Goal: Contribute content: Contribute content

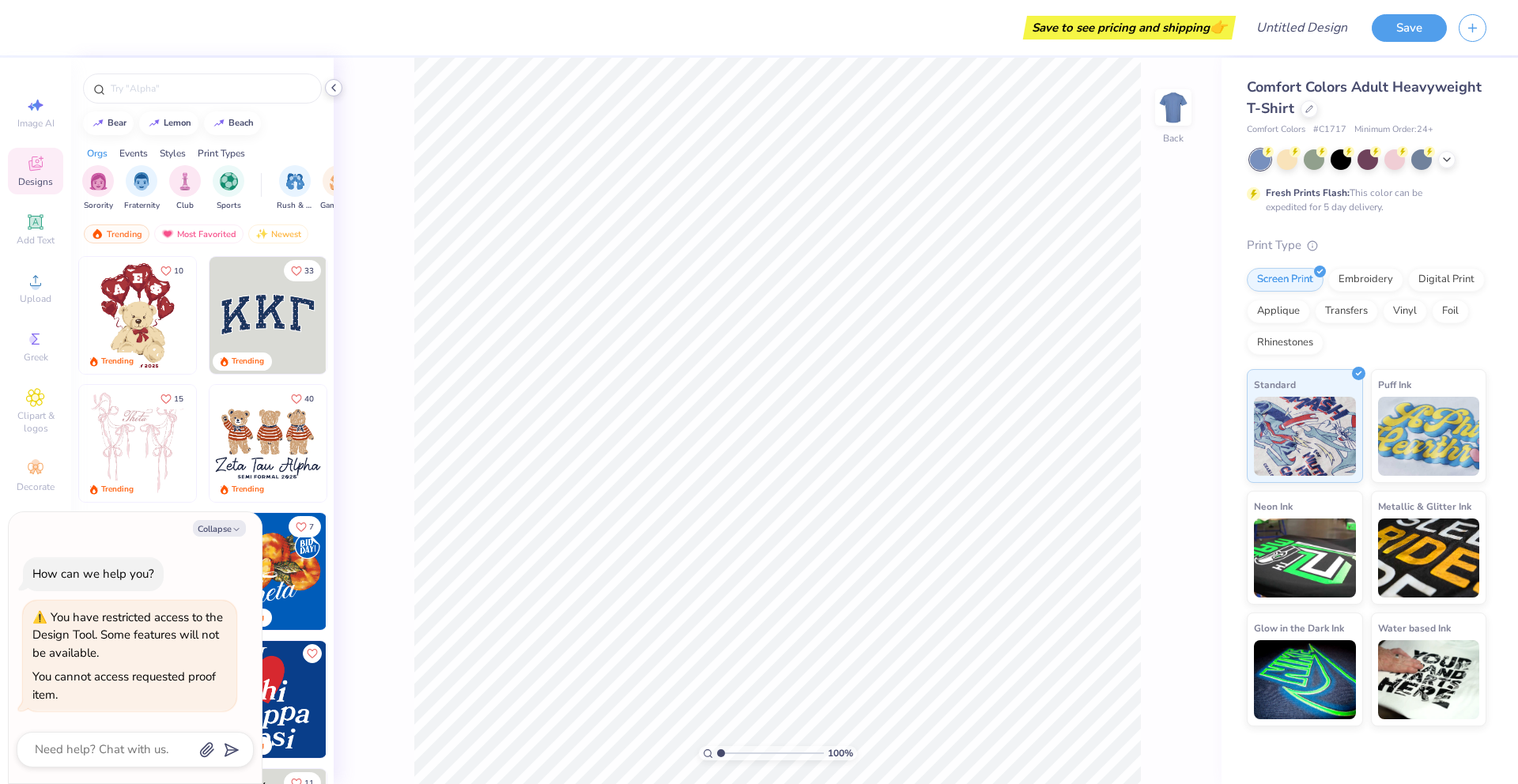
click at [333, 91] on icon at bounding box center [333, 87] width 12 height 12
type textarea "x"
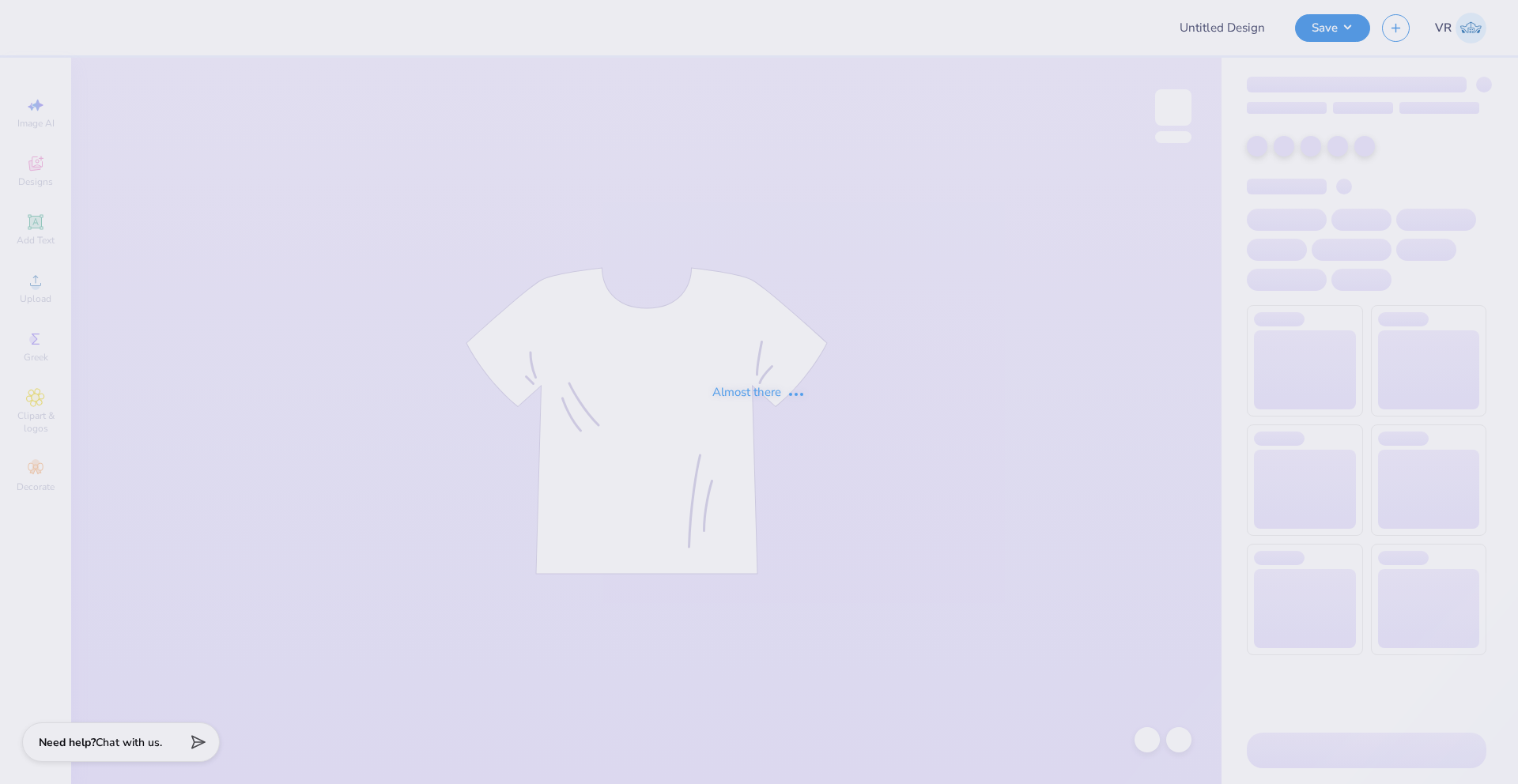
type input "KAxKD Merch"
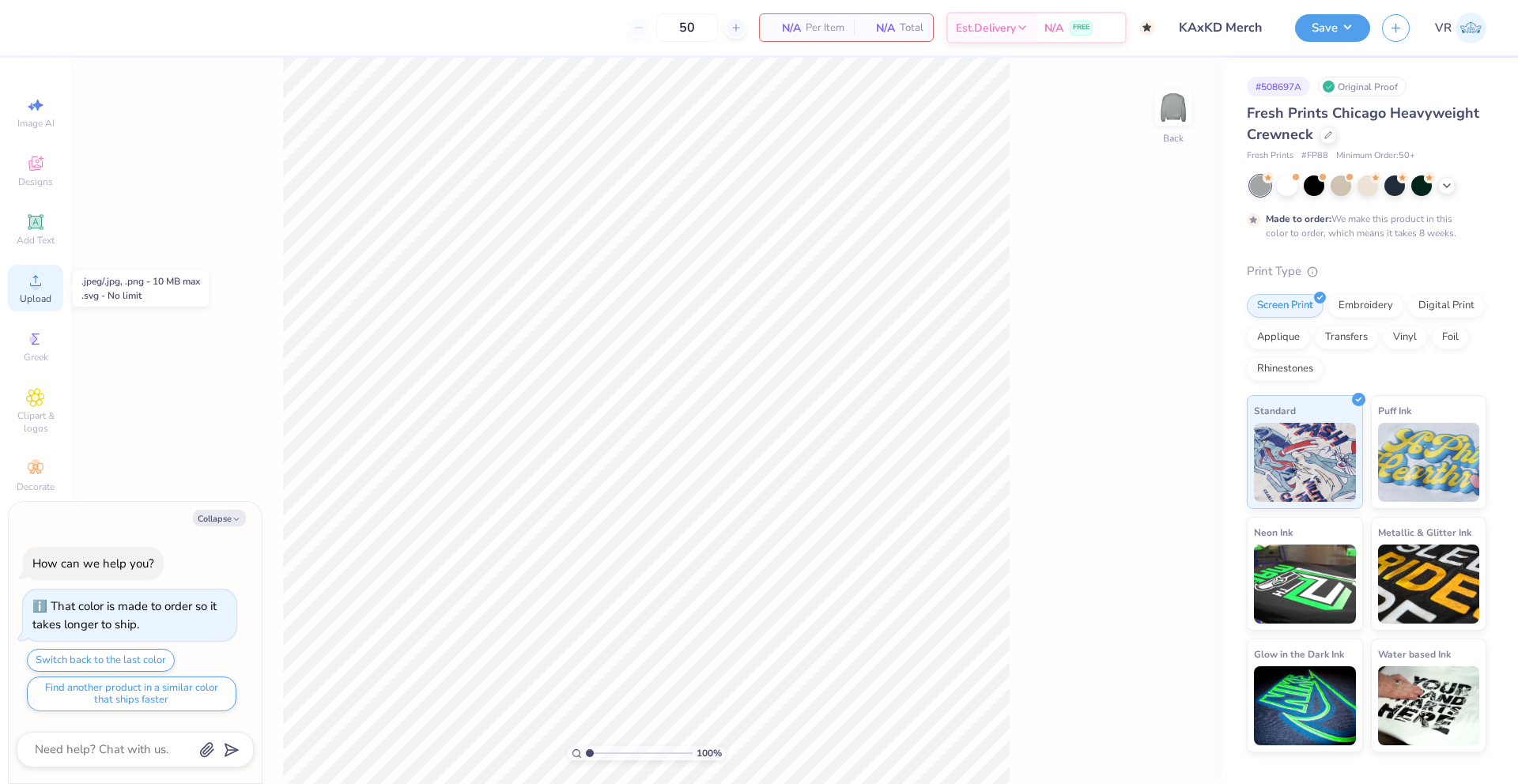
click at [35, 285] on circle at bounding box center [35, 285] width 8 height 8
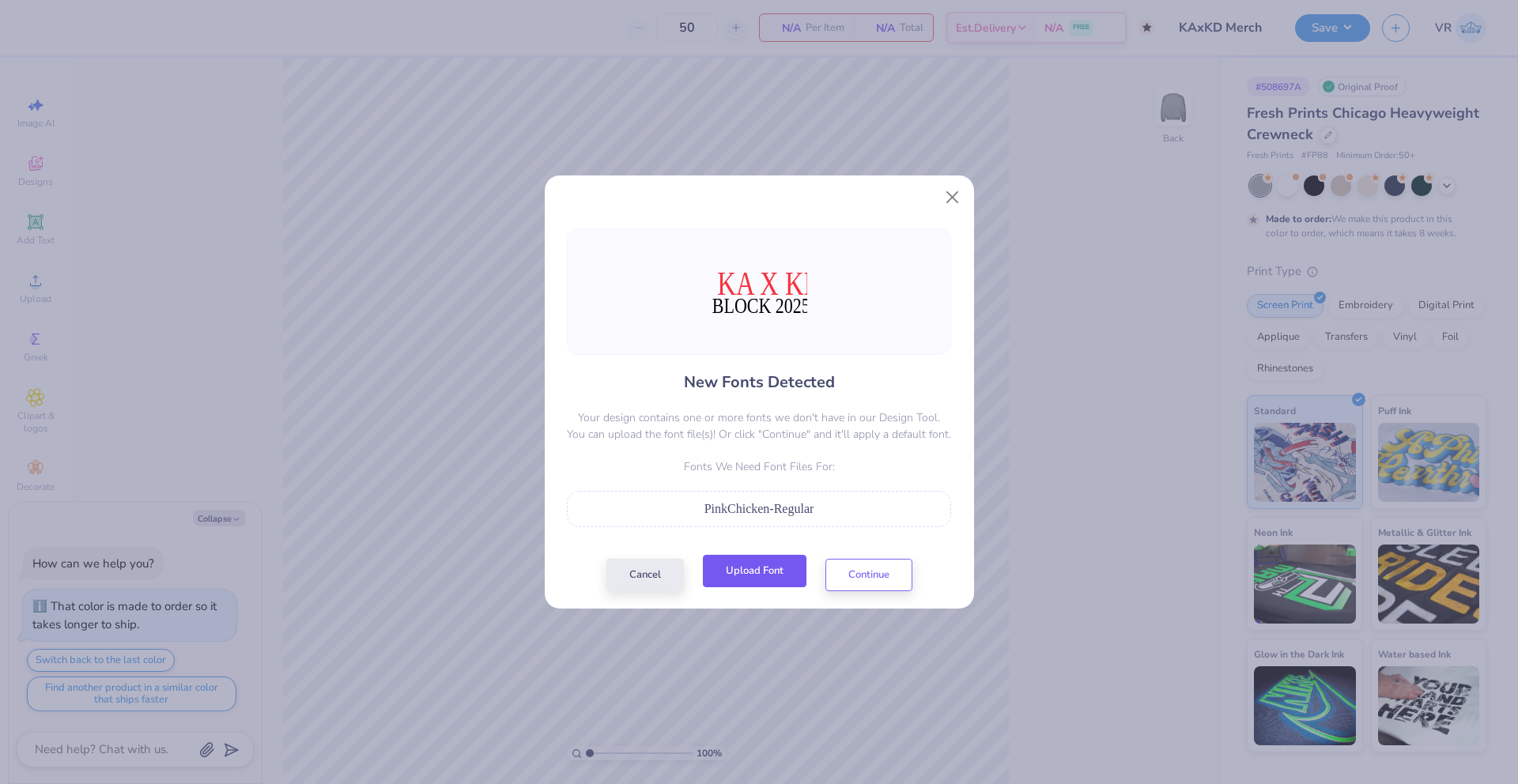
click at [751, 570] on button "Upload Font" at bounding box center [754, 571] width 103 height 32
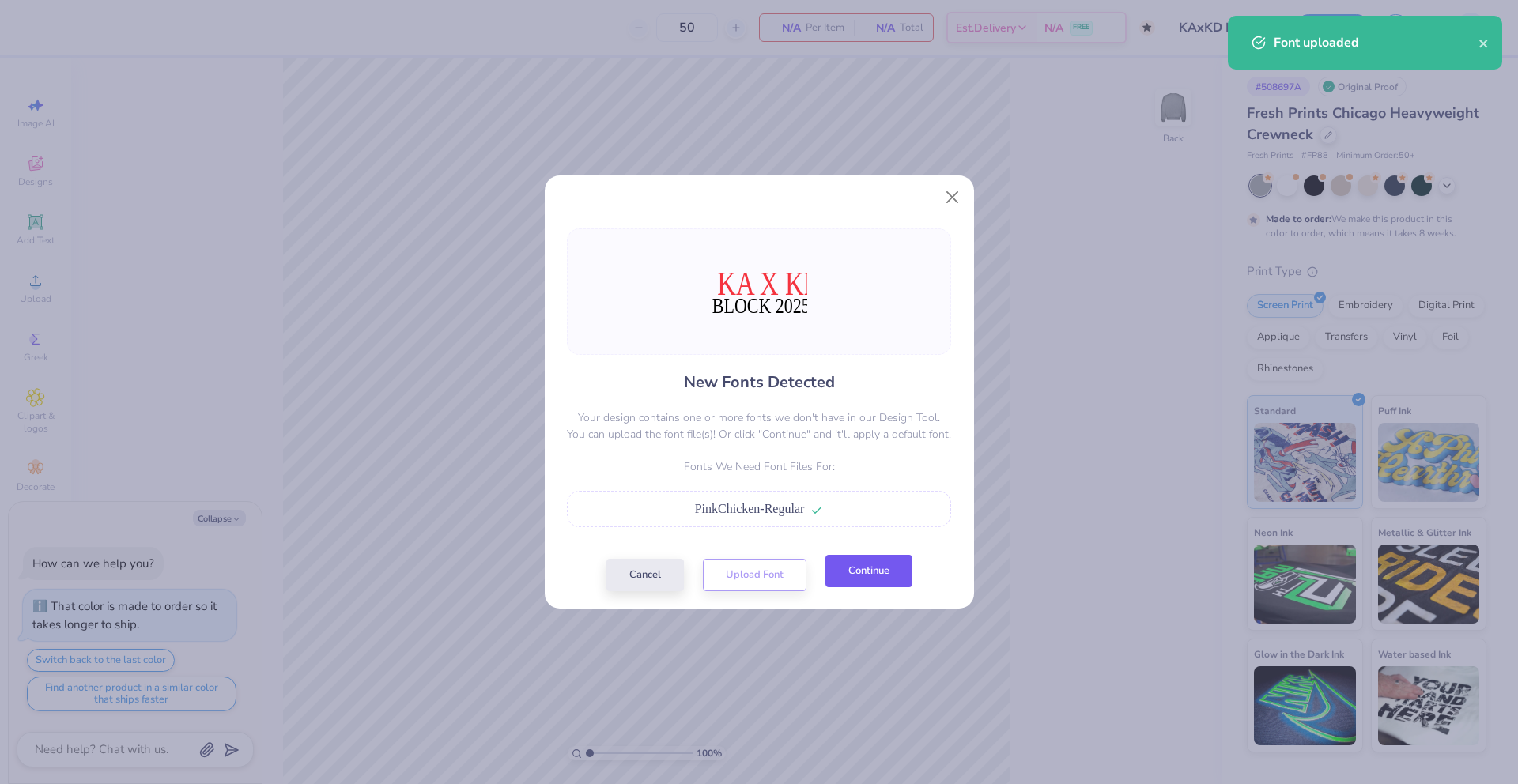
click at [888, 575] on button "Continue" at bounding box center [868, 571] width 87 height 32
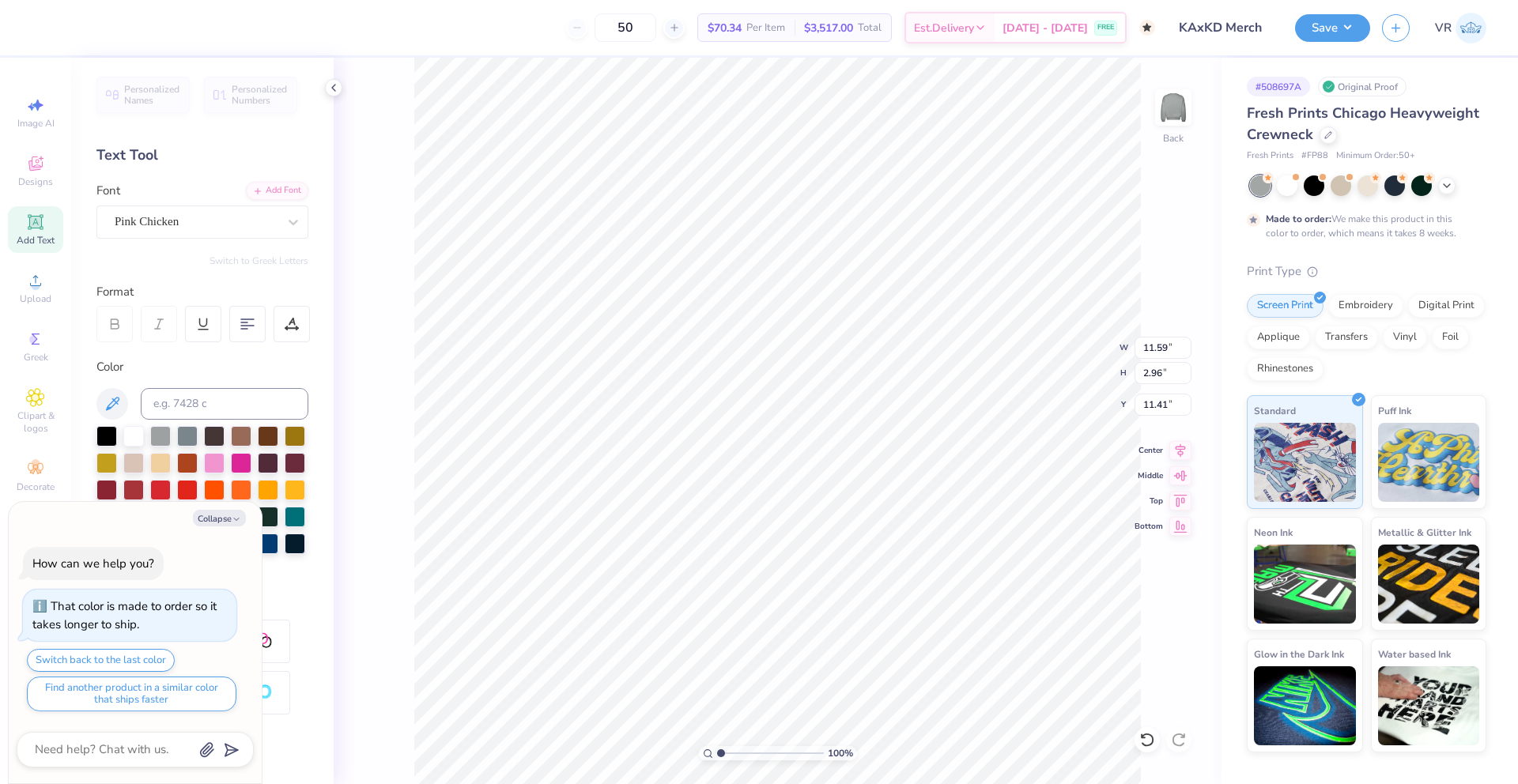
type textarea "x"
type input "11.10"
click at [1177, 448] on icon at bounding box center [1180, 447] width 23 height 19
click at [826, 608] on li "Group" at bounding box center [843, 610] width 124 height 31
type textarea "x"
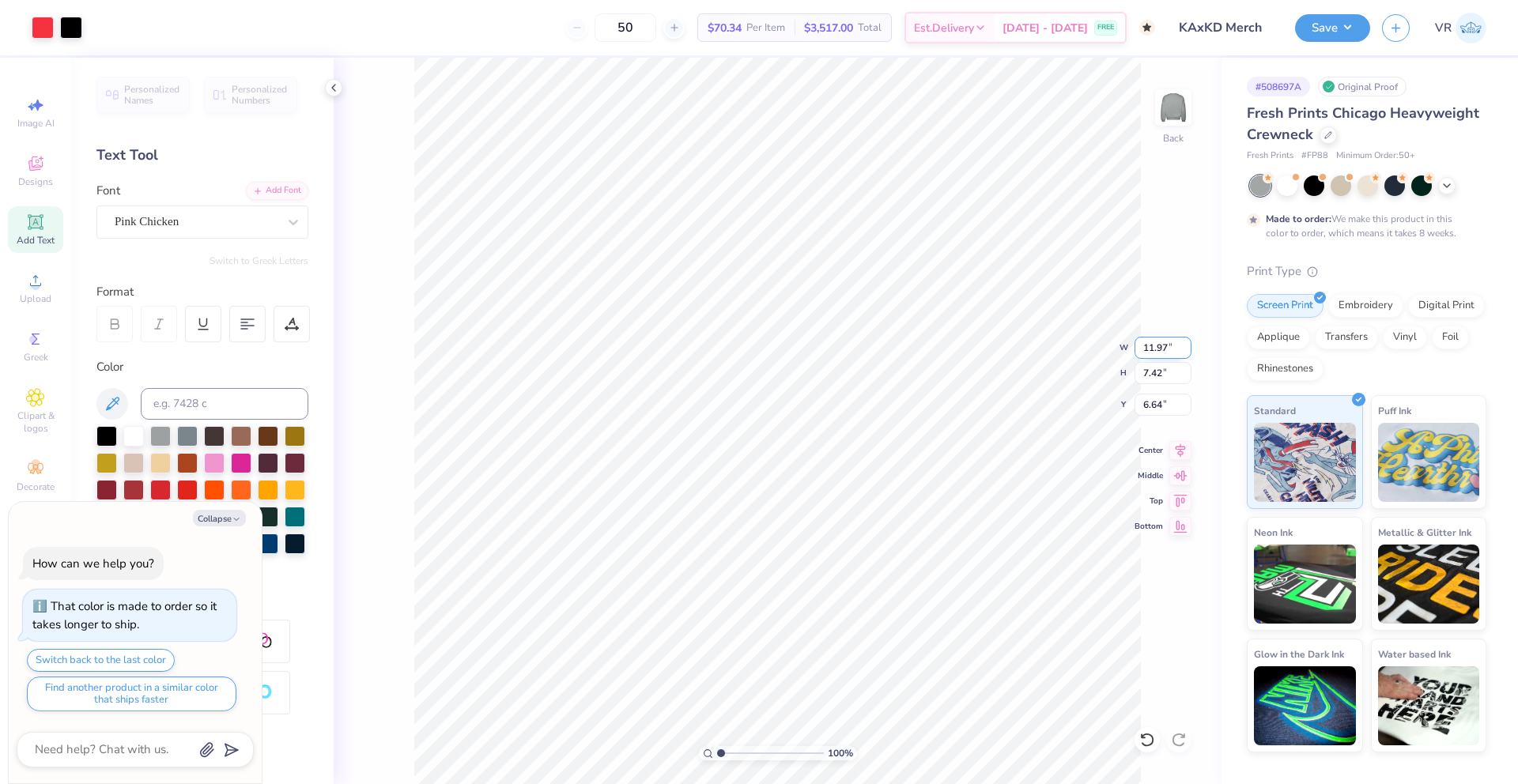
click at [1150, 345] on input "11.97" at bounding box center [1162, 348] width 57 height 23
type input "3.5"
type textarea "x"
type input "3.50"
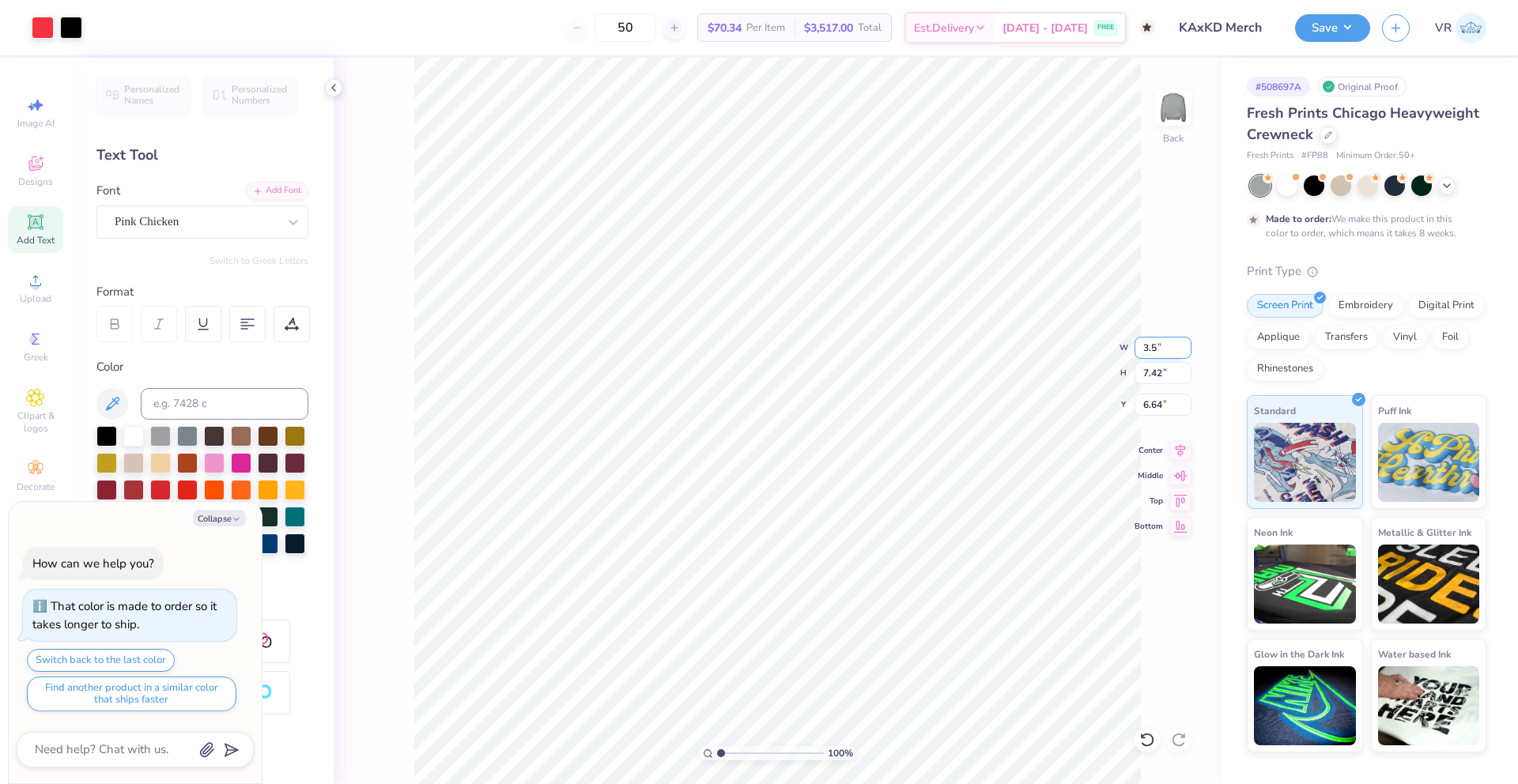
type input "2.17"
click at [1155, 405] on input "9.26" at bounding box center [1162, 405] width 57 height 23
type input "3"
type textarea "x"
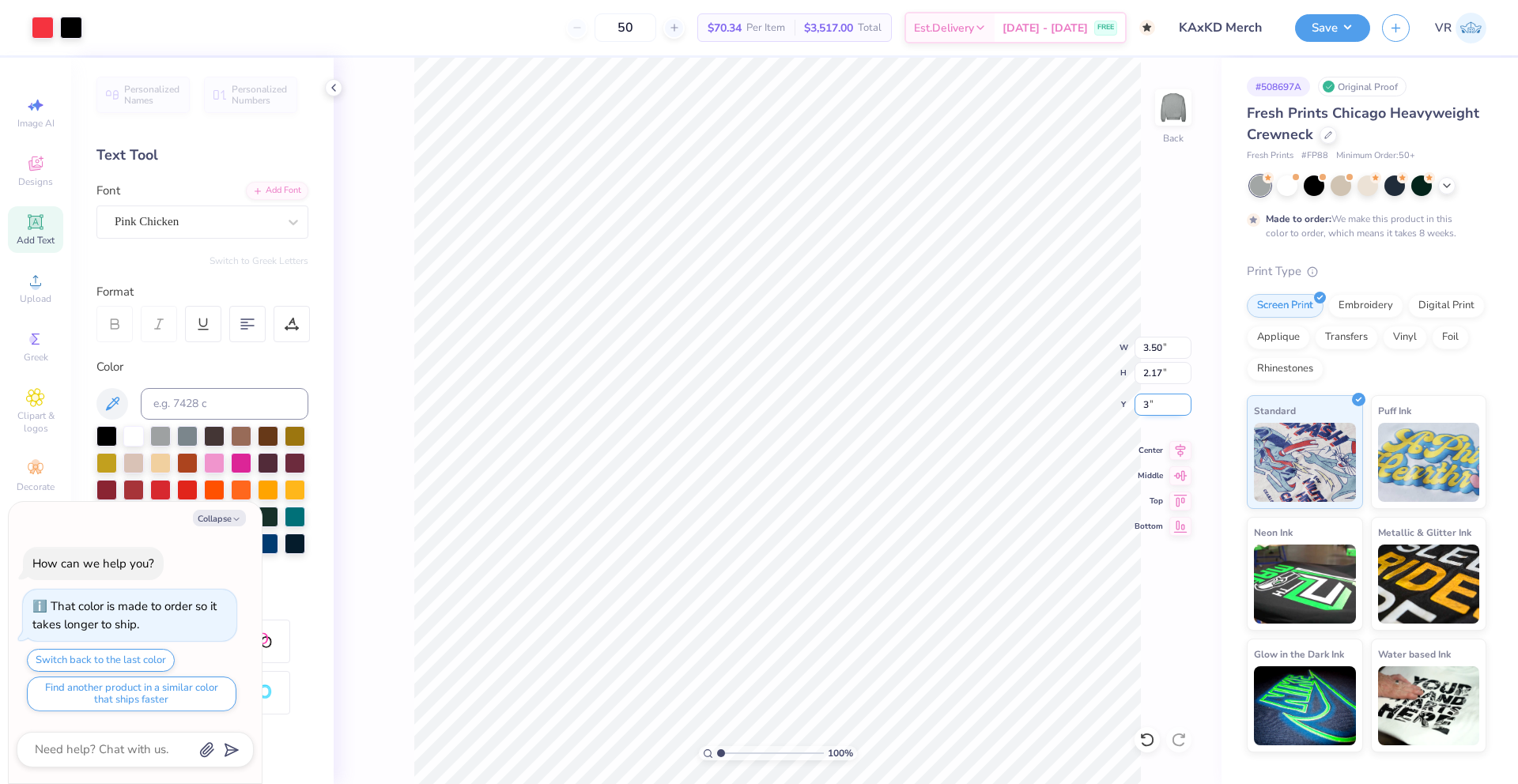
type input "3.00"
click at [1167, 111] on img at bounding box center [1173, 107] width 63 height 63
click at [40, 290] on div "Upload" at bounding box center [35, 289] width 55 height 47
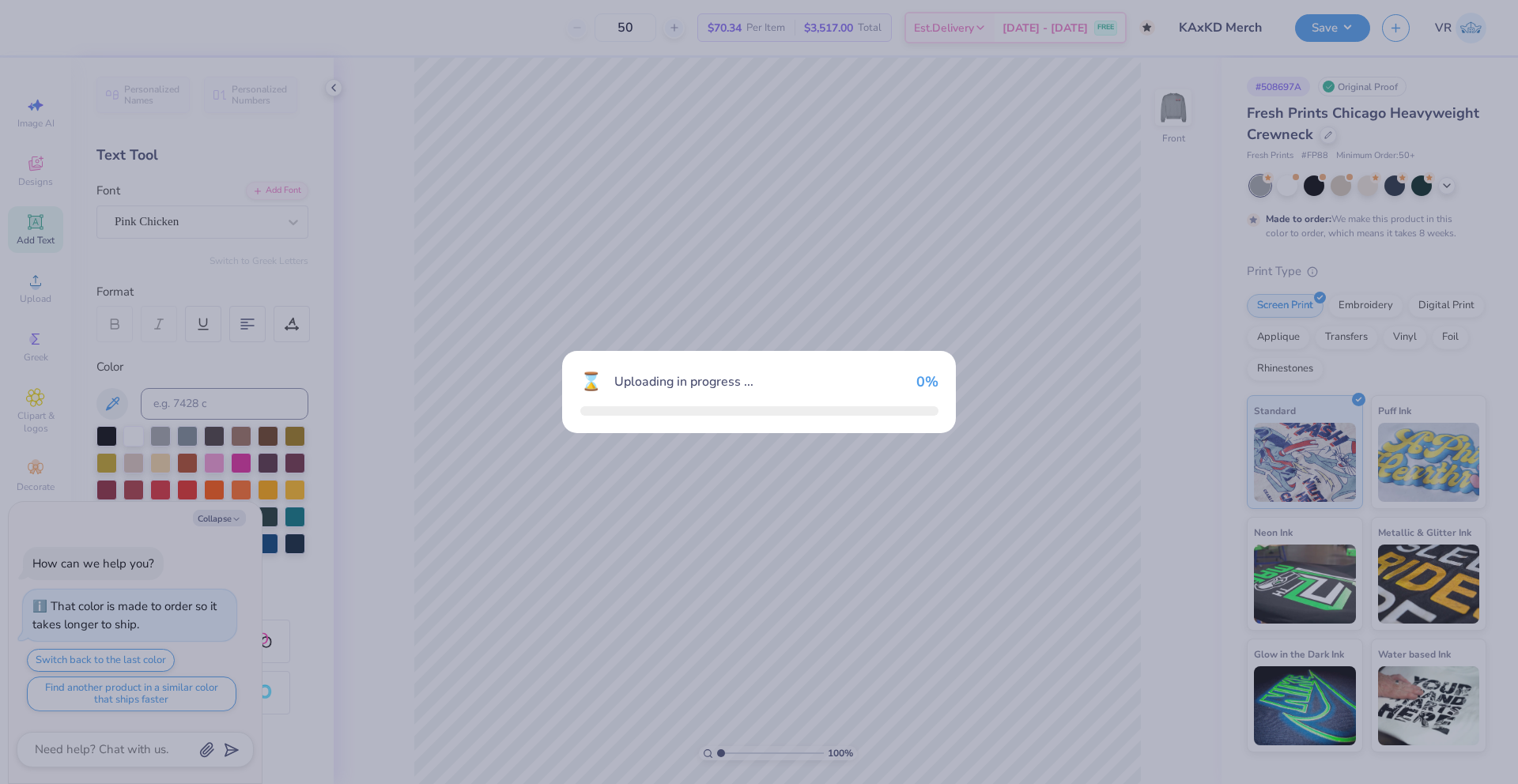
type textarea "x"
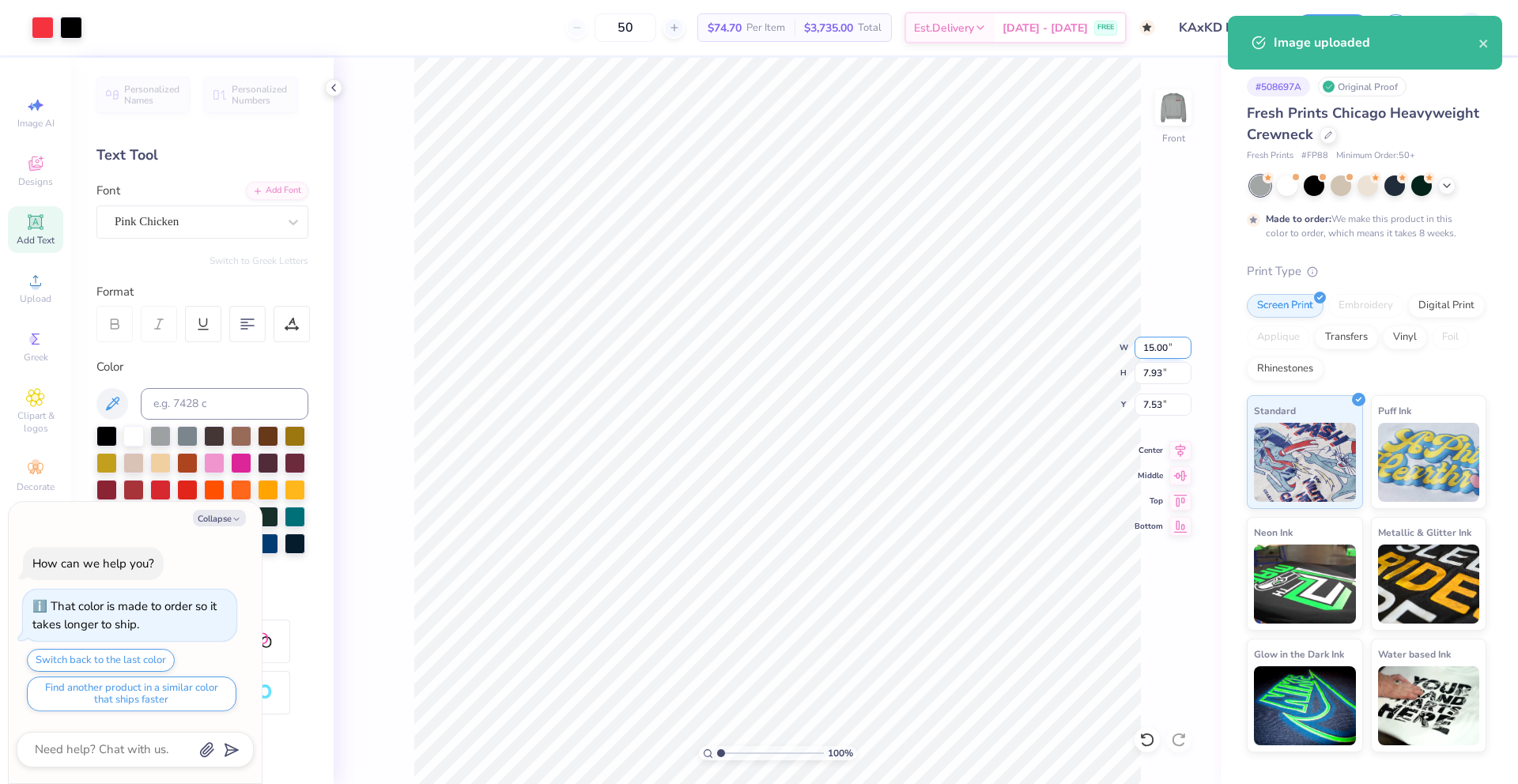
click at [1147, 345] on input "15.00" at bounding box center [1162, 348] width 57 height 23
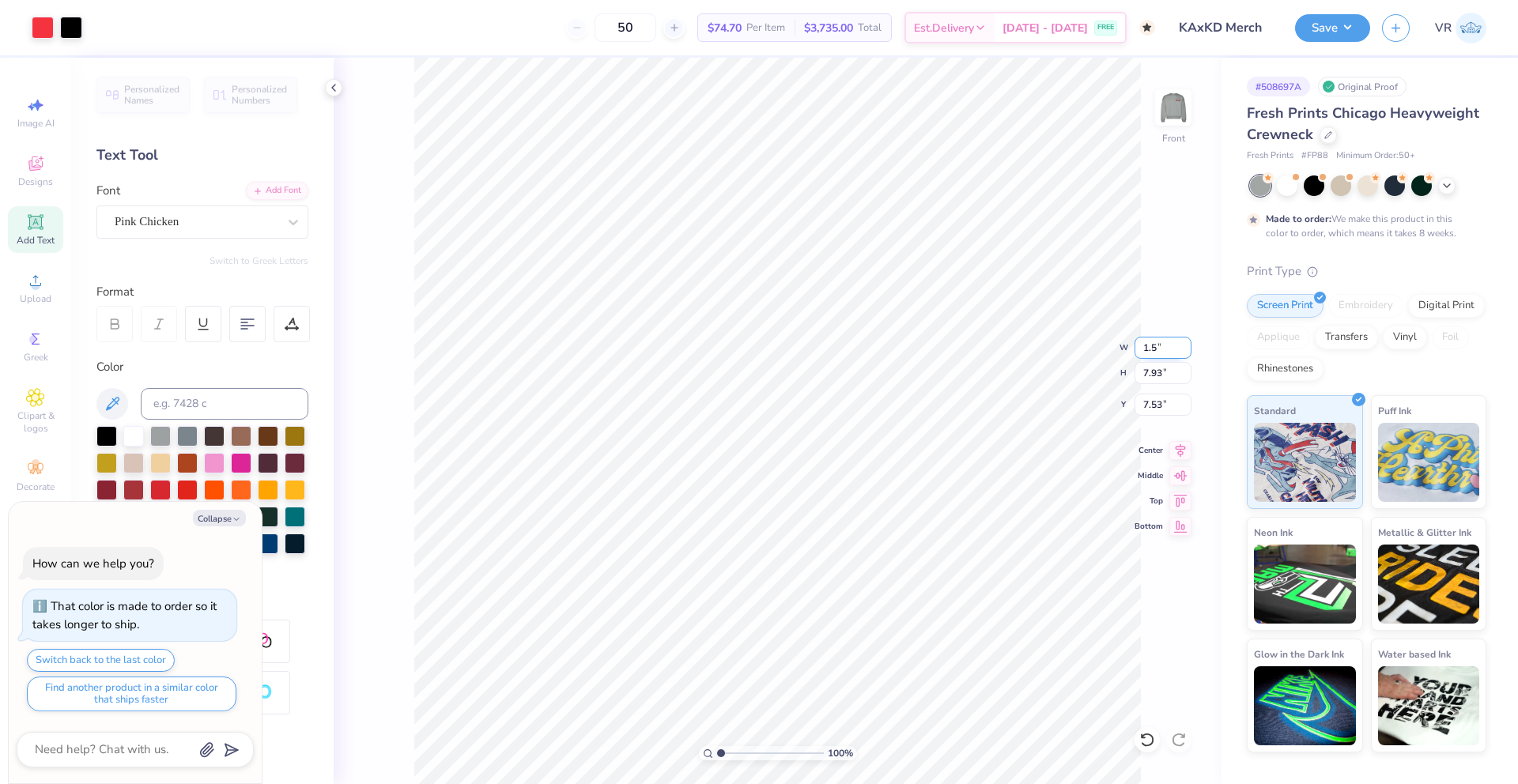
type input "1.5"
type textarea "x"
type input "1.50"
type input "0.79"
type input "11.10"
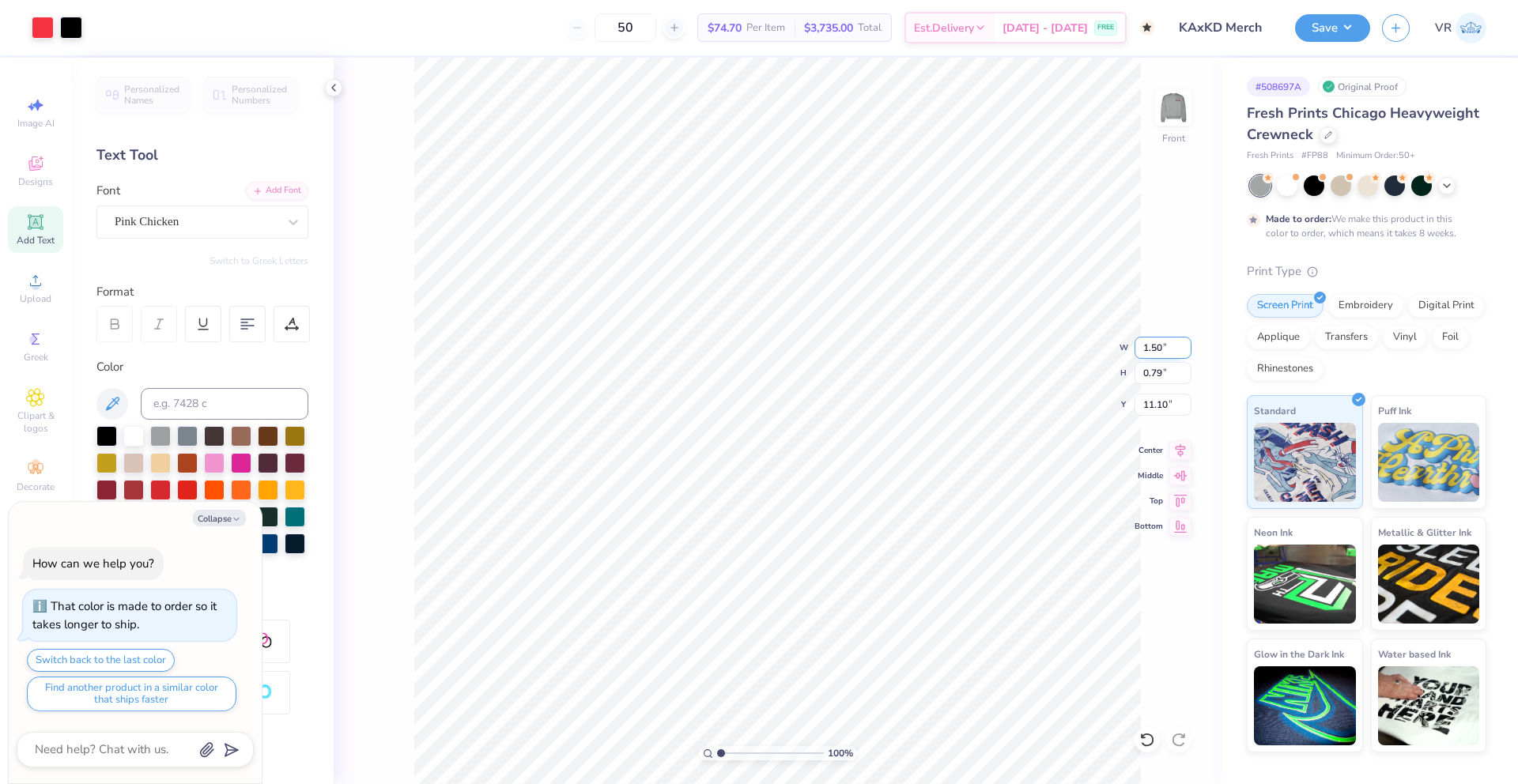
click at [1149, 349] on input "1.50" at bounding box center [1162, 348] width 57 height 23
type input "12.5"
type textarea "x"
type input "12.50"
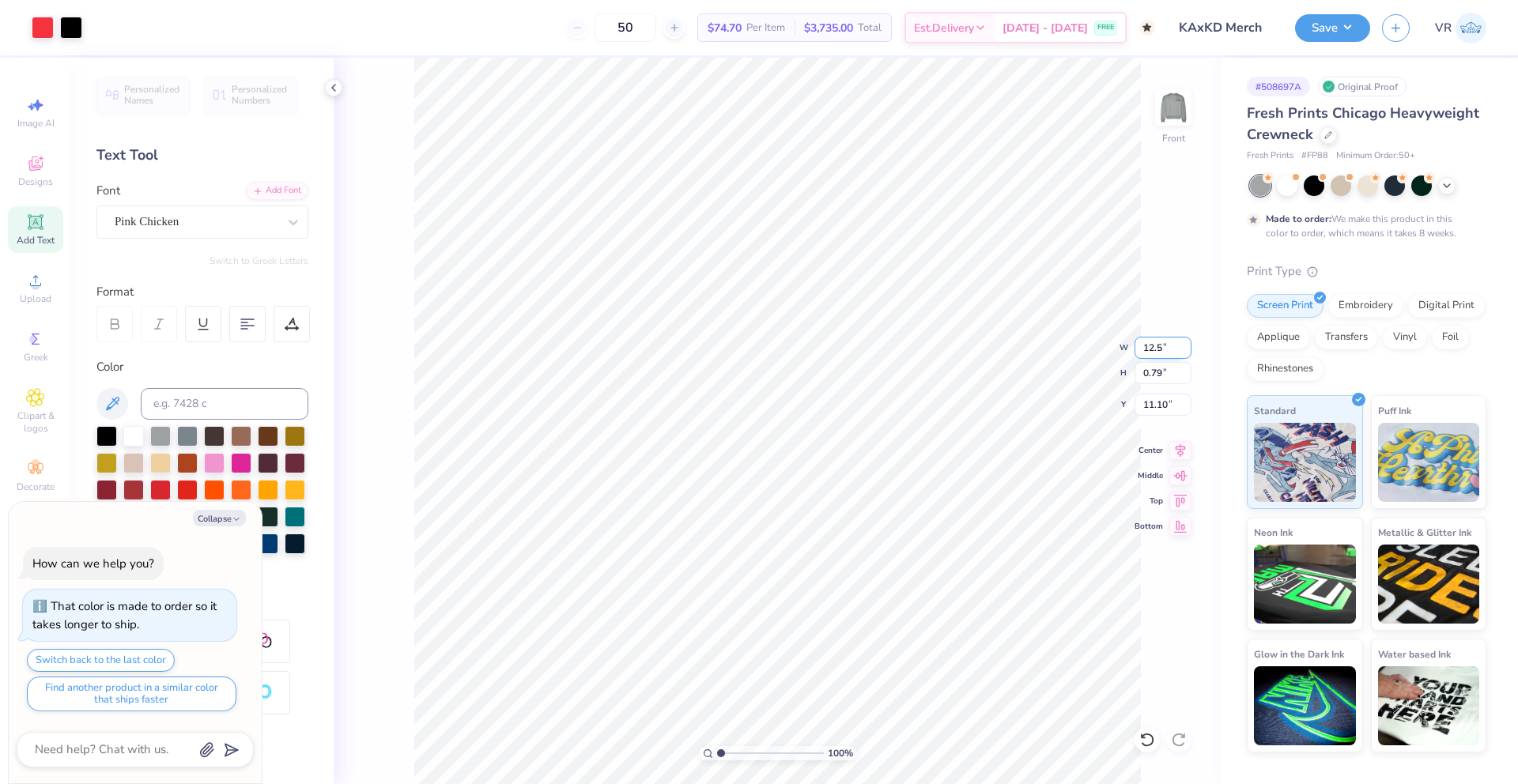
type input "6.61"
click at [1152, 402] on input "8.19" at bounding box center [1162, 405] width 57 height 23
type input "3"
type textarea "x"
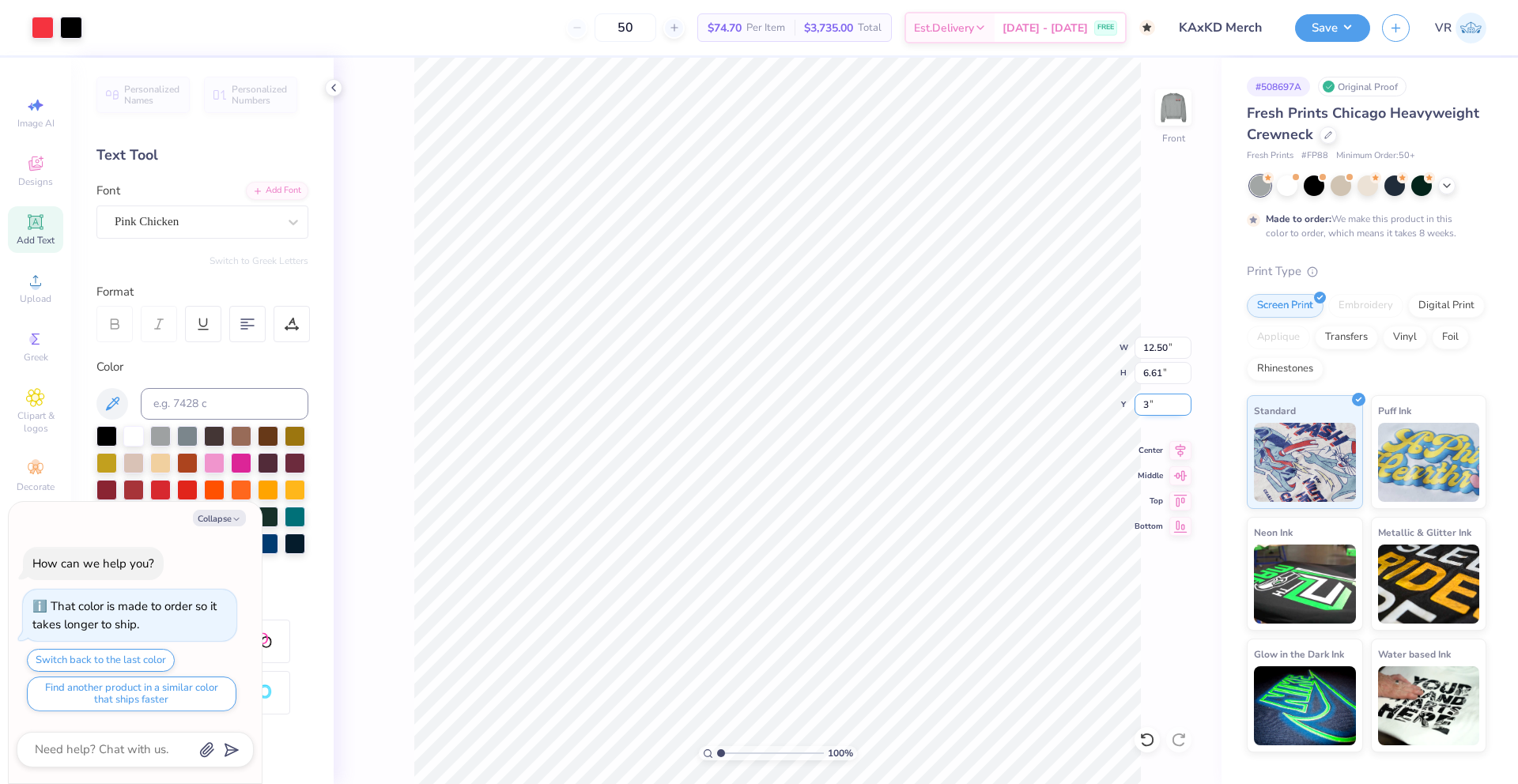
type input "3.00"
type textarea "x"
click at [1152, 407] on input "5.13" at bounding box center [1162, 405] width 57 height 23
type input "3"
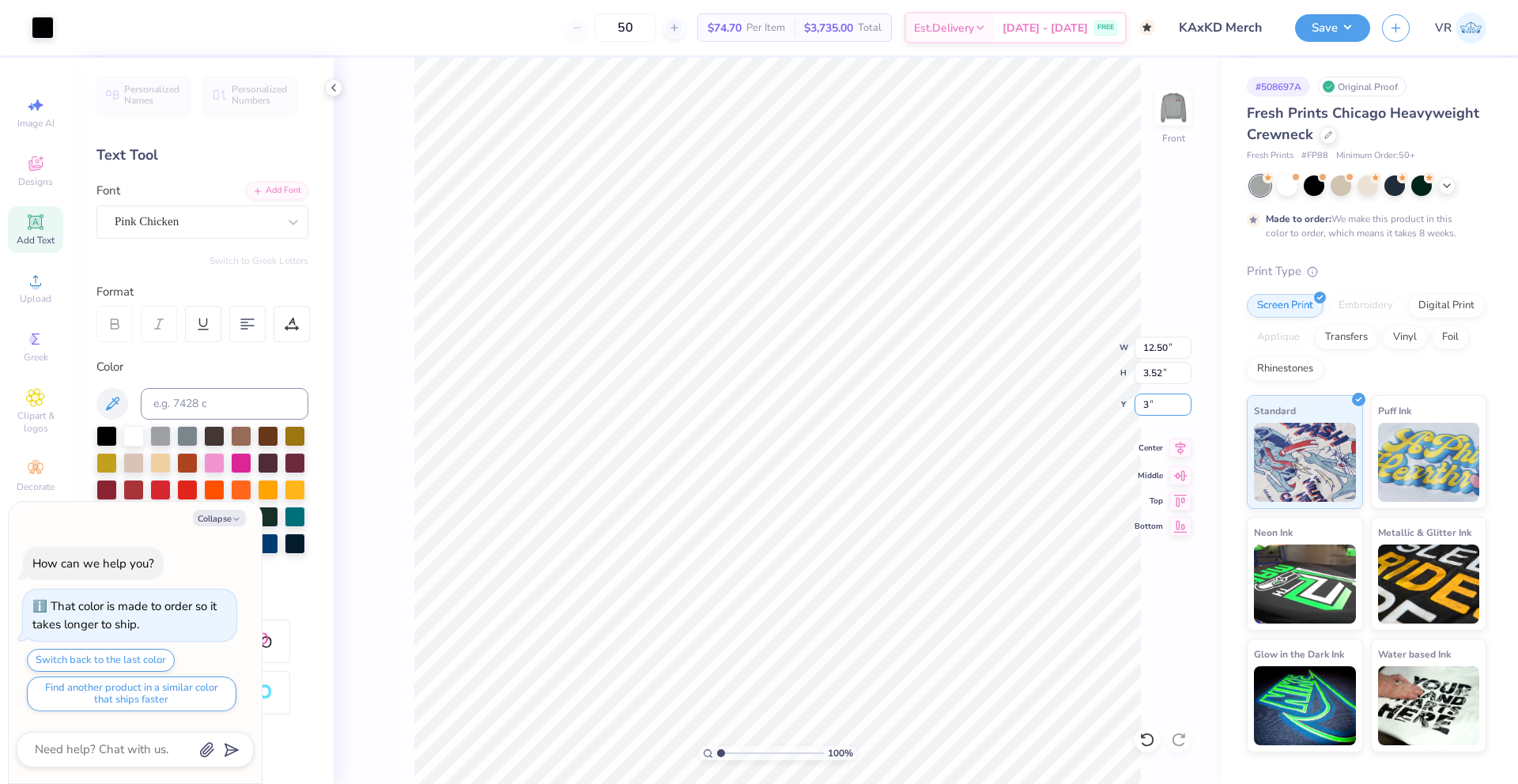
type textarea "x"
type input "3.00"
click at [1152, 741] on icon at bounding box center [1146, 739] width 13 height 14
type textarea "x"
type input "5.13"
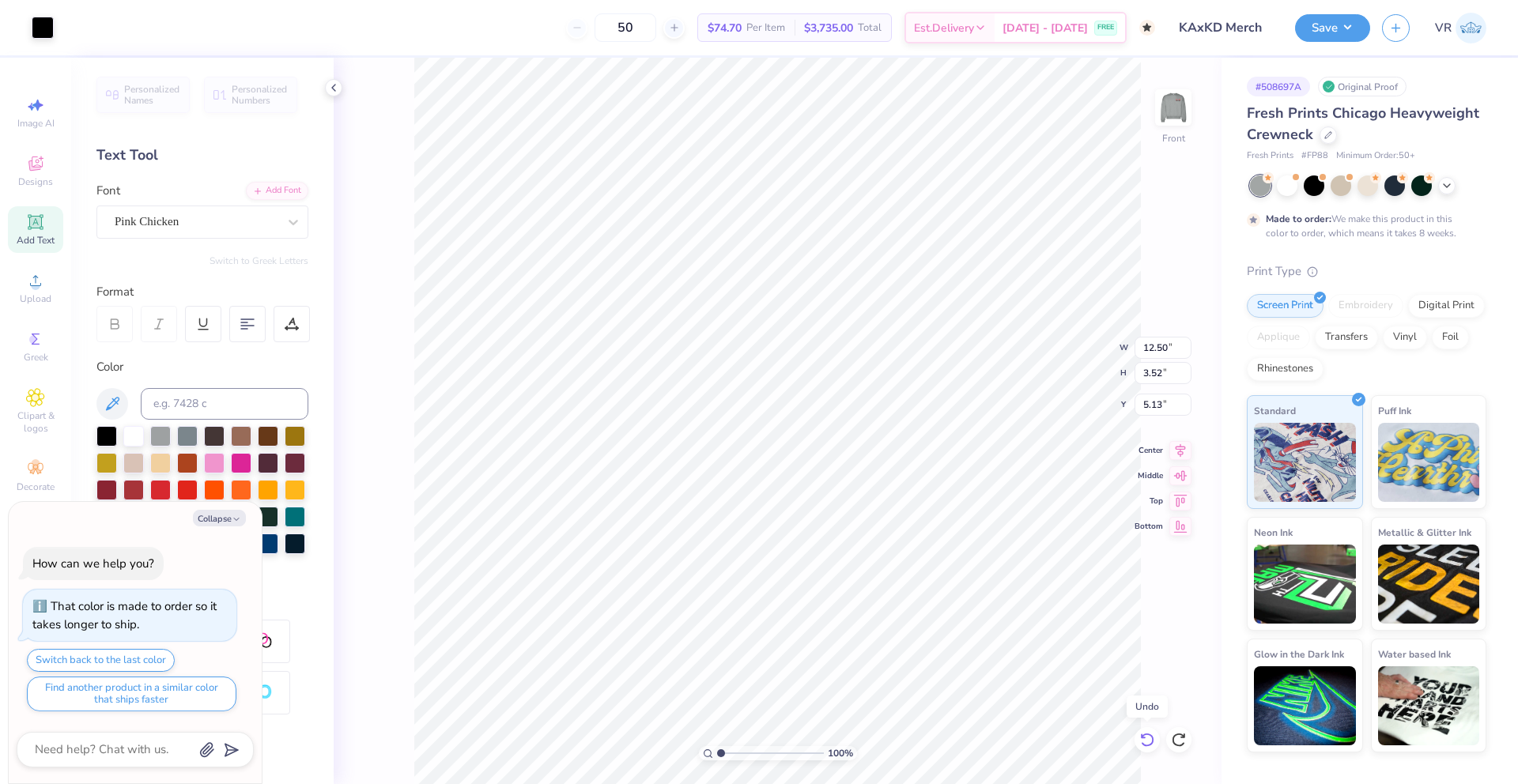
click at [1150, 741] on icon at bounding box center [1146, 739] width 16 height 16
type textarea "x"
type input "10.33"
click at [1149, 741] on icon at bounding box center [1146, 739] width 16 height 16
type textarea "x"
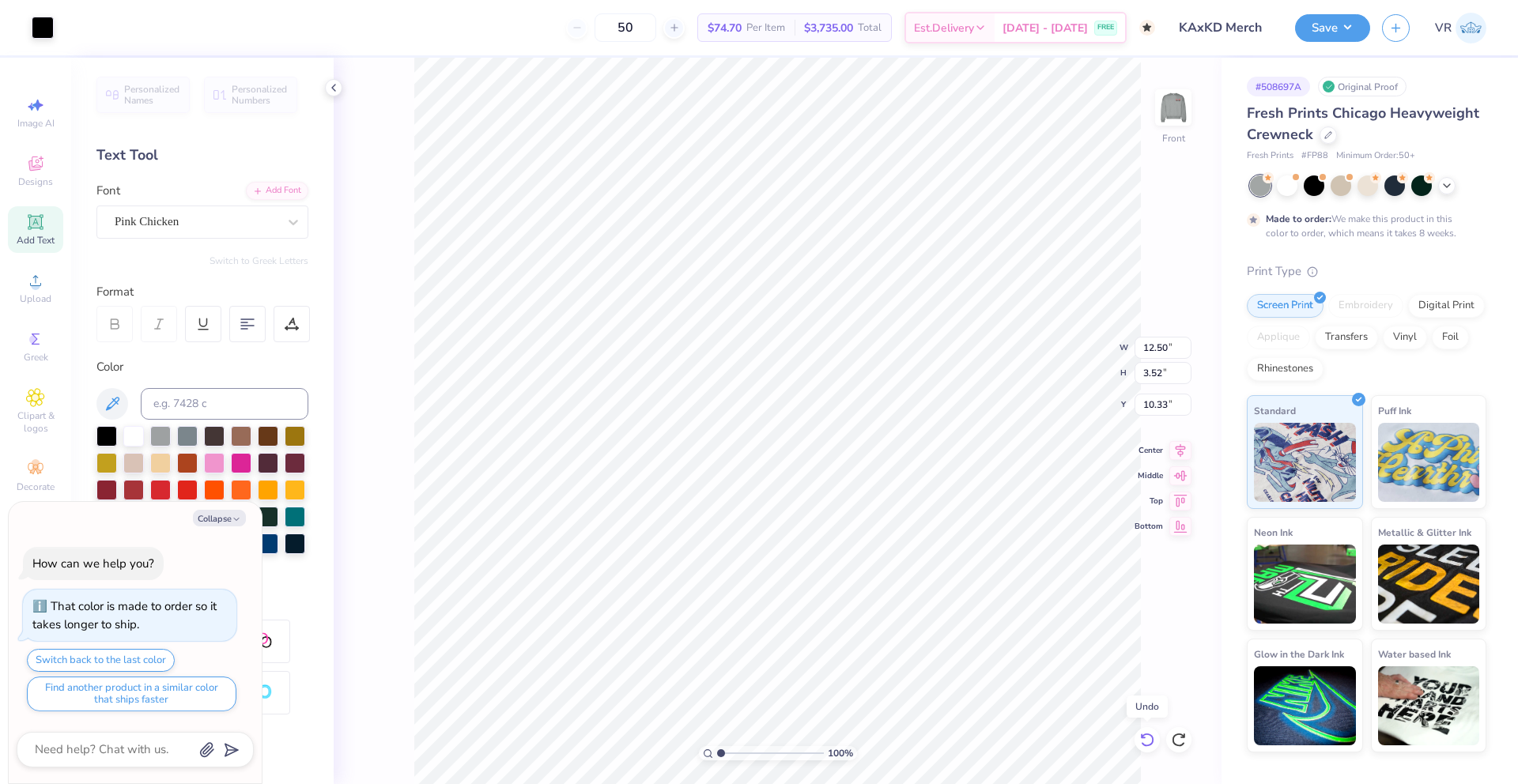
type input "1.50"
type input "0.42"
type input "11.36"
click at [42, 283] on icon at bounding box center [36, 280] width 19 height 19
click at [873, 606] on li "Group" at bounding box center [880, 610] width 124 height 31
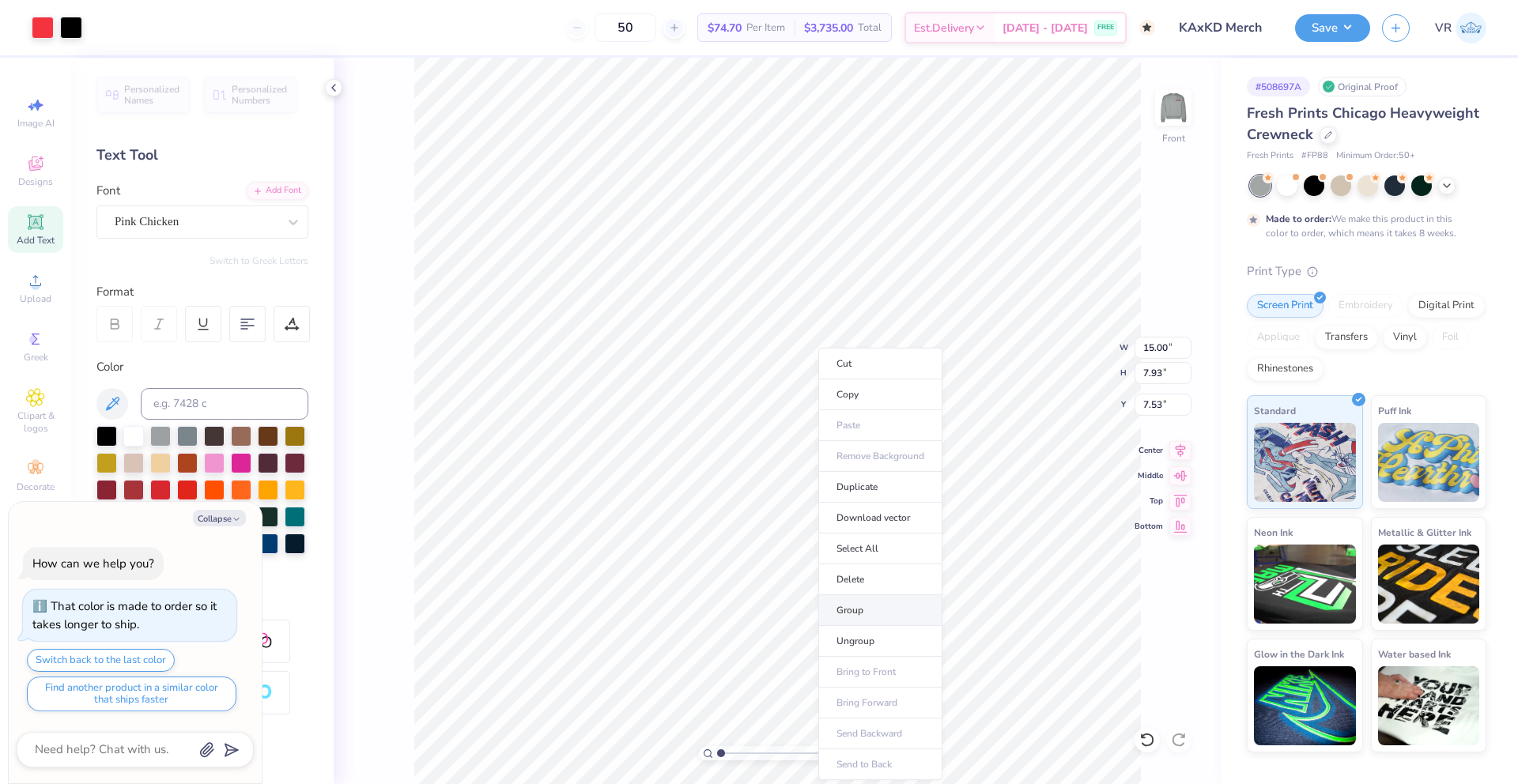
type textarea "x"
click at [1149, 350] on input "15.00" at bounding box center [1162, 348] width 57 height 23
type input "12.5"
type textarea "x"
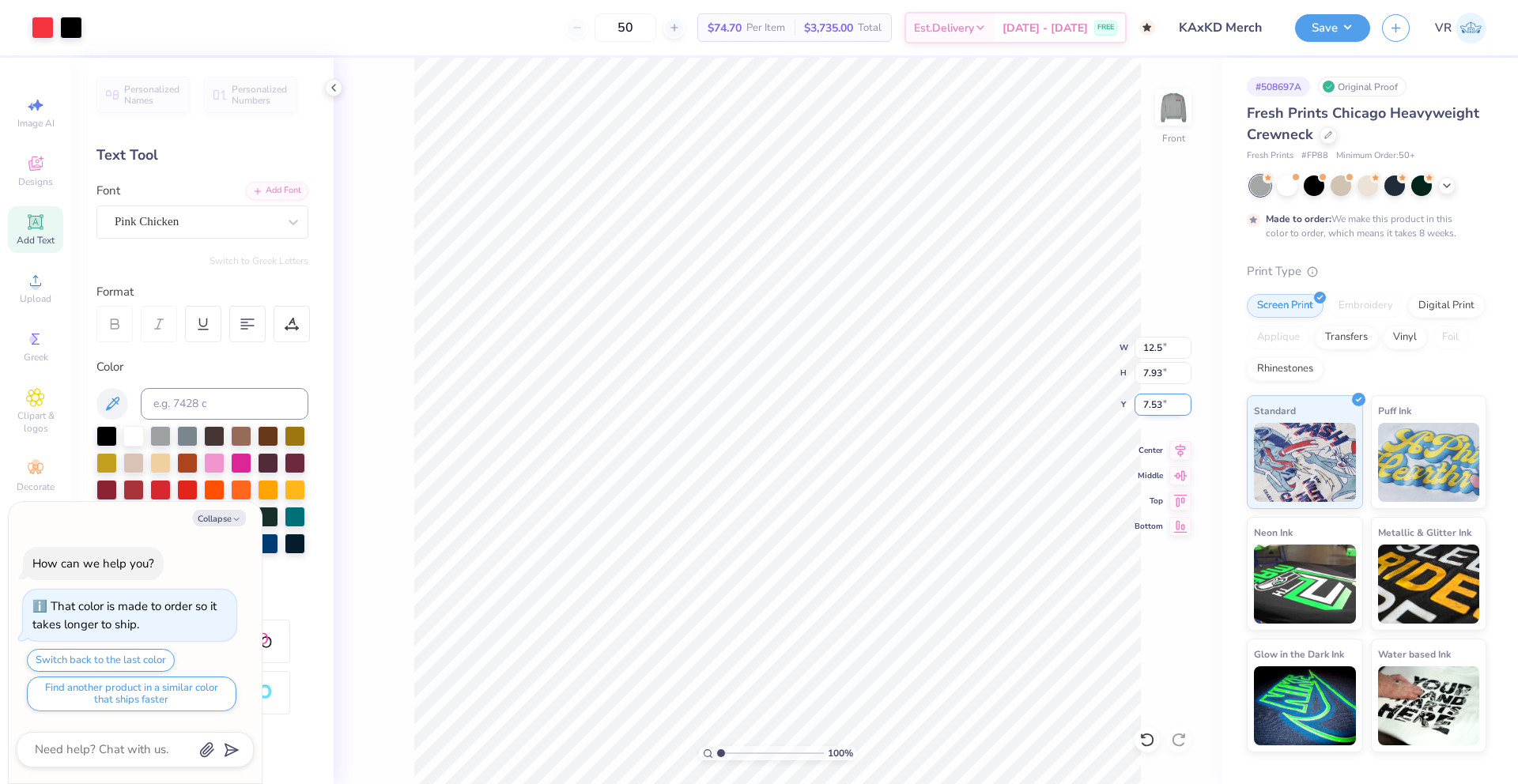
click at [1152, 408] on input "7.53" at bounding box center [1162, 405] width 57 height 23
type input "3"
type textarea "x"
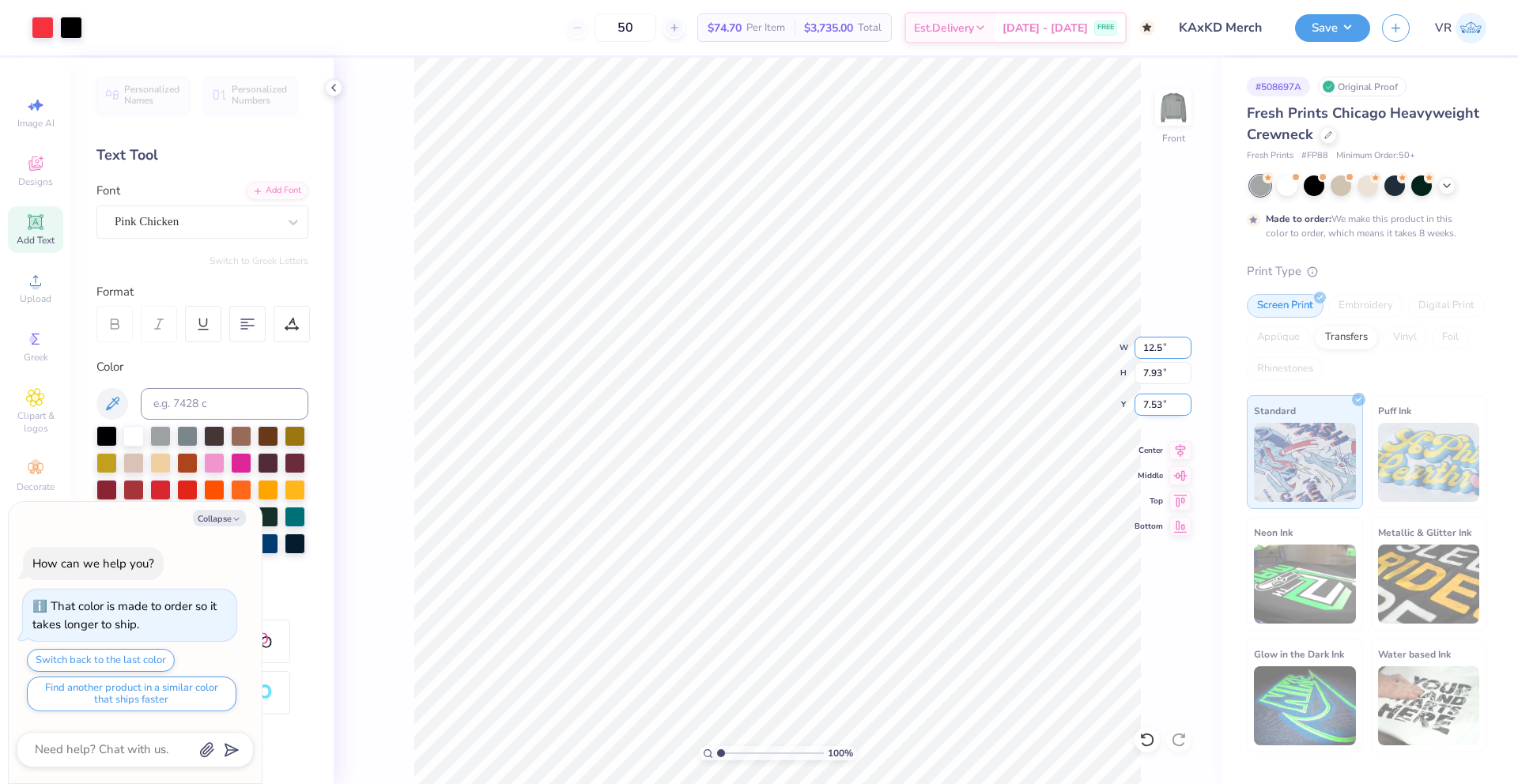
type input "7.53"
type input "15.00"
type textarea "x"
type input "15.00"
click at [1144, 736] on icon at bounding box center [1146, 739] width 16 height 16
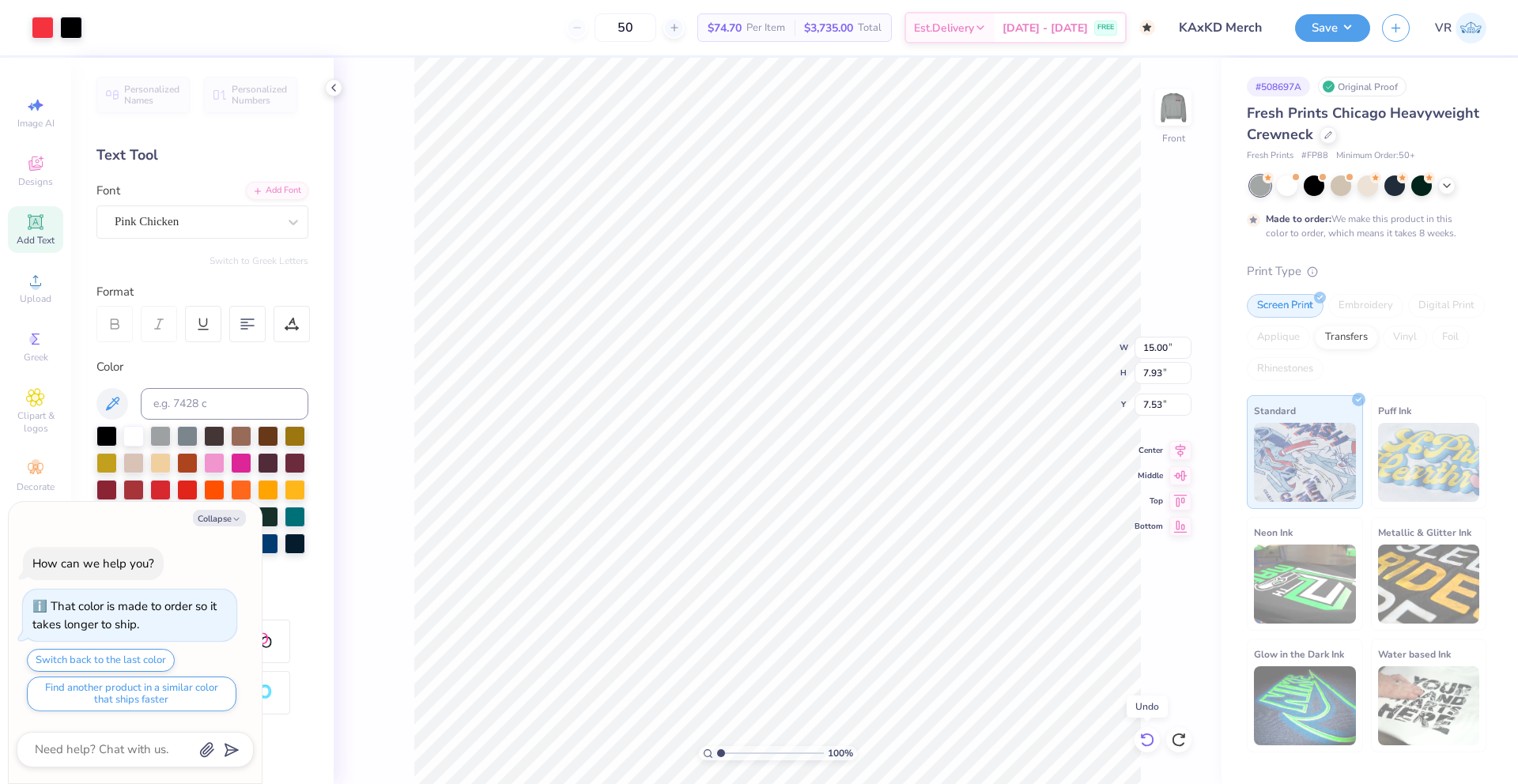
click at [1144, 738] on icon at bounding box center [1146, 739] width 16 height 16
click at [1143, 737] on icon at bounding box center [1143, 735] width 3 height 3
type textarea "x"
type input "17.03"
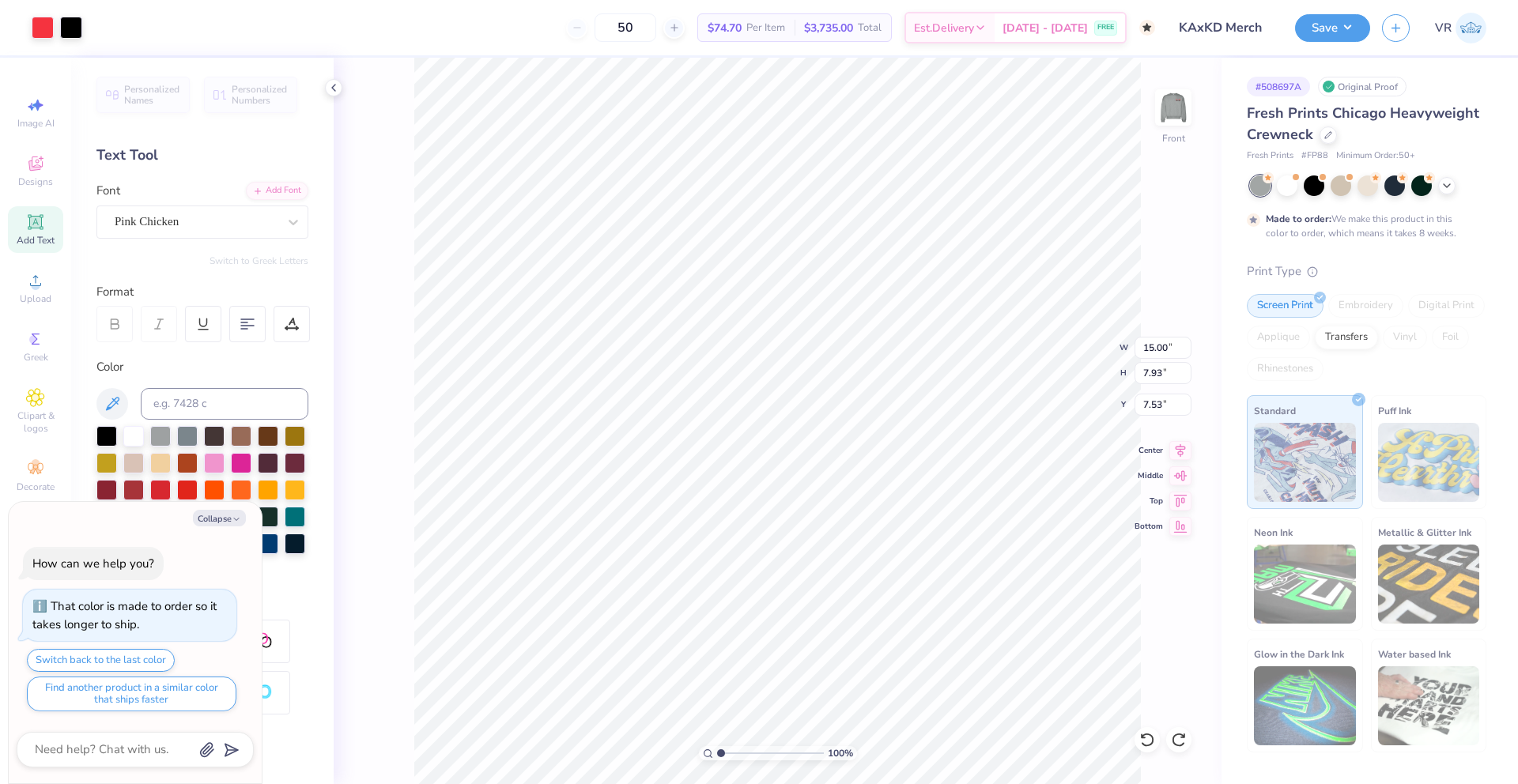
type input "15.45"
type input "0.53"
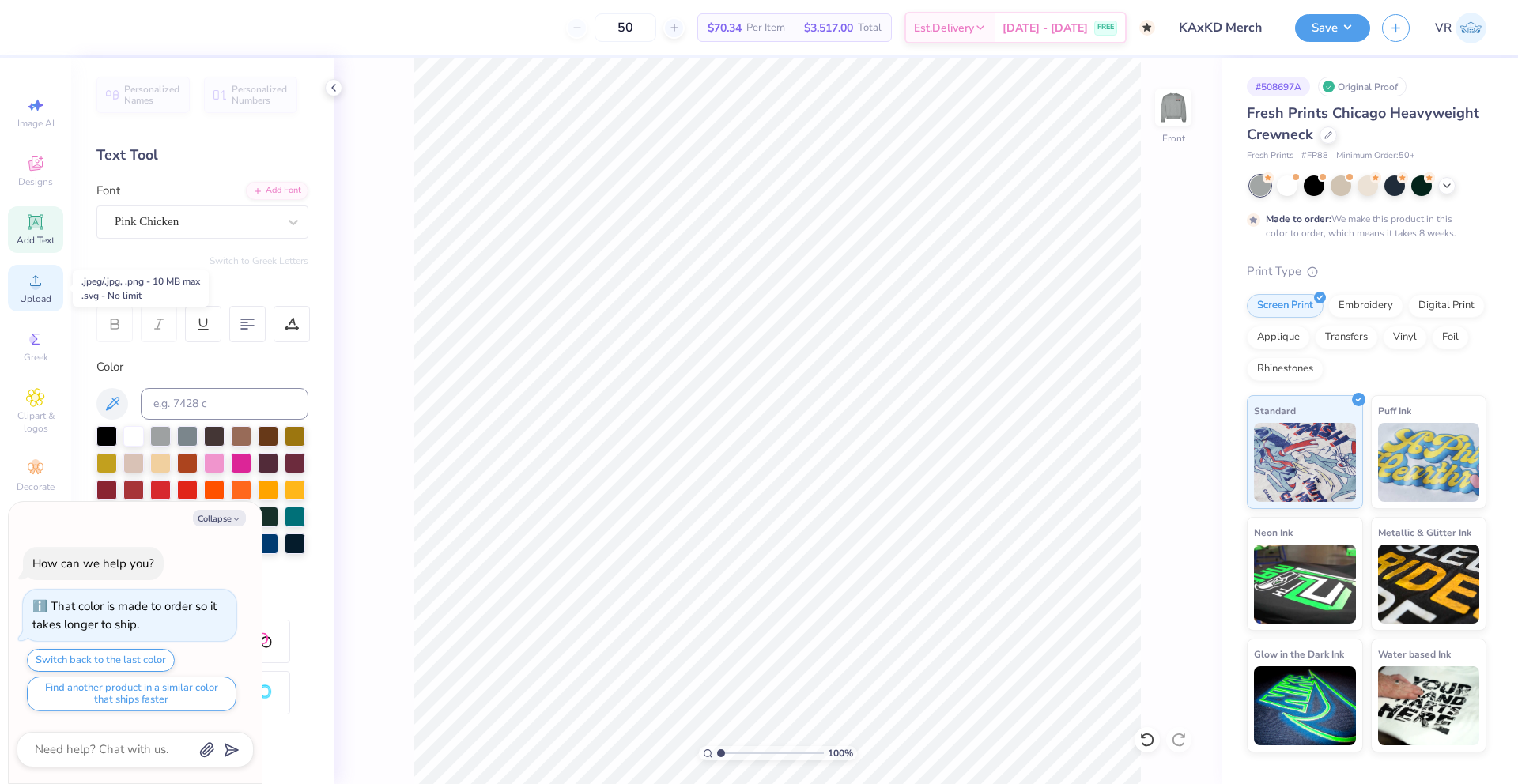
click at [43, 288] on icon at bounding box center [36, 280] width 19 height 19
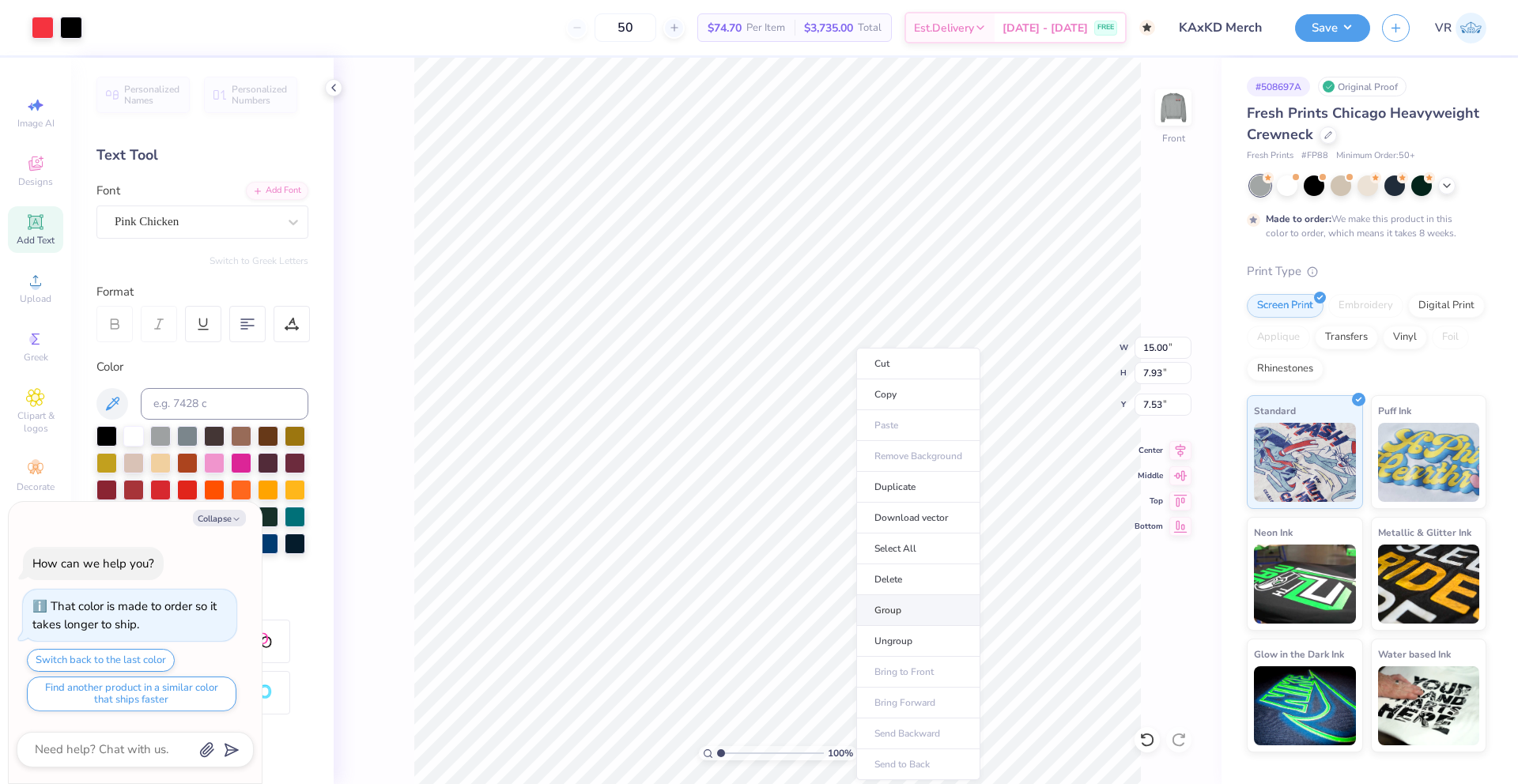
click at [905, 613] on li "Group" at bounding box center [918, 610] width 124 height 31
type textarea "x"
click at [1146, 351] on input "15.00" at bounding box center [1162, 348] width 57 height 23
type input "14.94"
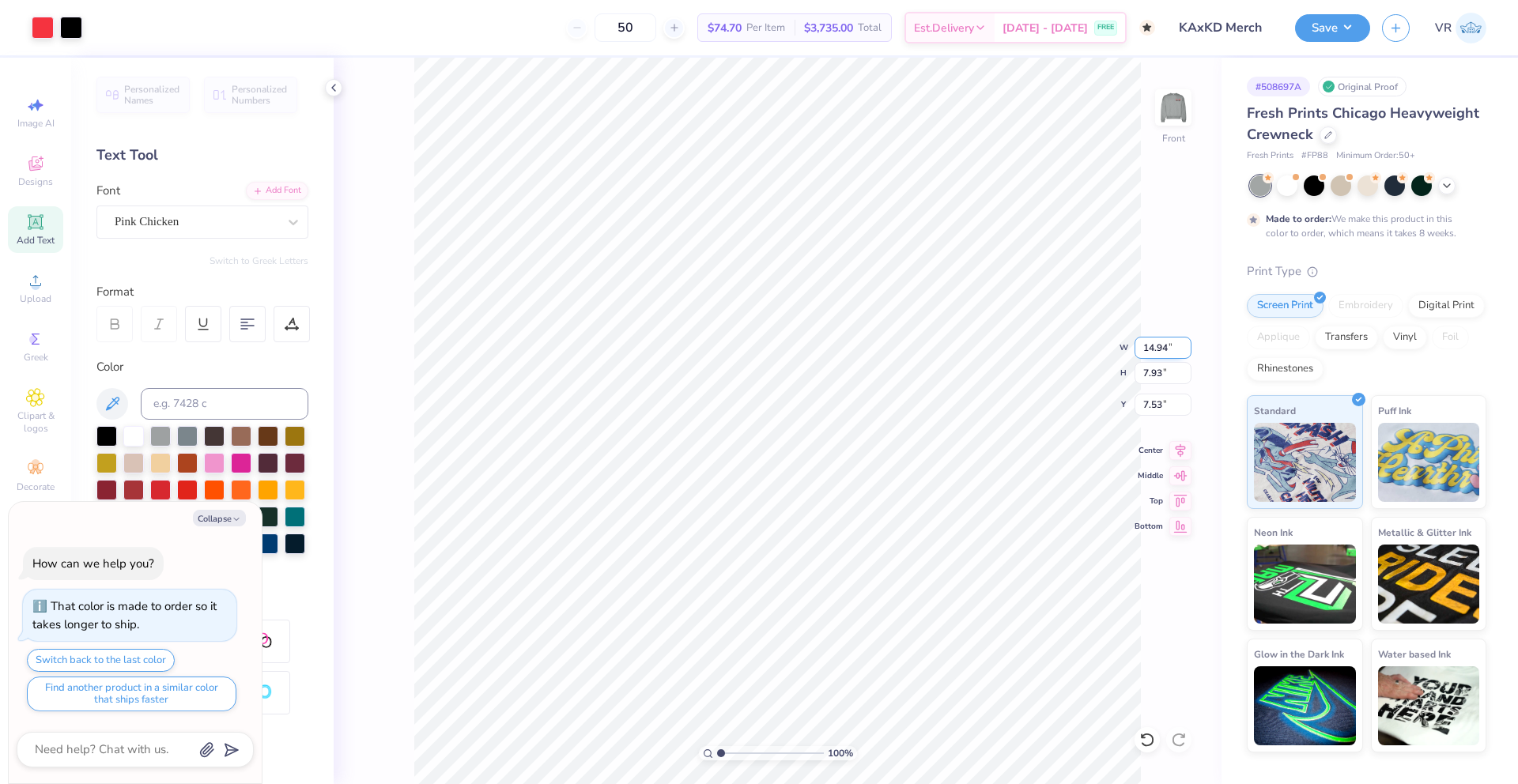
type textarea "x"
type input "7.90"
type input "7.55"
type textarea "x"
click at [1147, 342] on input "14.94" at bounding box center [1162, 348] width 57 height 23
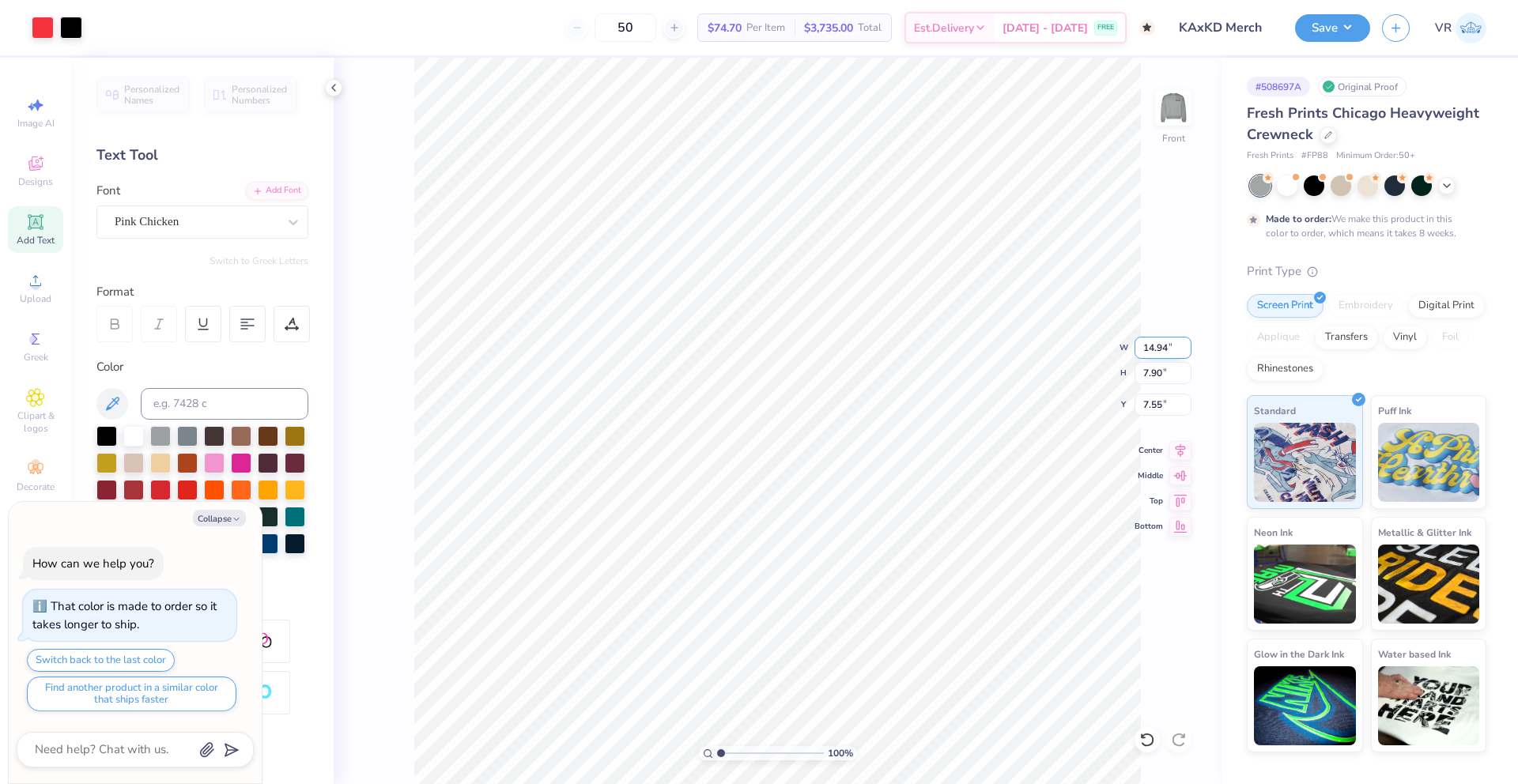
click at [1147, 342] on input "14.94" at bounding box center [1162, 348] width 57 height 23
type input "12.5"
type textarea "x"
type input "12.50"
type input "6.61"
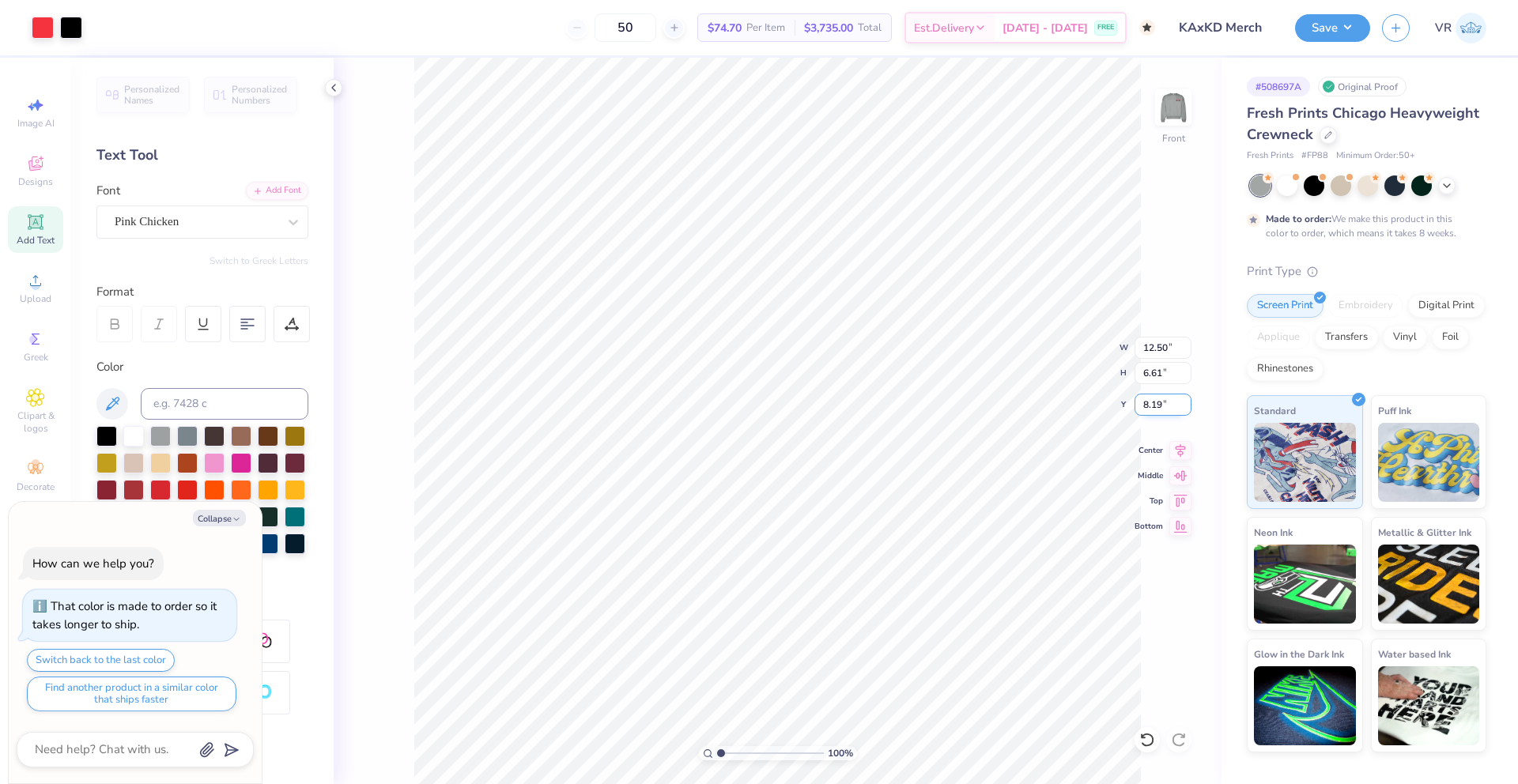
click at [1147, 413] on input "8.19" at bounding box center [1162, 405] width 57 height 23
click at [1150, 409] on input "8.19" at bounding box center [1162, 405] width 57 height 23
type input "3"
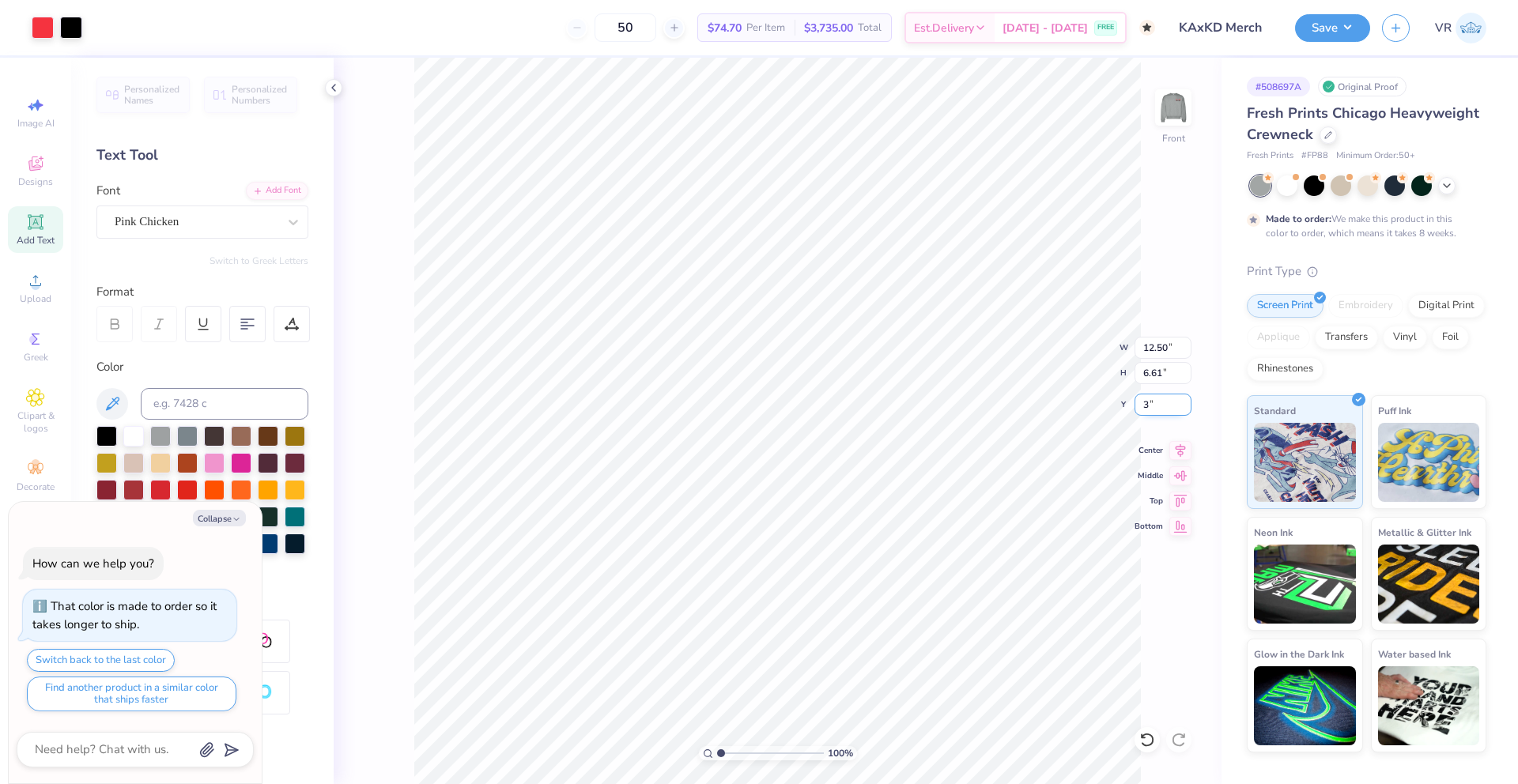
type textarea "x"
type input "3.00"
type textarea "x"
click at [1150, 404] on input "3.00" at bounding box center [1162, 405] width 57 height 23
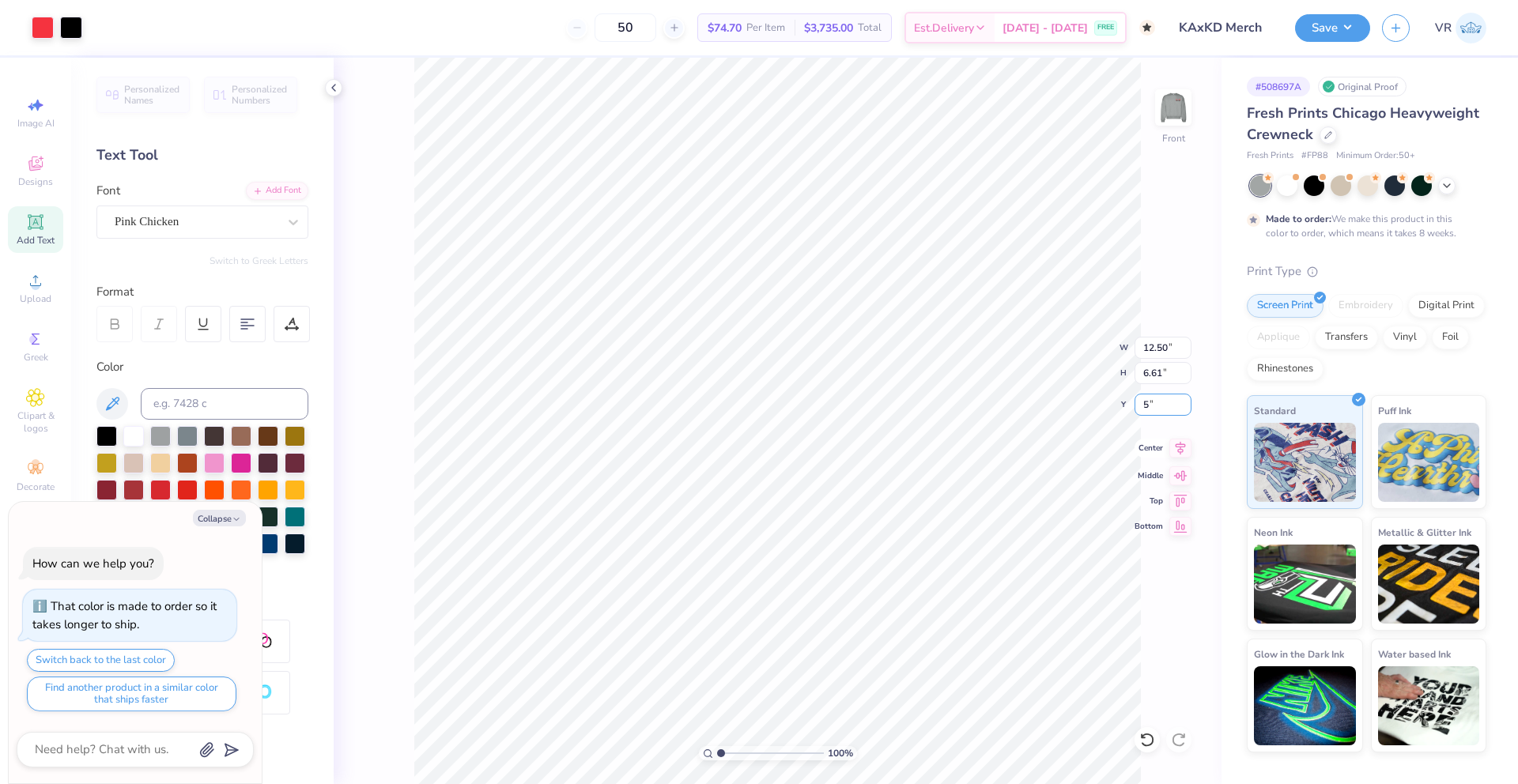
type input "5"
type textarea "x"
type input "5.00"
type textarea "x"
click at [1148, 340] on input "12.50" at bounding box center [1162, 348] width 57 height 23
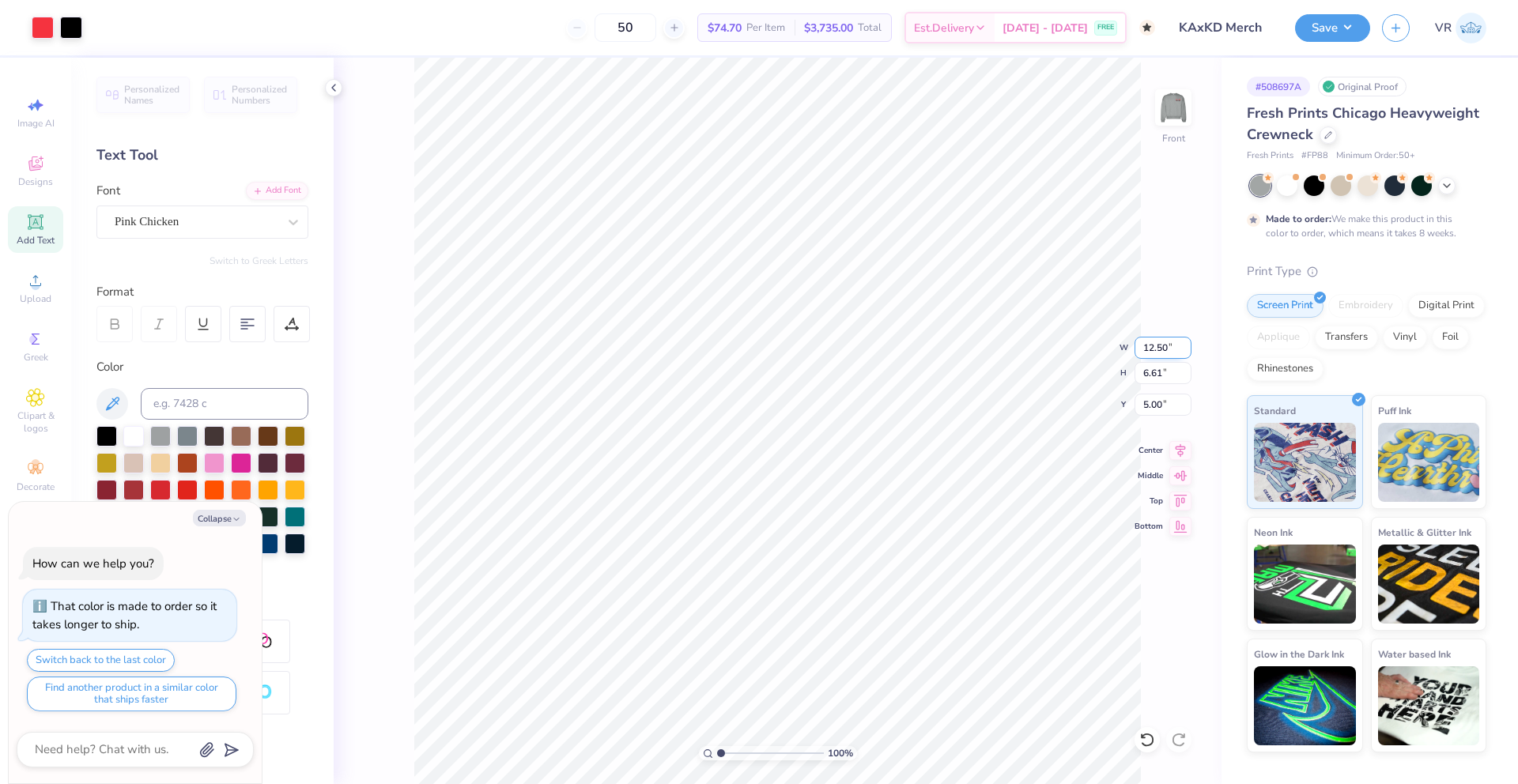
click at [1148, 340] on input "12.50" at bounding box center [1162, 348] width 57 height 23
type input "15"
type textarea "x"
type input "15.00"
type input "7.93"
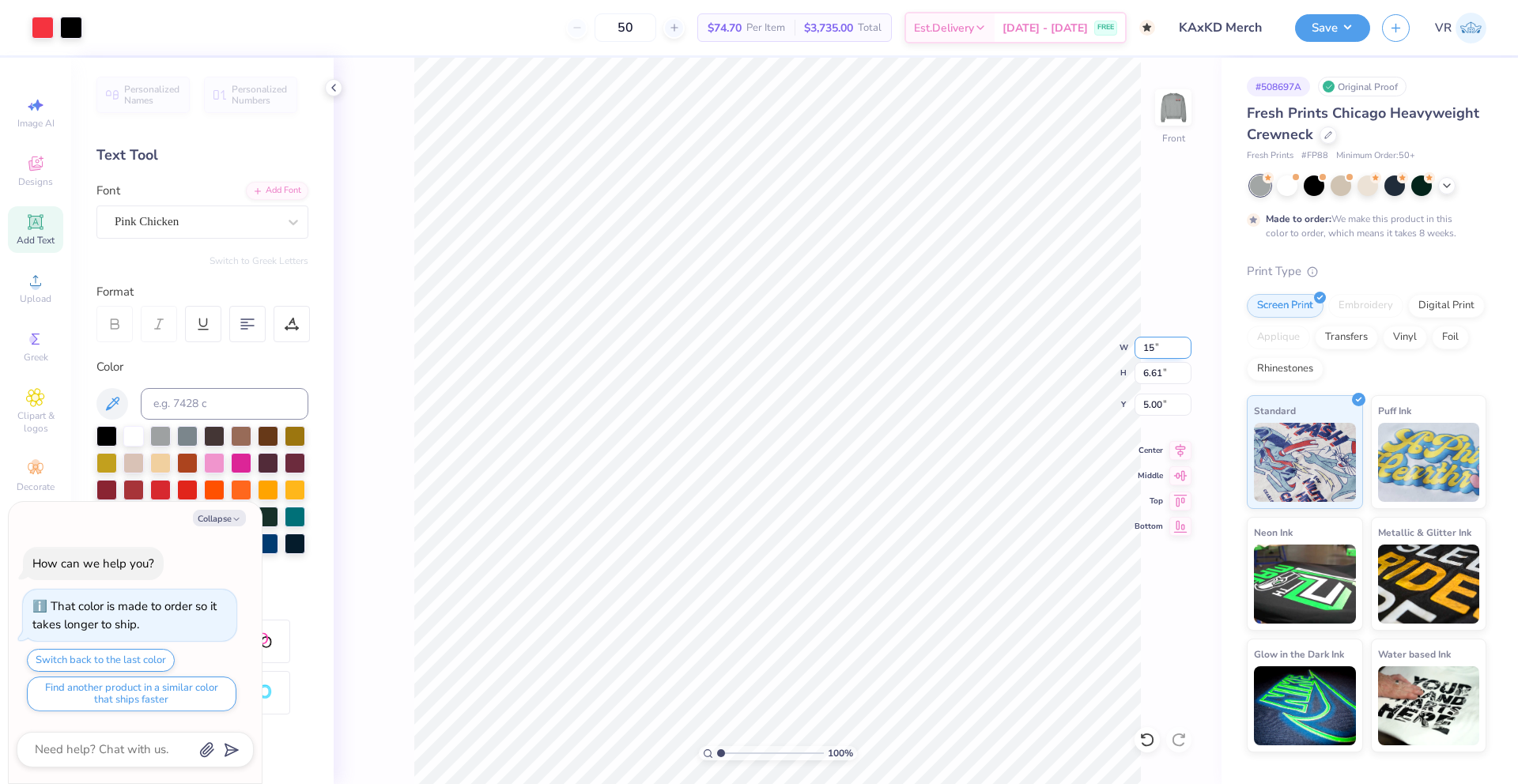
type input "4.34"
type textarea "x"
click at [1147, 406] on input "4.34" at bounding box center [1162, 405] width 57 height 23
type input "3"
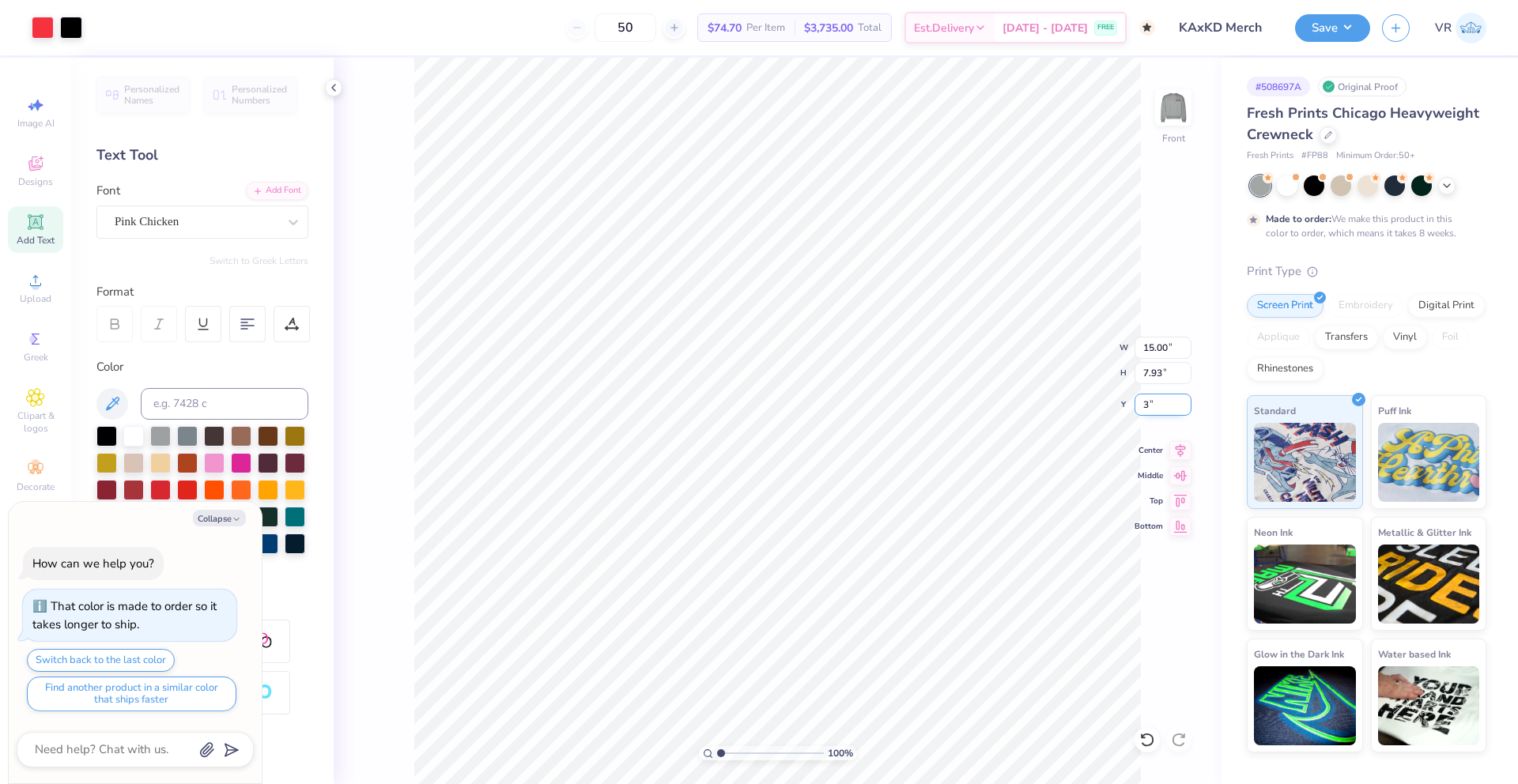
type textarea "x"
click at [1149, 409] on input "3.00" at bounding box center [1162, 405] width 57 height 23
type input "5"
type textarea "x"
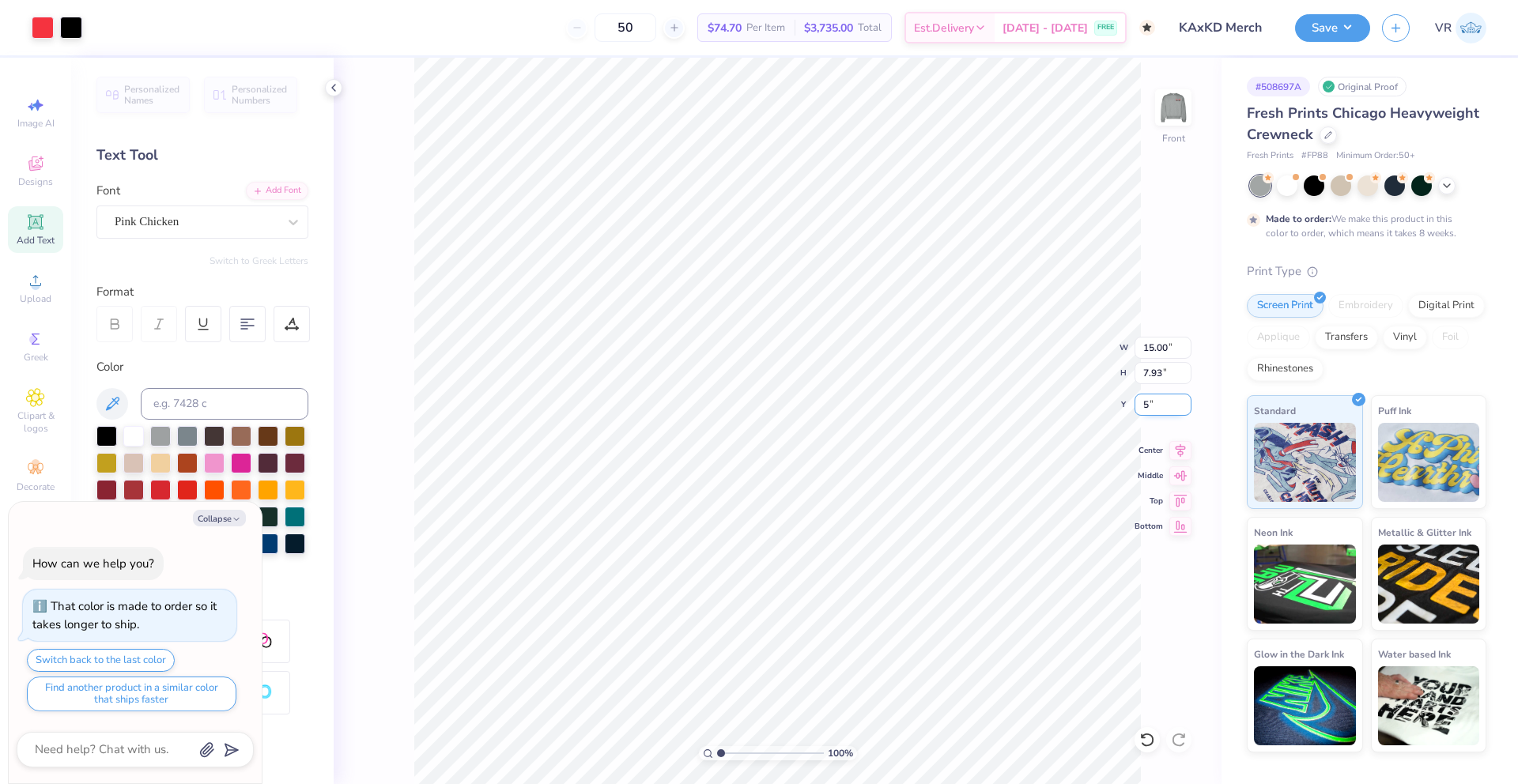
type input "5.00"
click at [1171, 126] on img at bounding box center [1173, 107] width 63 height 63
type textarea "x"
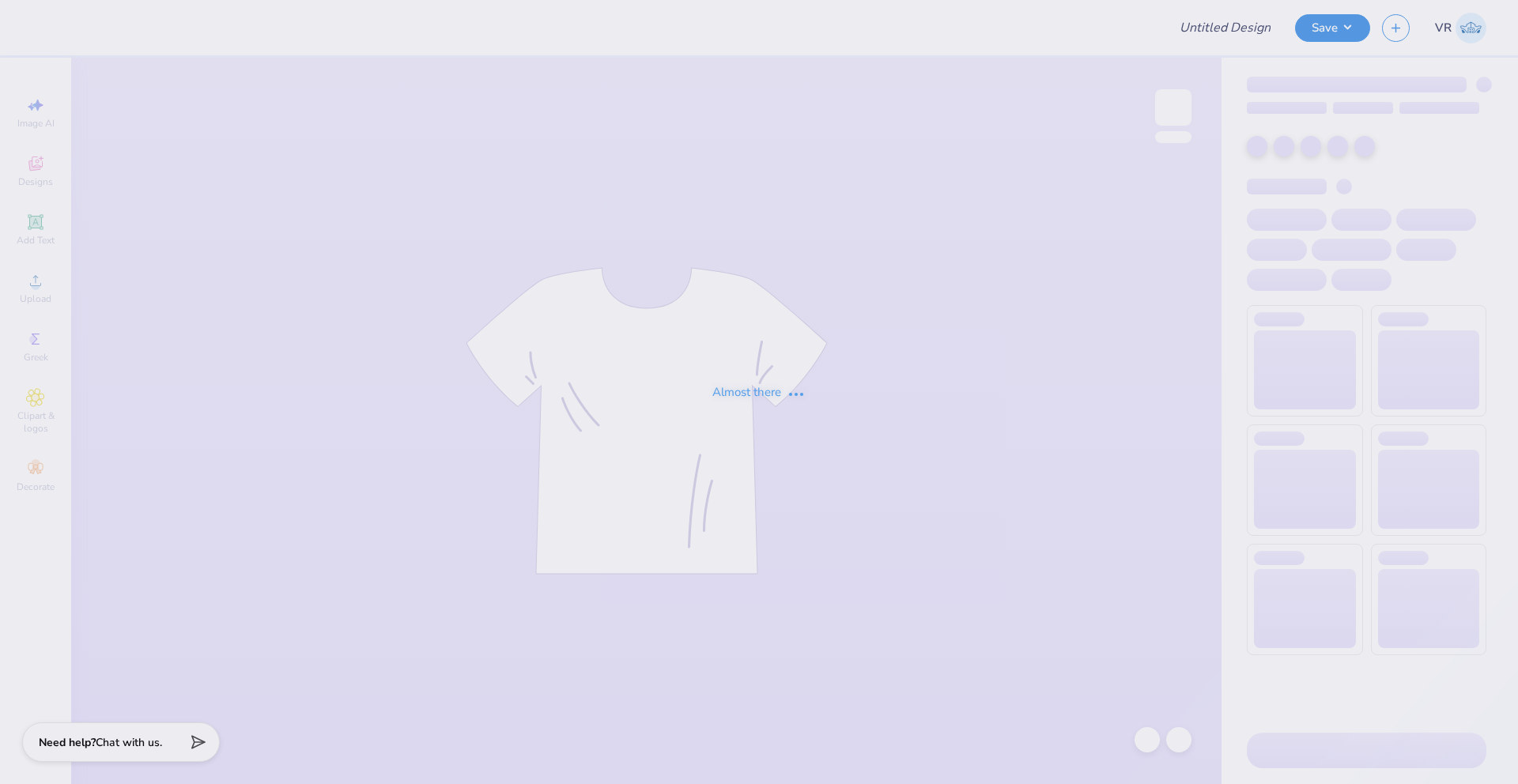
type input "Fall Formal 2025"
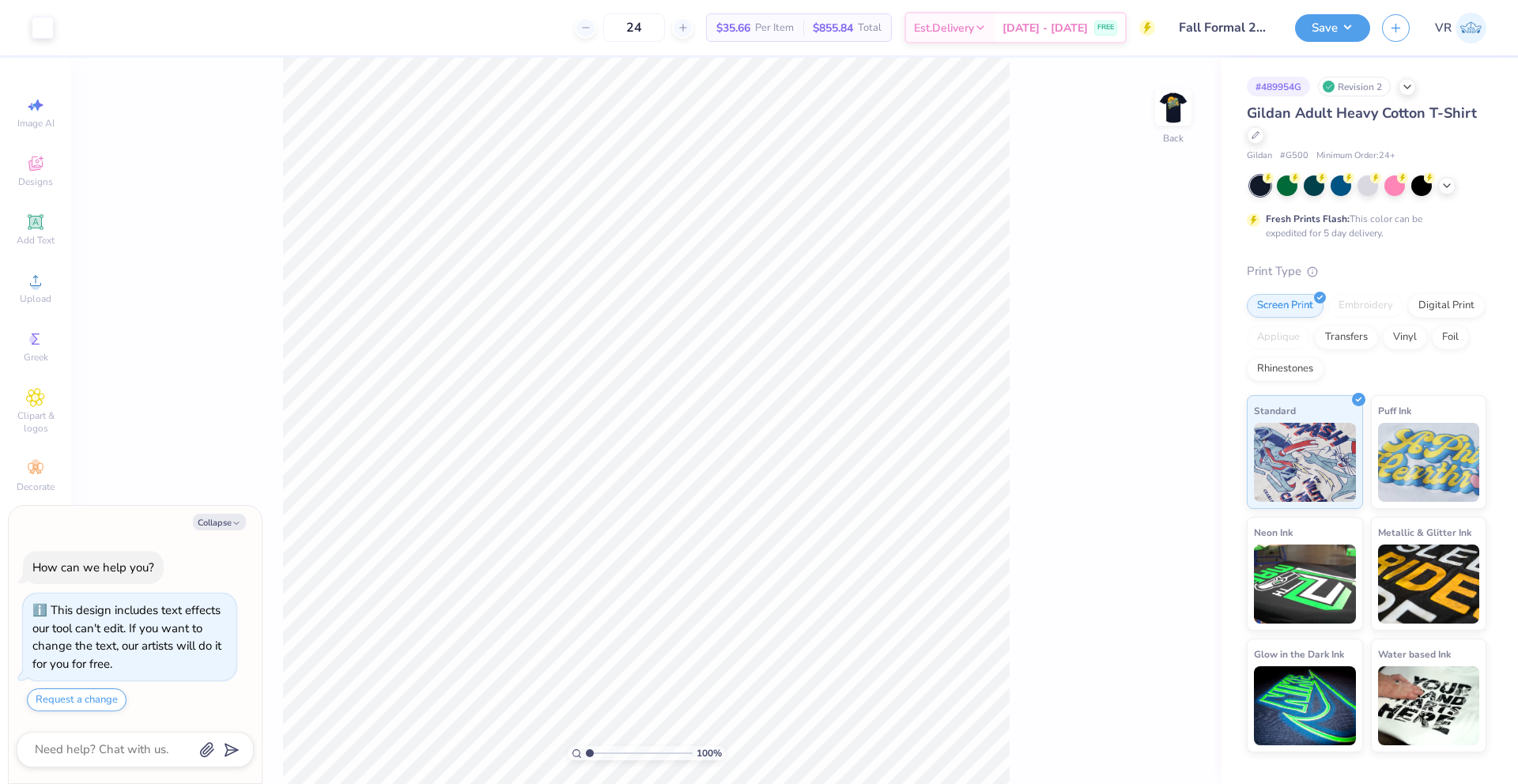
type textarea "x"
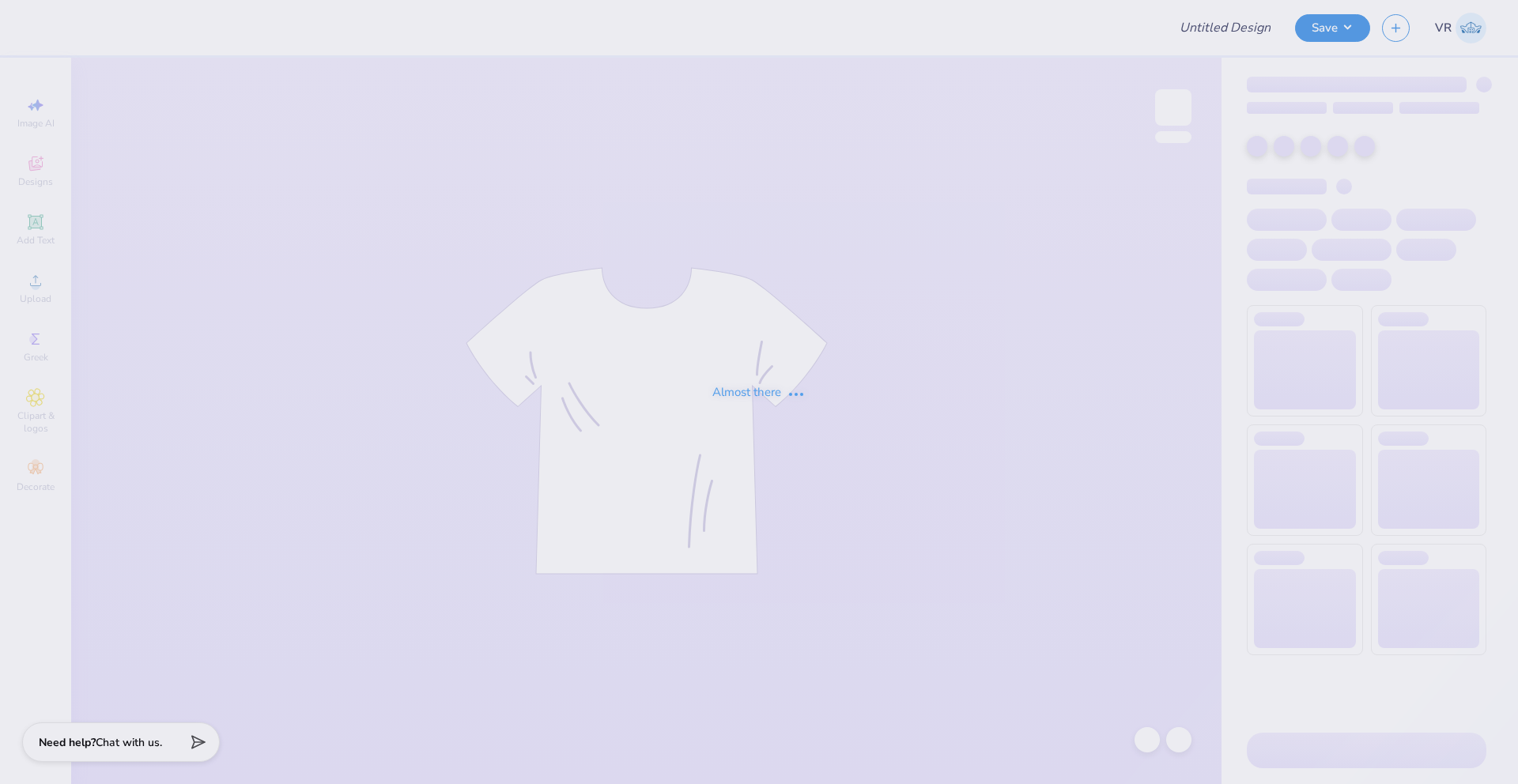
type input "Fall Formal 2025"
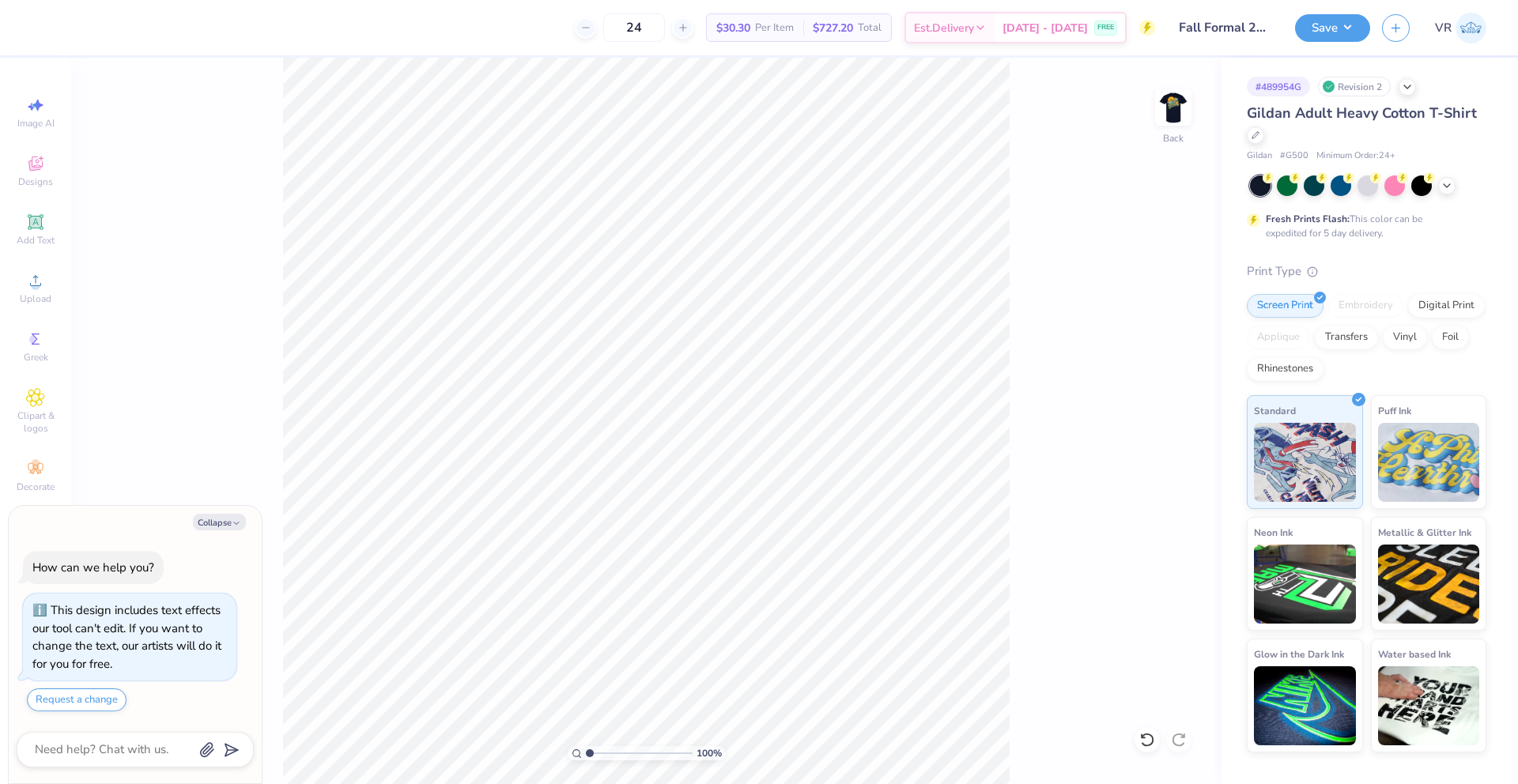
click at [49, 263] on div "Image AI Designs Add Text Upload Greek Clipart & logos Decorate" at bounding box center [35, 294] width 55 height 410
click at [43, 277] on icon at bounding box center [36, 280] width 19 height 19
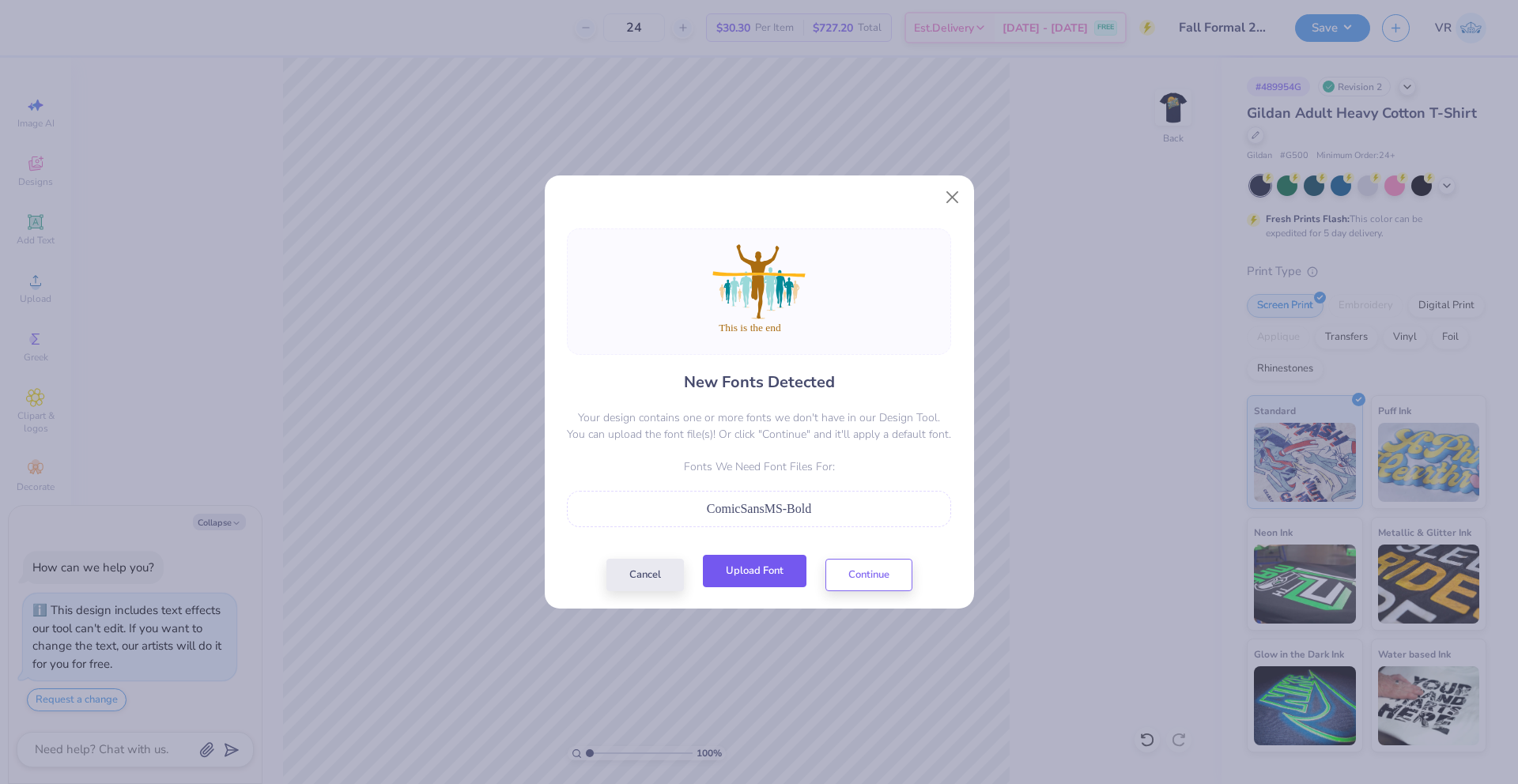
click at [773, 574] on button "Upload Font" at bounding box center [754, 571] width 103 height 32
click at [885, 572] on button "Continue" at bounding box center [868, 571] width 87 height 32
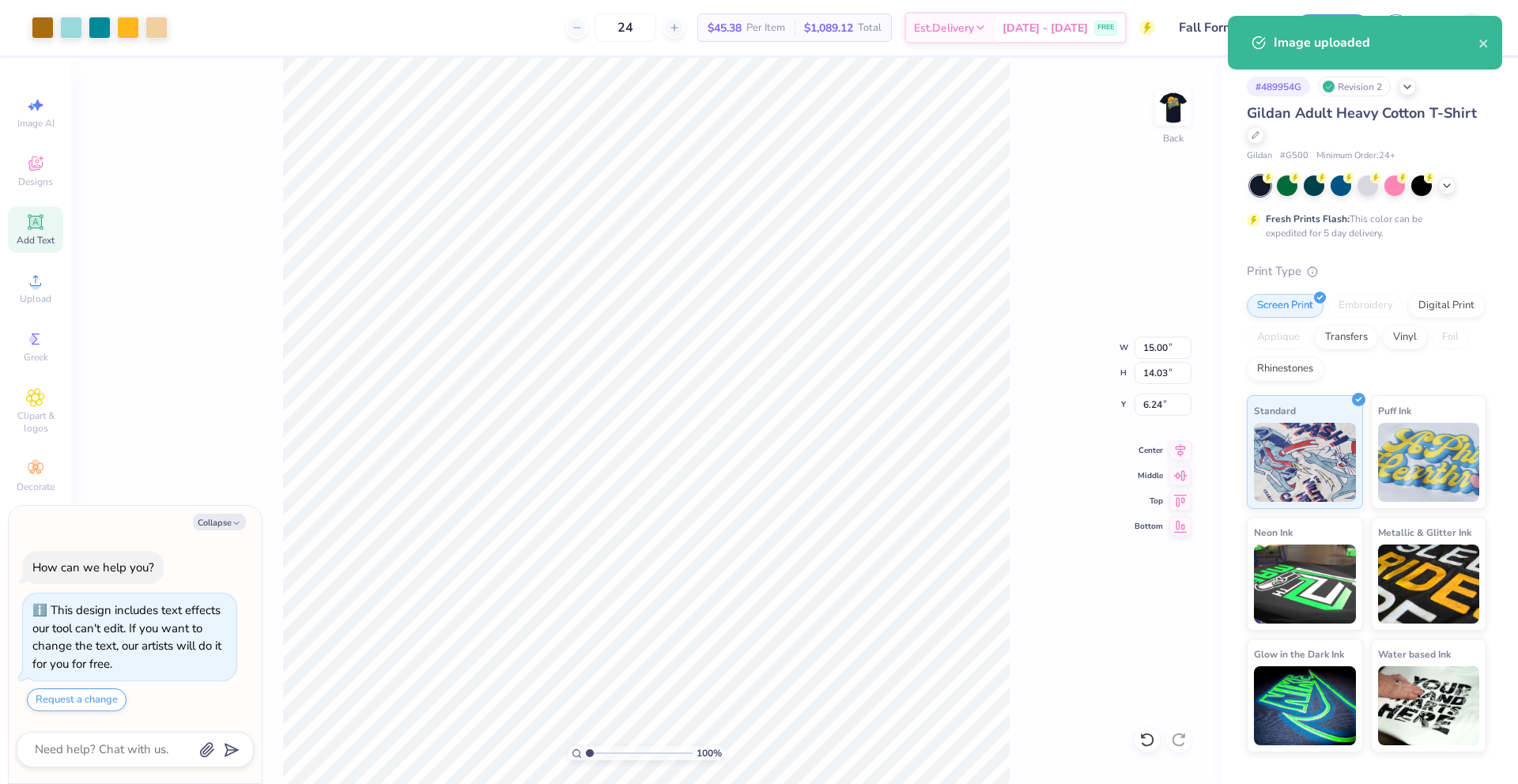
click at [27, 218] on icon at bounding box center [36, 222] width 19 height 19
type textarea "x"
type input "6.00"
type input "1.74"
type input "12.38"
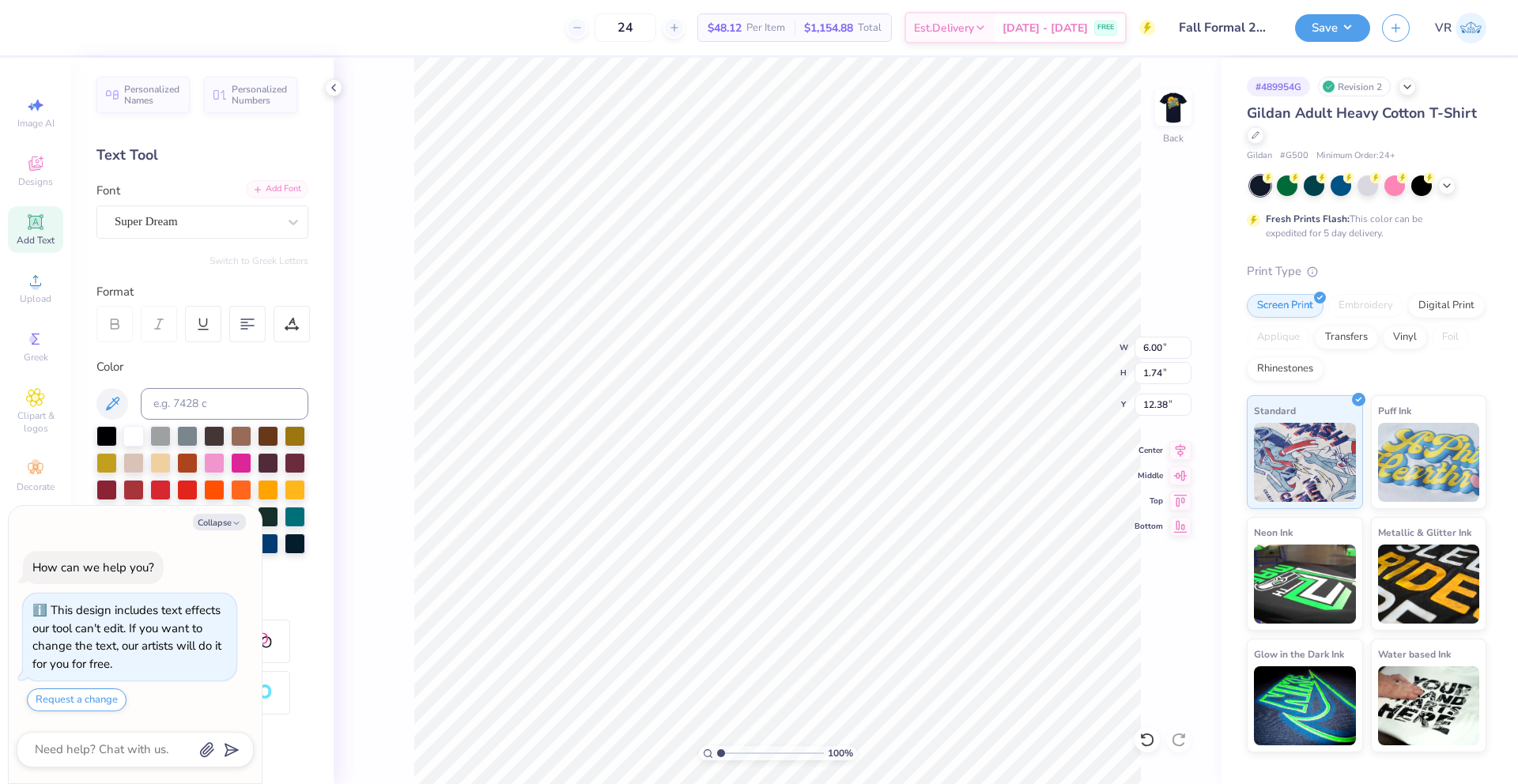
click at [260, 190] on div "Add Font" at bounding box center [277, 189] width 62 height 18
type textarea "x"
type textarea "EXT"
type textarea "x"
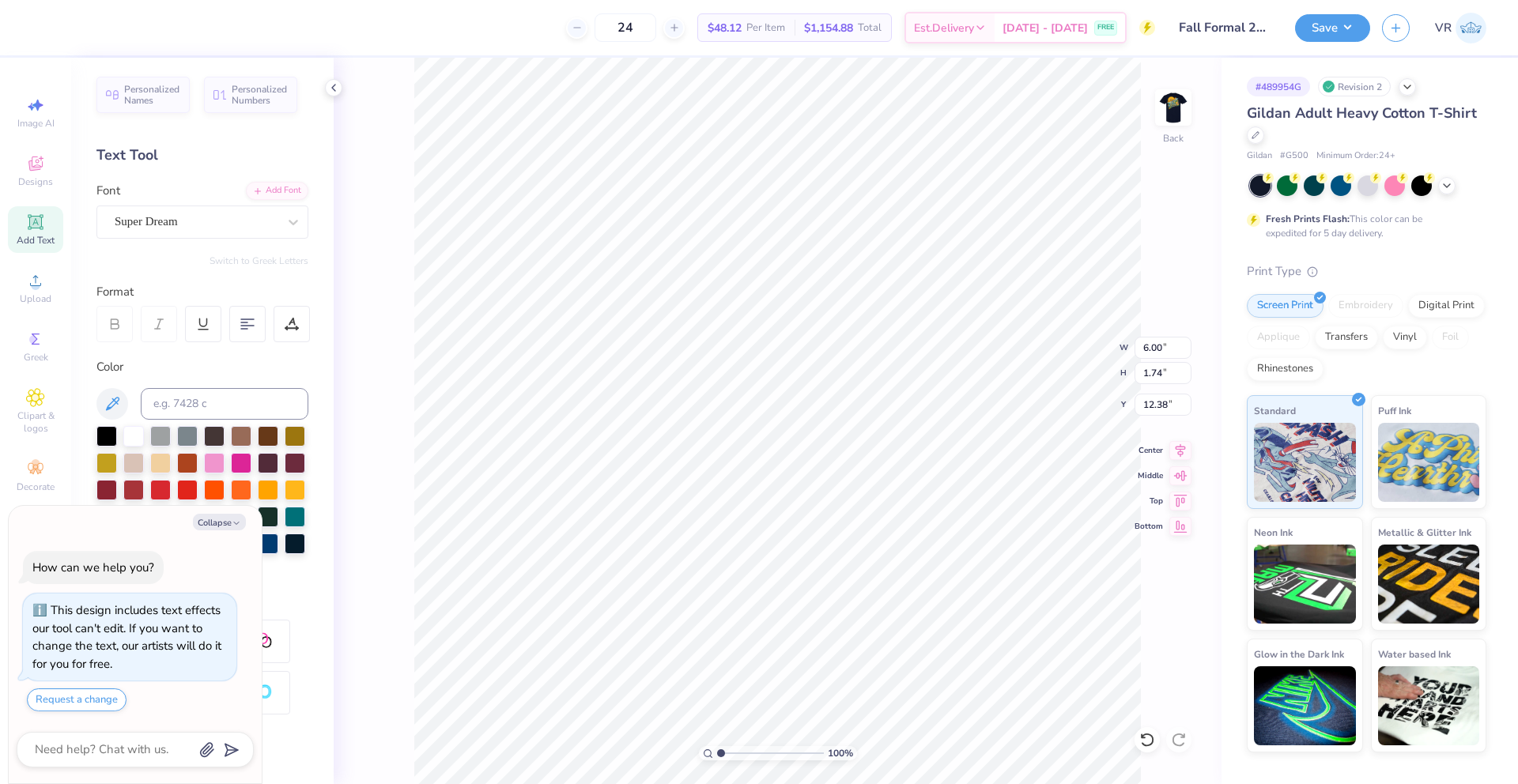
type input "11.68"
type input "1.24"
type input "19.03"
click at [35, 272] on icon at bounding box center [36, 280] width 19 height 19
click at [28, 289] on icon at bounding box center [36, 280] width 19 height 19
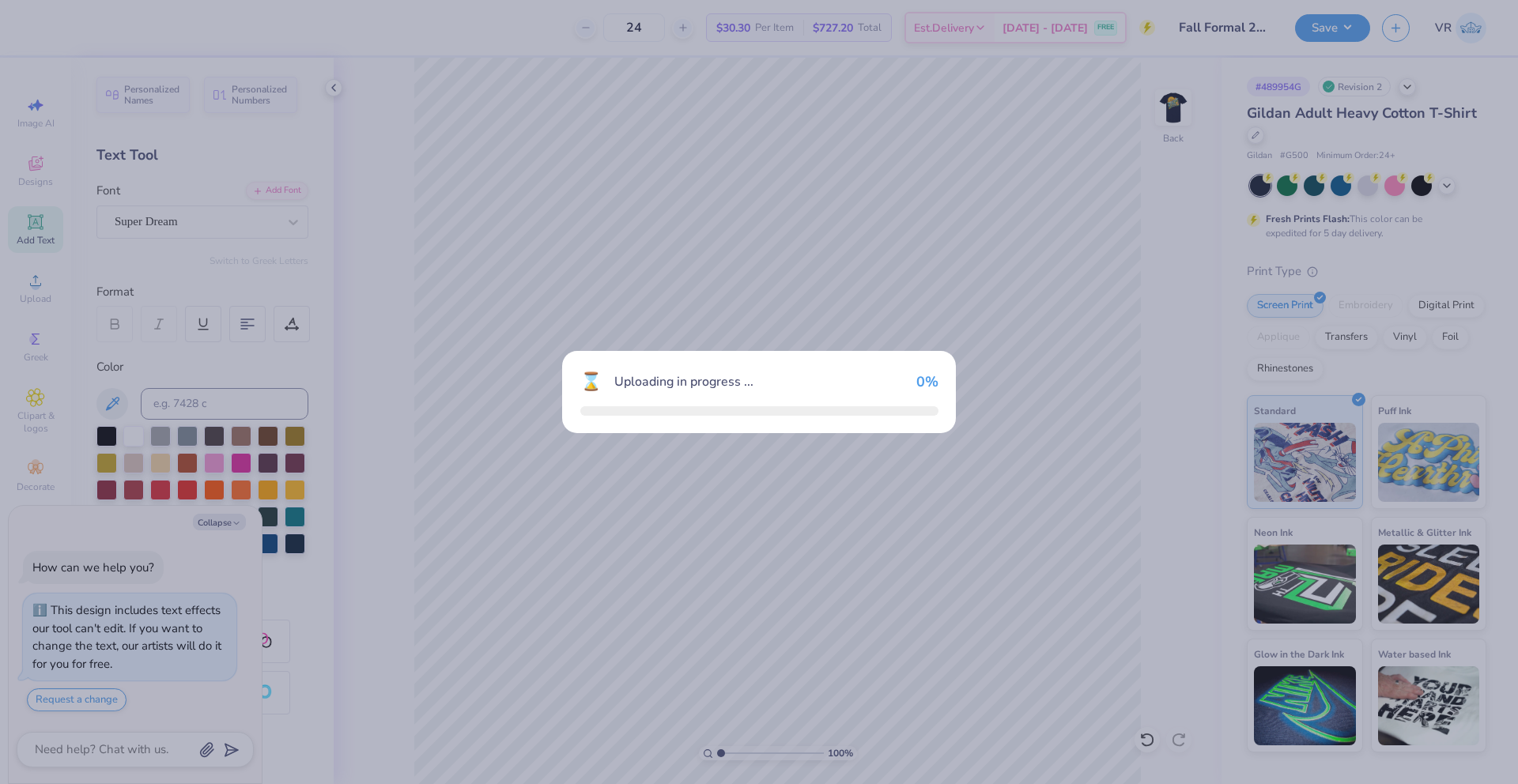
type textarea "x"
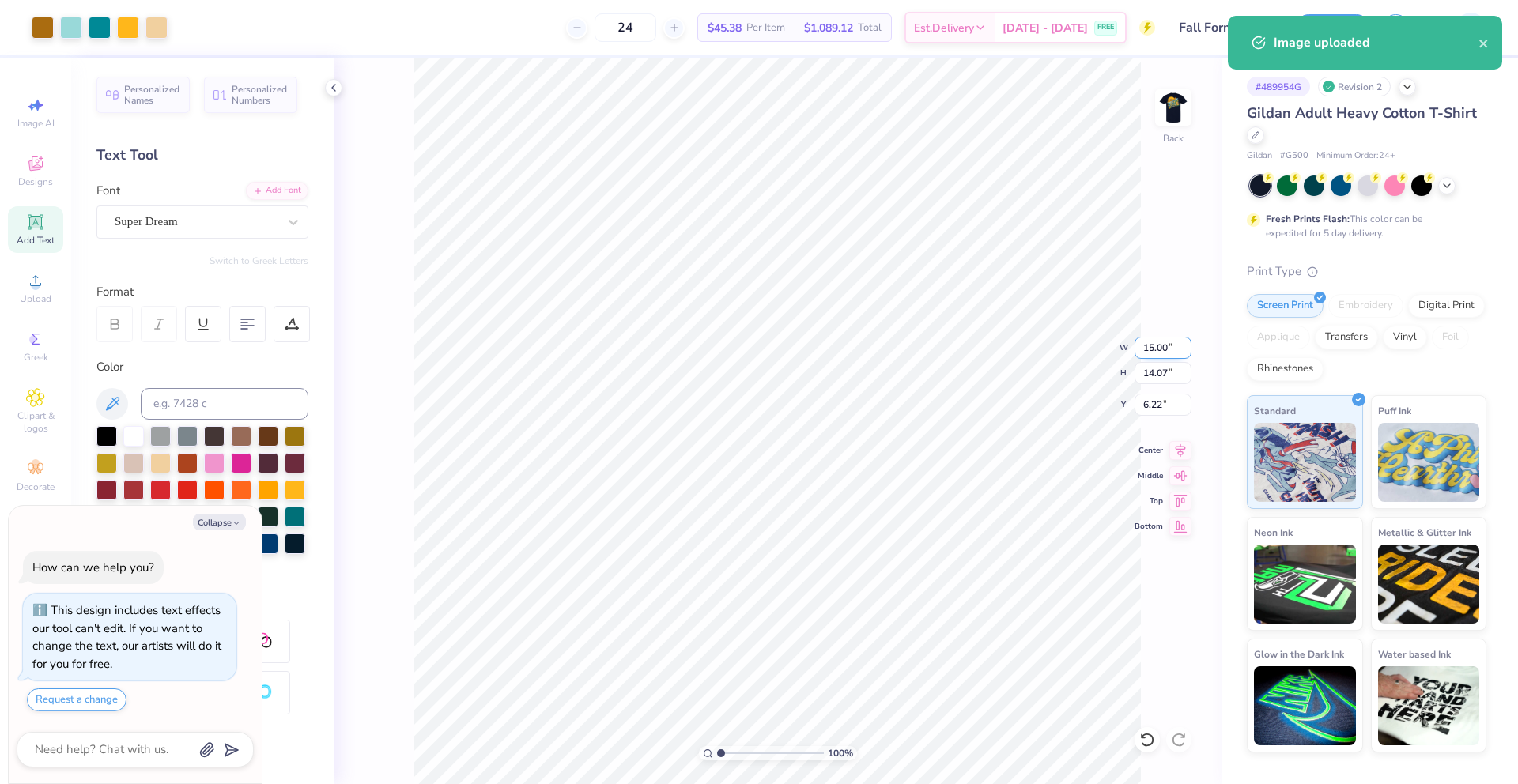
click at [1159, 349] on input "15.00" at bounding box center [1162, 348] width 57 height 23
type input "3.5"
type textarea "x"
type input "3.50"
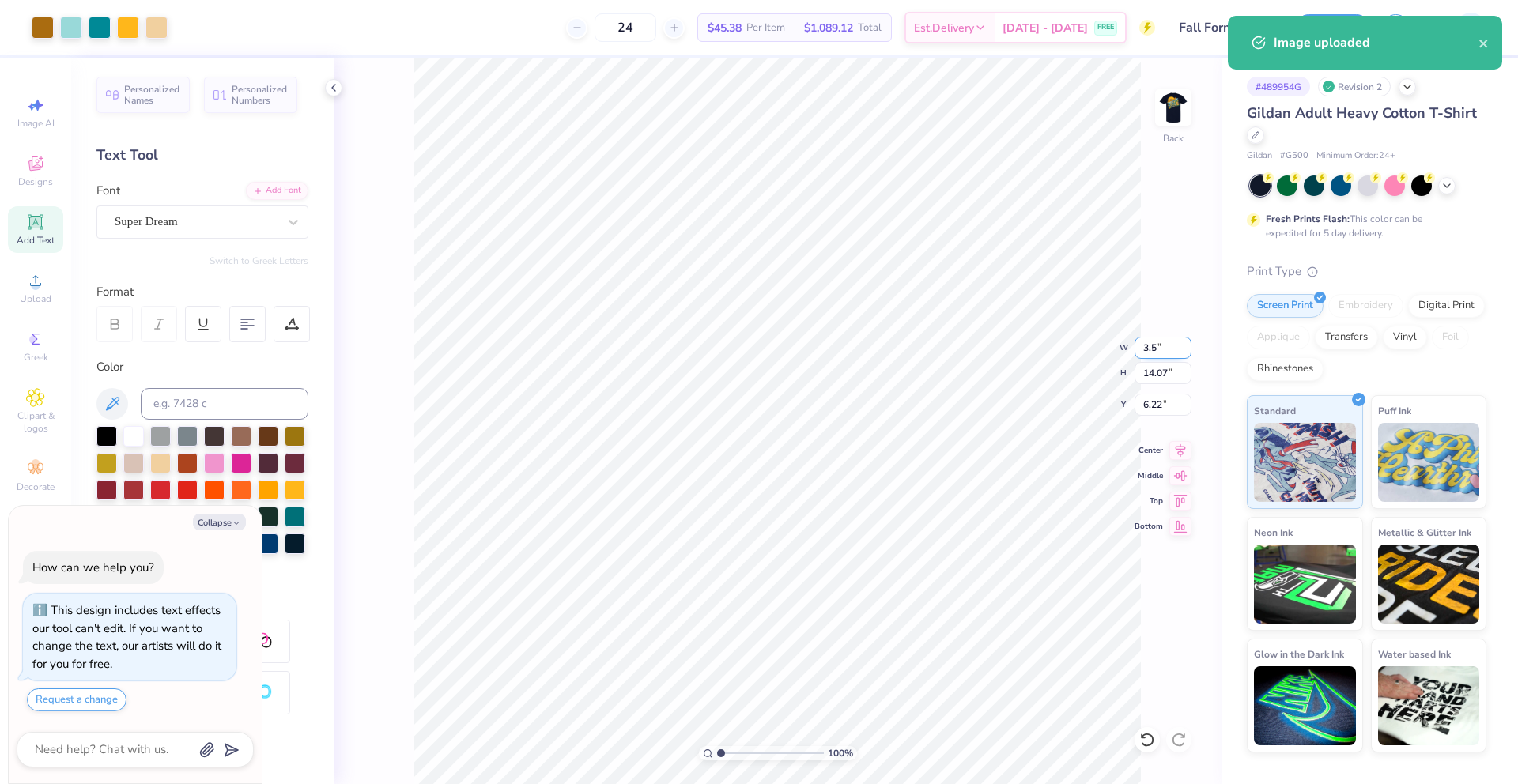
type input "3.28"
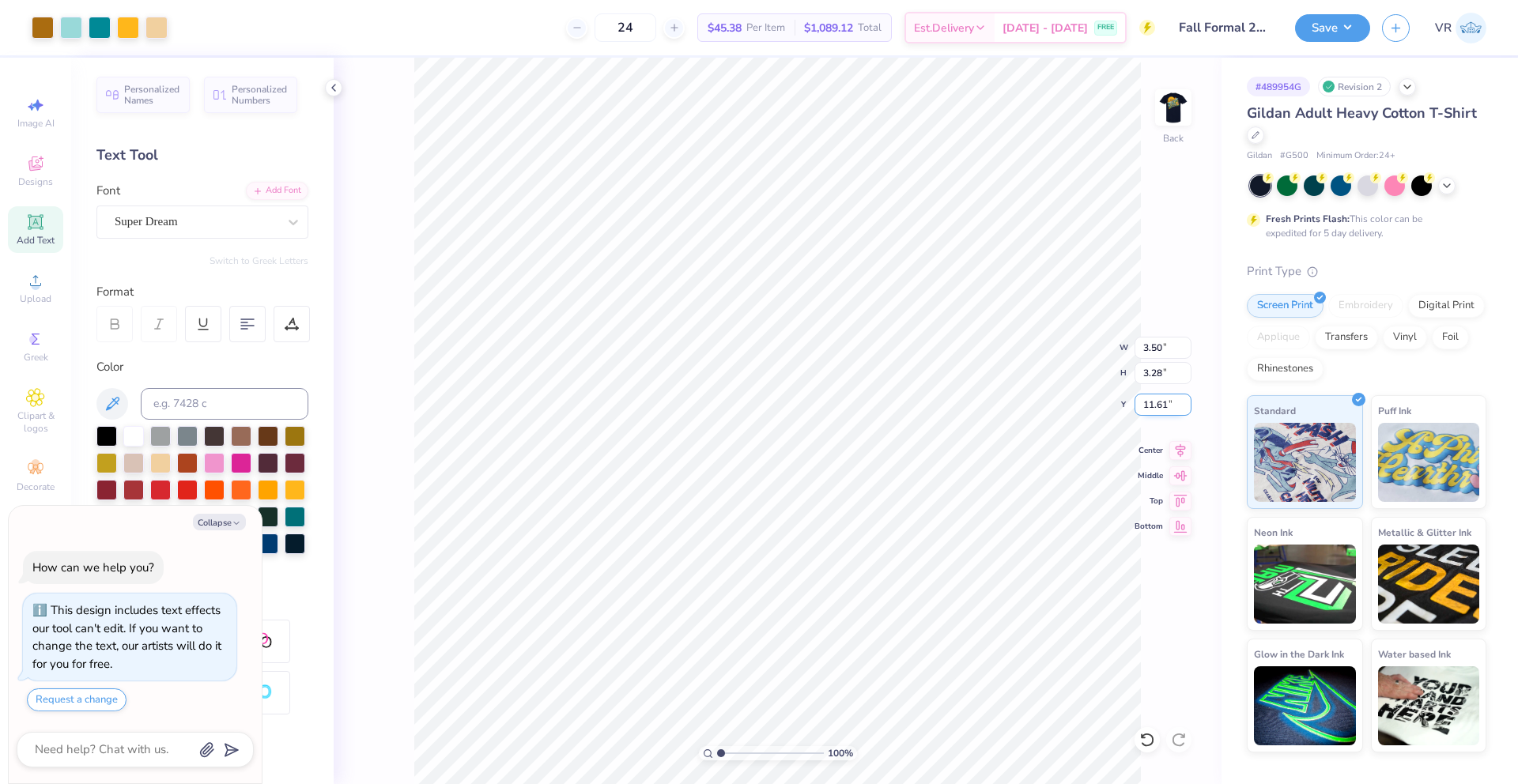
click at [1150, 401] on input "11.61" at bounding box center [1162, 405] width 57 height 23
type input "3"
type textarea "x"
type input "3.00"
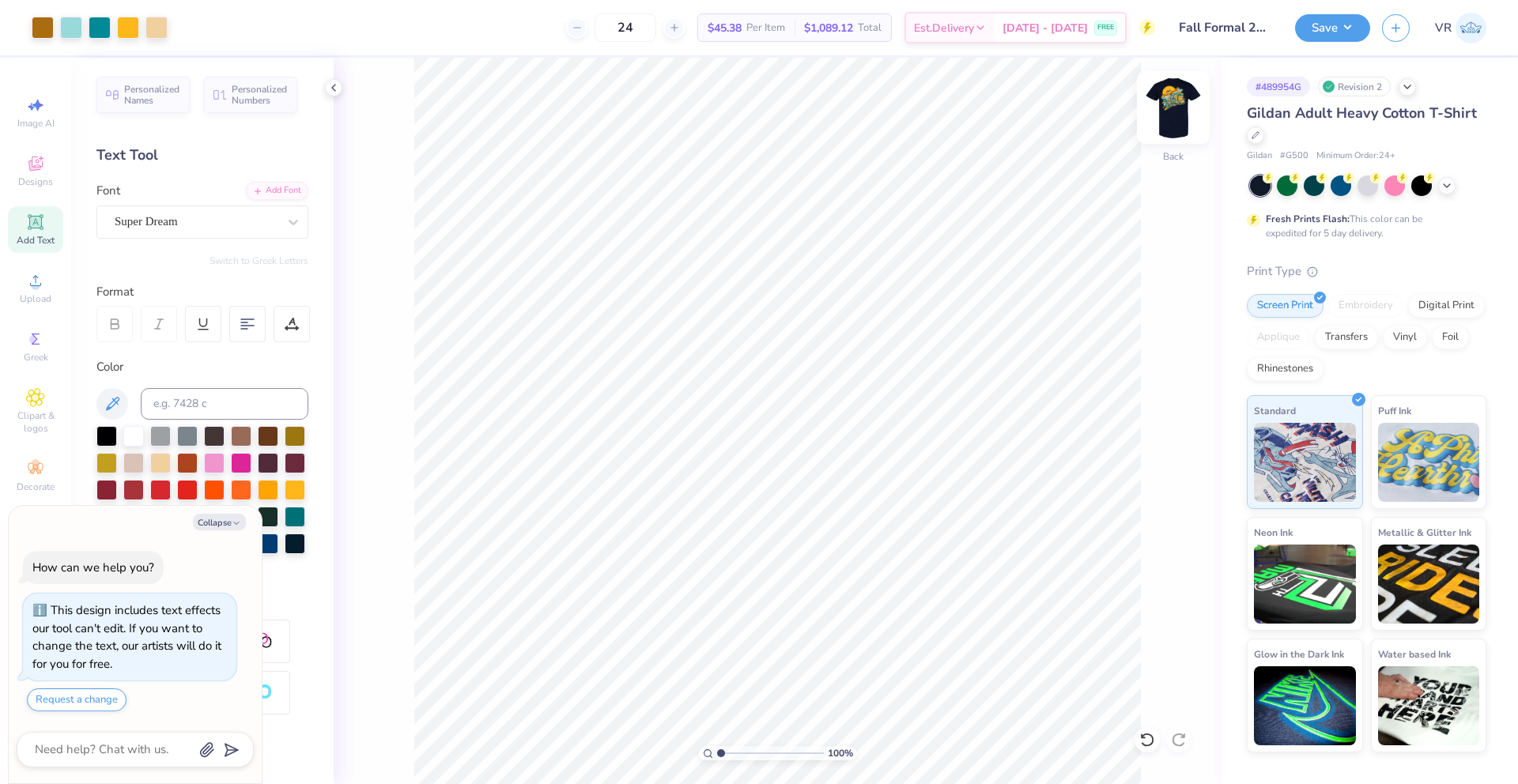
click at [1167, 101] on img at bounding box center [1173, 107] width 63 height 63
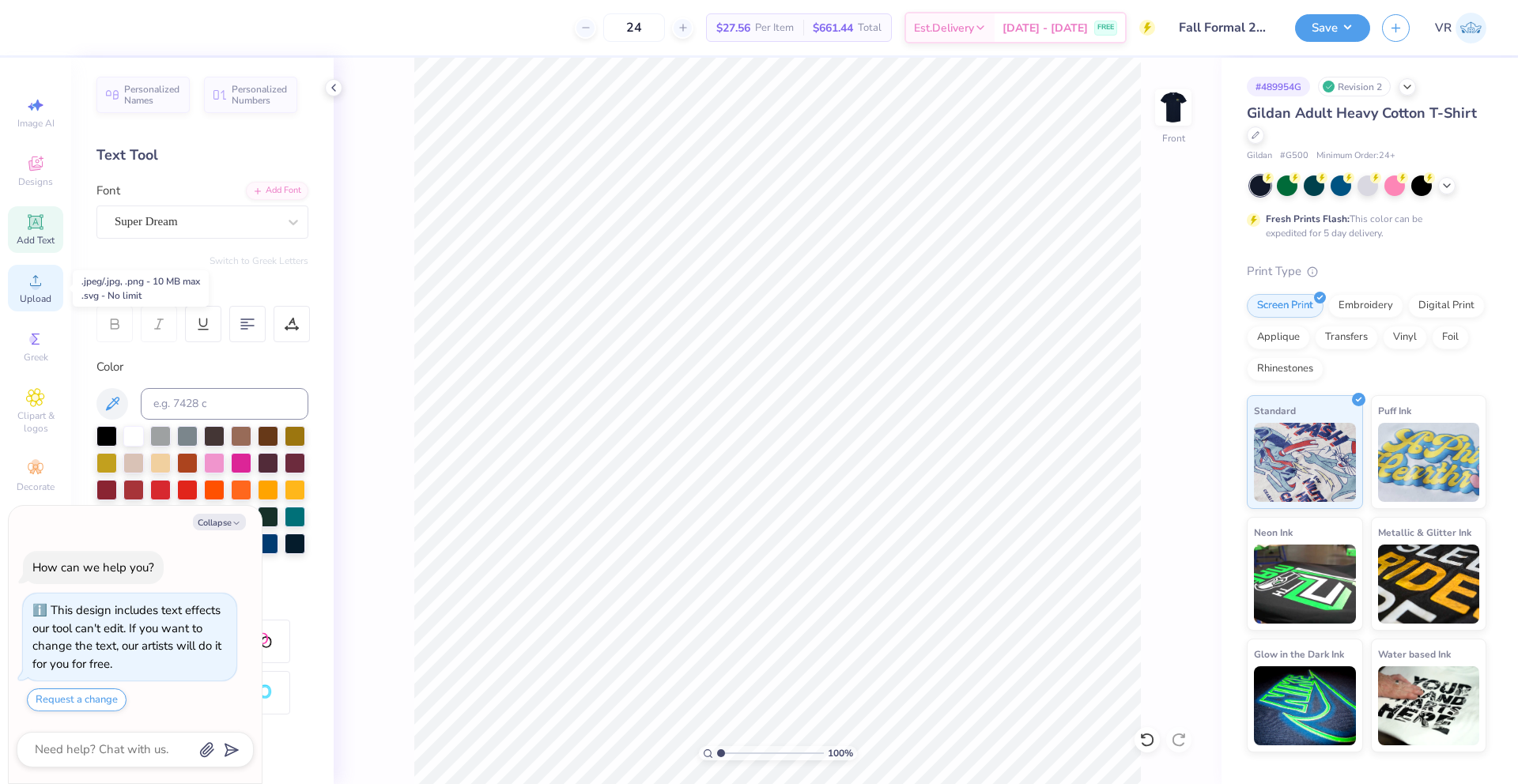
click at [28, 286] on icon at bounding box center [36, 280] width 19 height 19
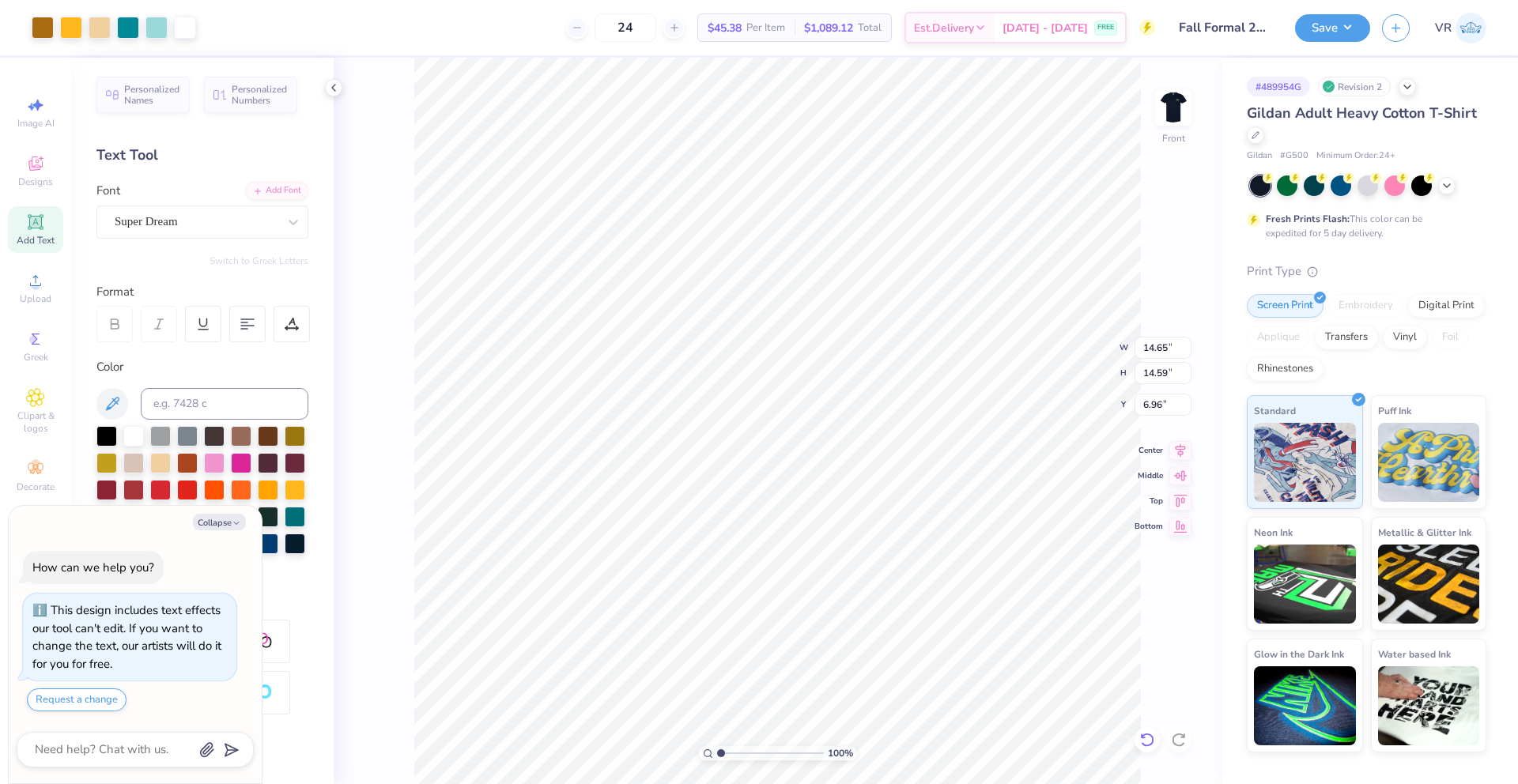
click at [1153, 733] on icon at bounding box center [1146, 739] width 16 height 16
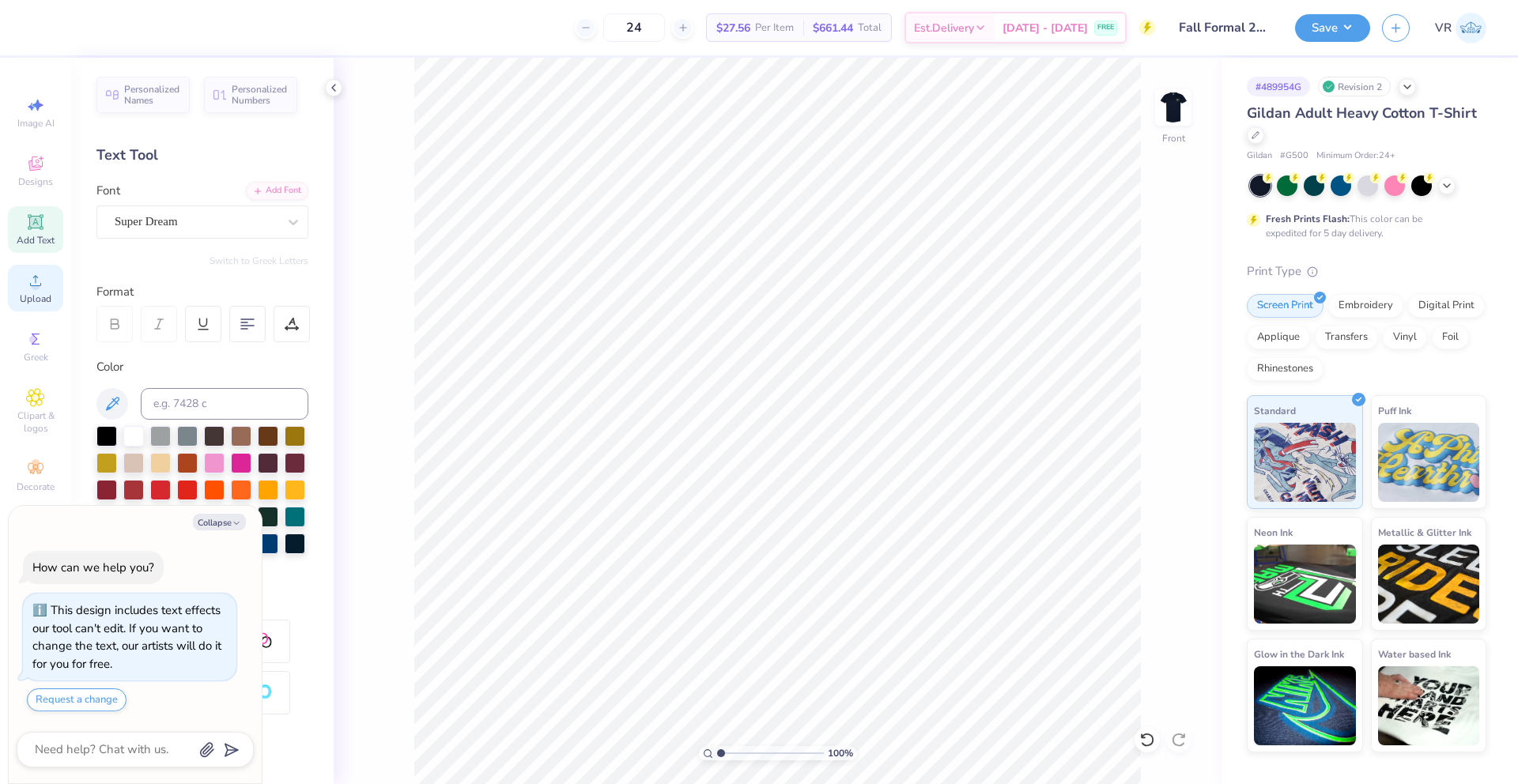
click at [27, 276] on icon at bounding box center [36, 280] width 19 height 19
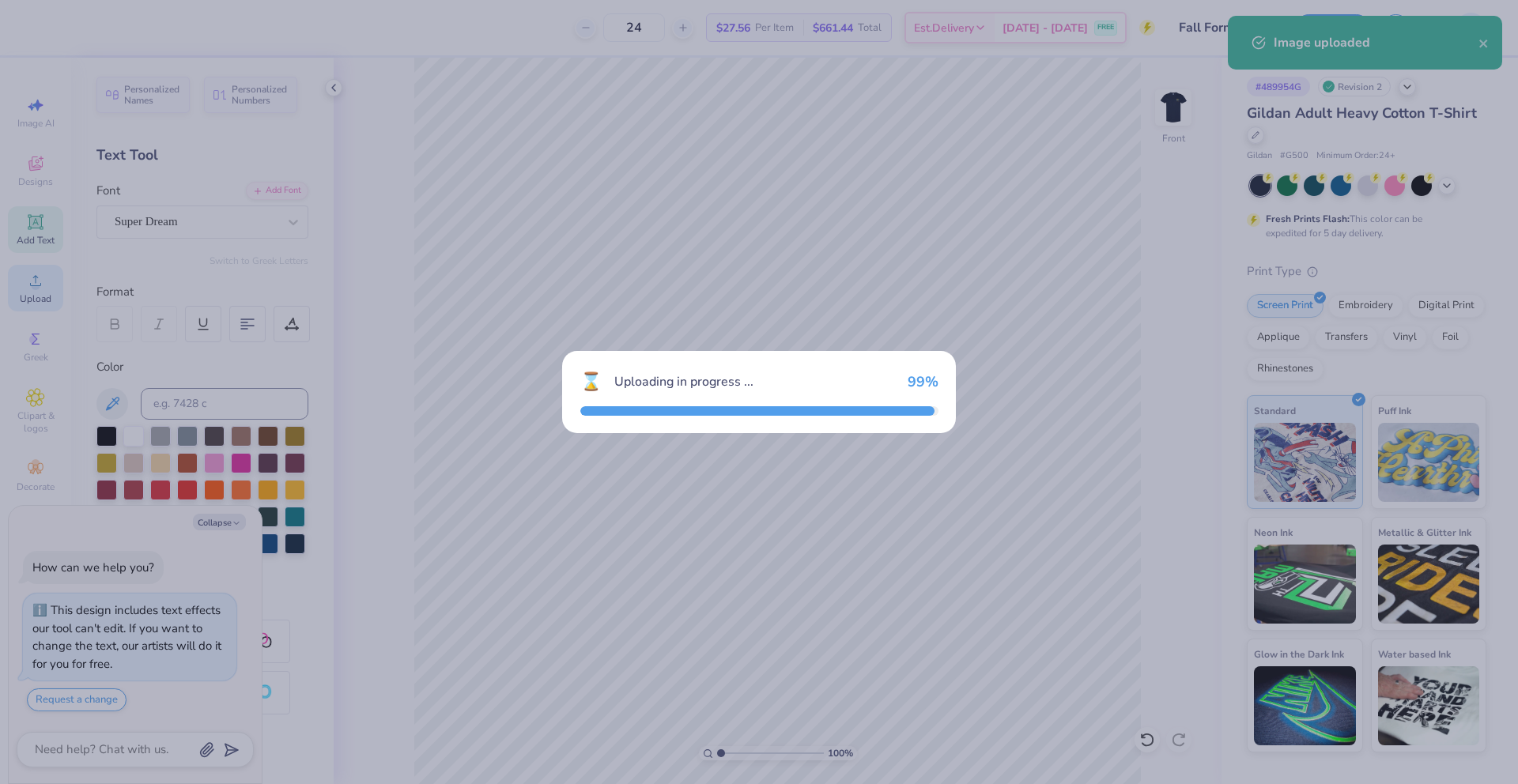
type textarea "x"
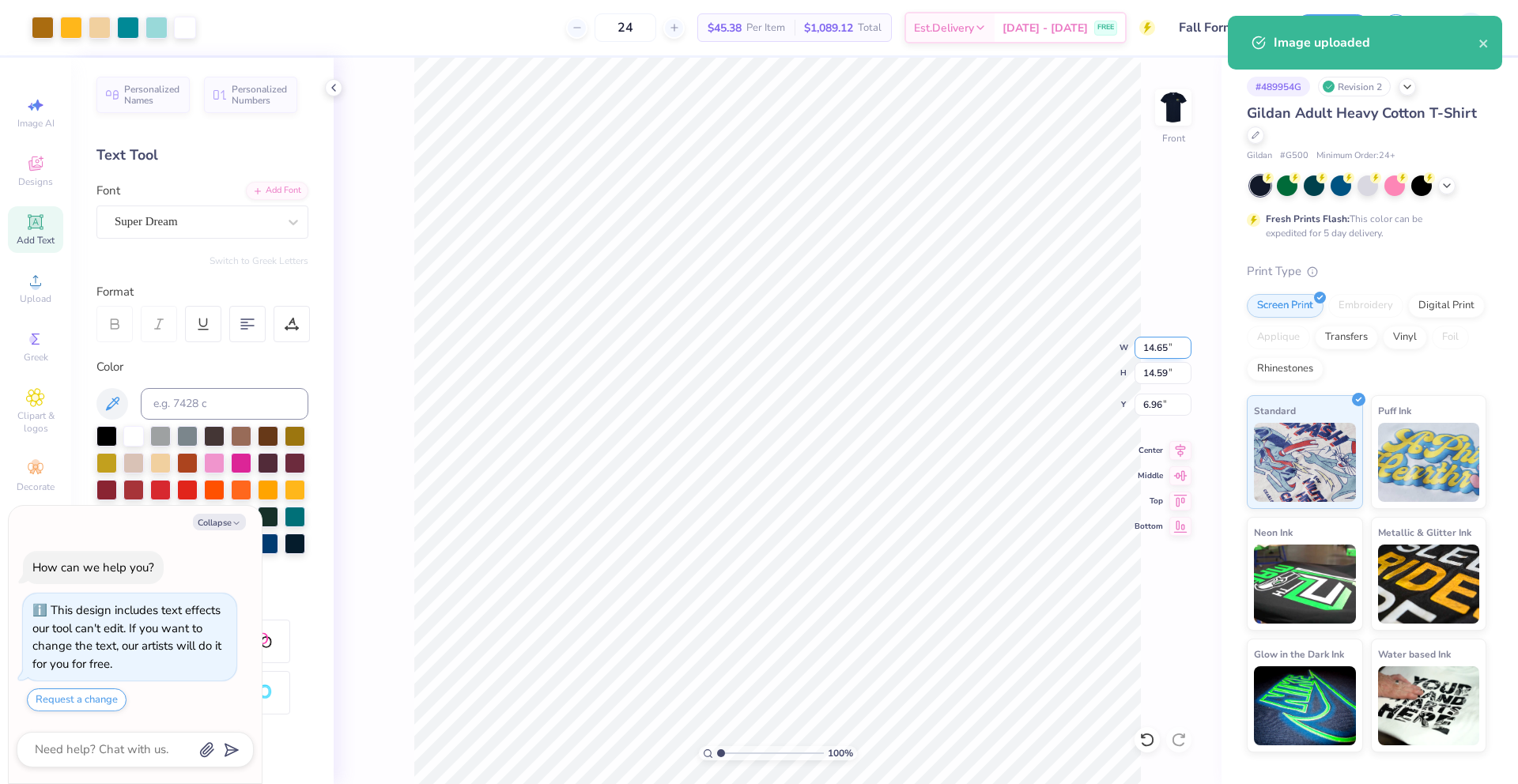
click at [1155, 347] on input "14.65" at bounding box center [1162, 348] width 57 height 23
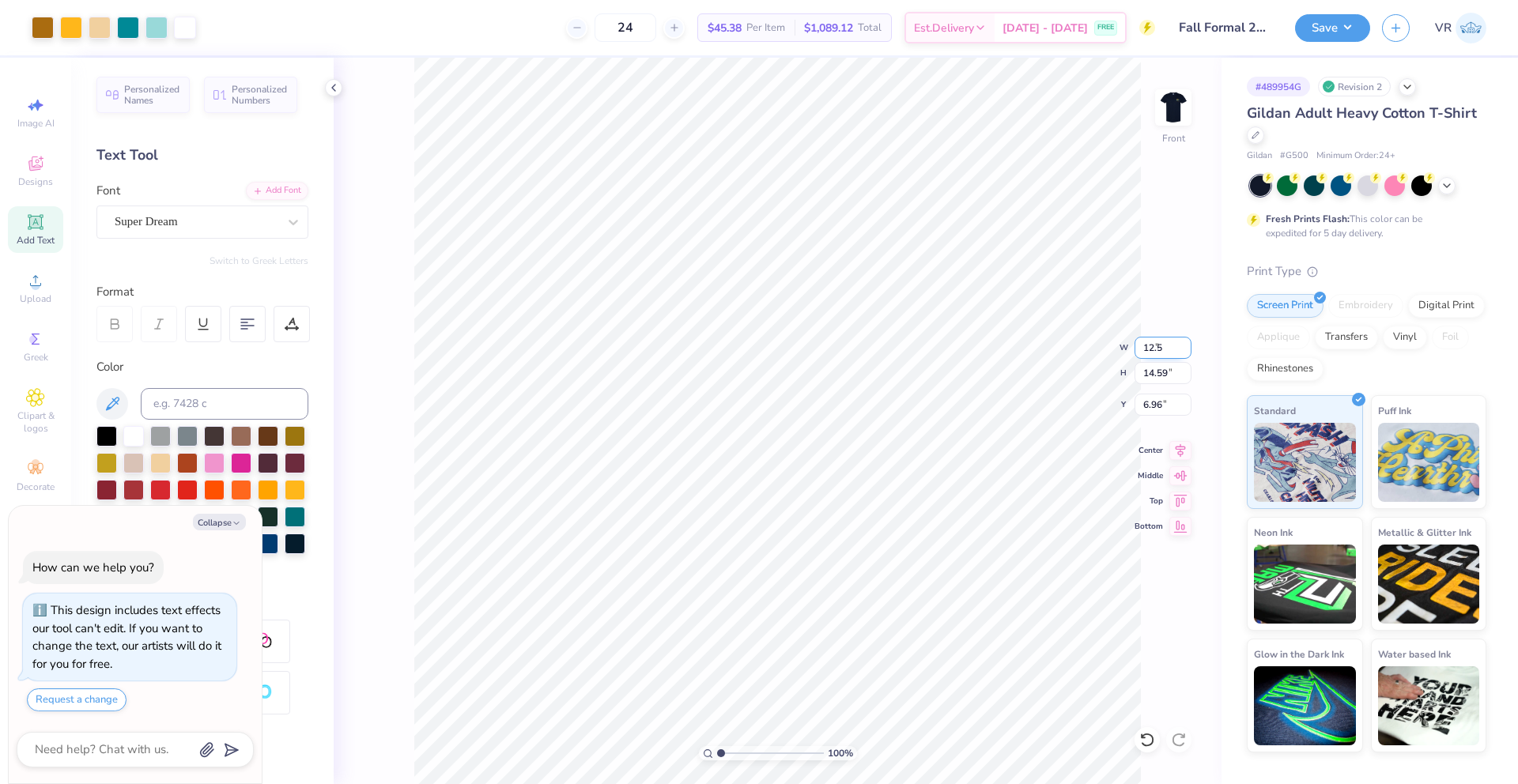
type input "12.5"
type textarea "x"
type input "12.50"
type input "12.45"
click at [1151, 410] on input "8.03" at bounding box center [1162, 405] width 57 height 23
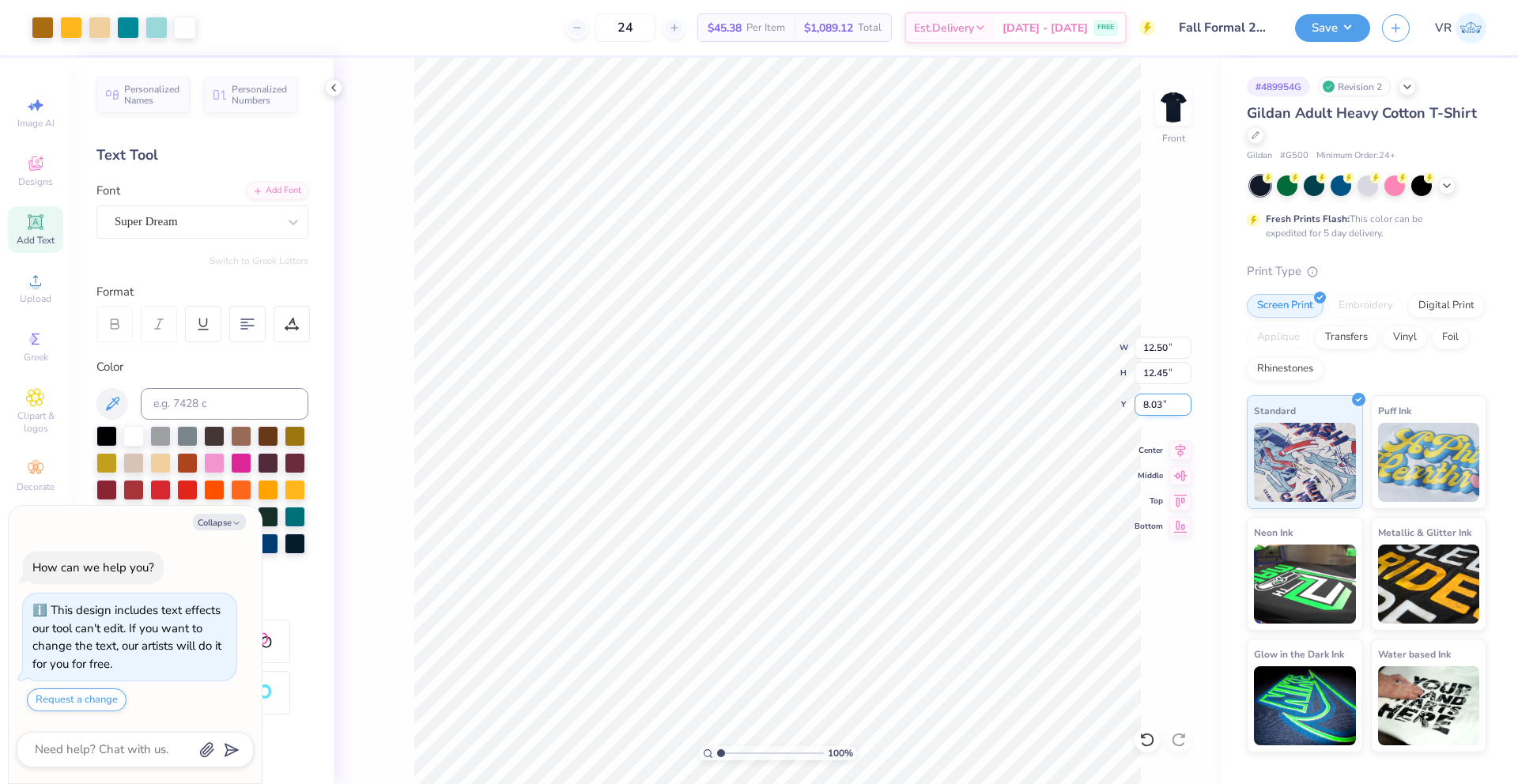
click at [1151, 410] on input "8.03" at bounding box center [1162, 405] width 57 height 23
type input "3"
type textarea "x"
type input "3.00"
click at [1184, 117] on img at bounding box center [1173, 107] width 63 height 63
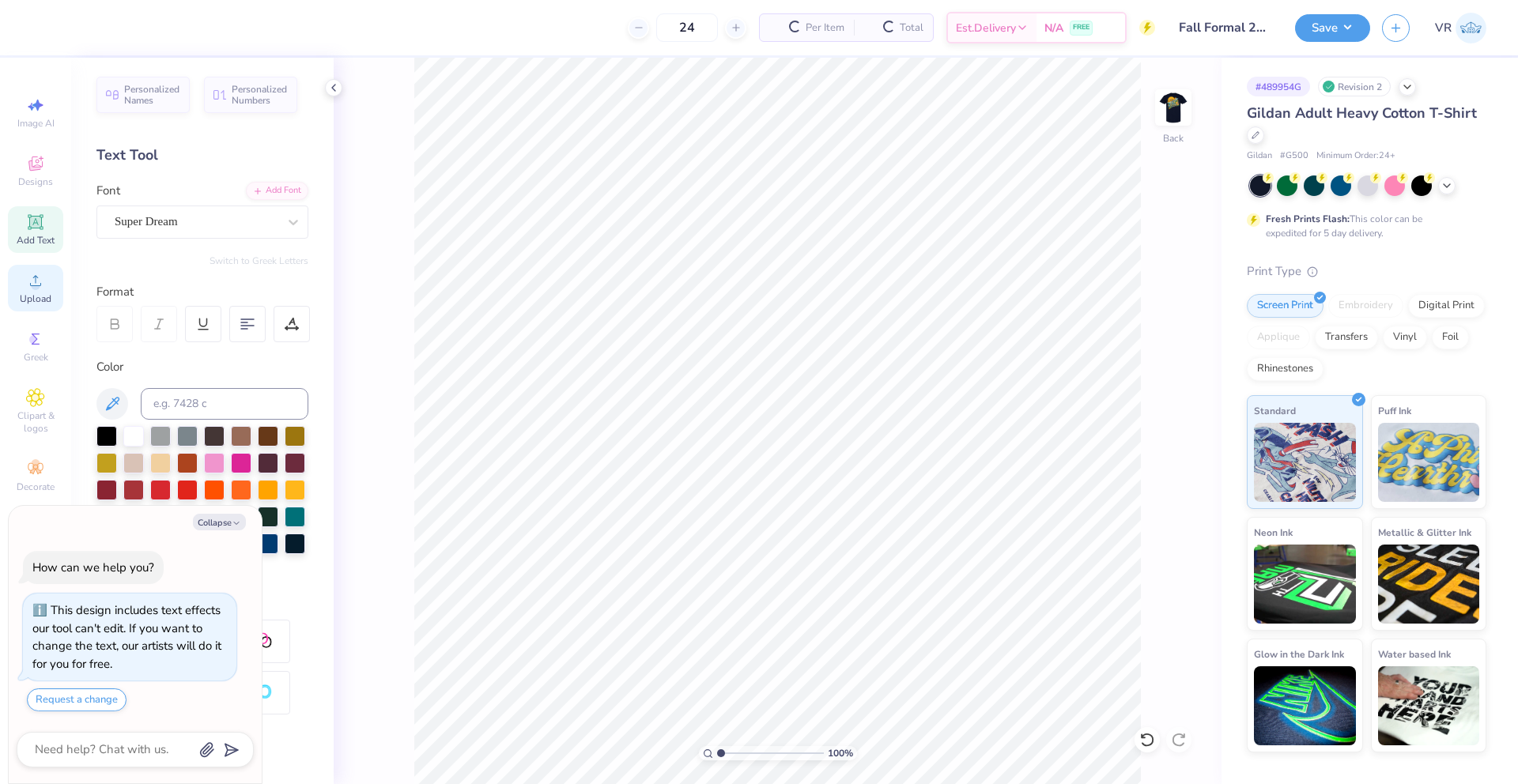
click at [46, 279] on div "Upload" at bounding box center [35, 289] width 55 height 47
click at [27, 303] on span "Upload" at bounding box center [36, 298] width 32 height 12
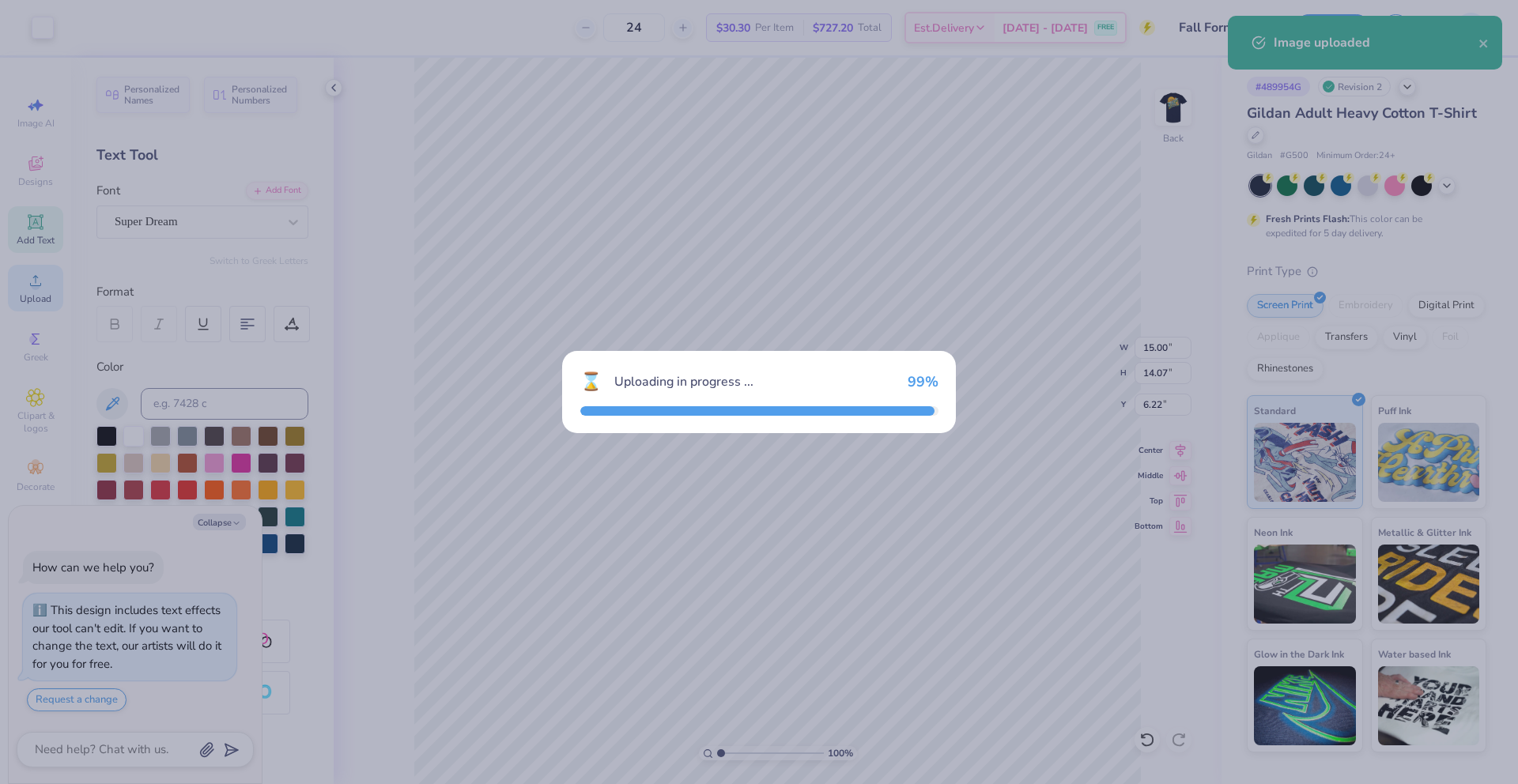
type textarea "x"
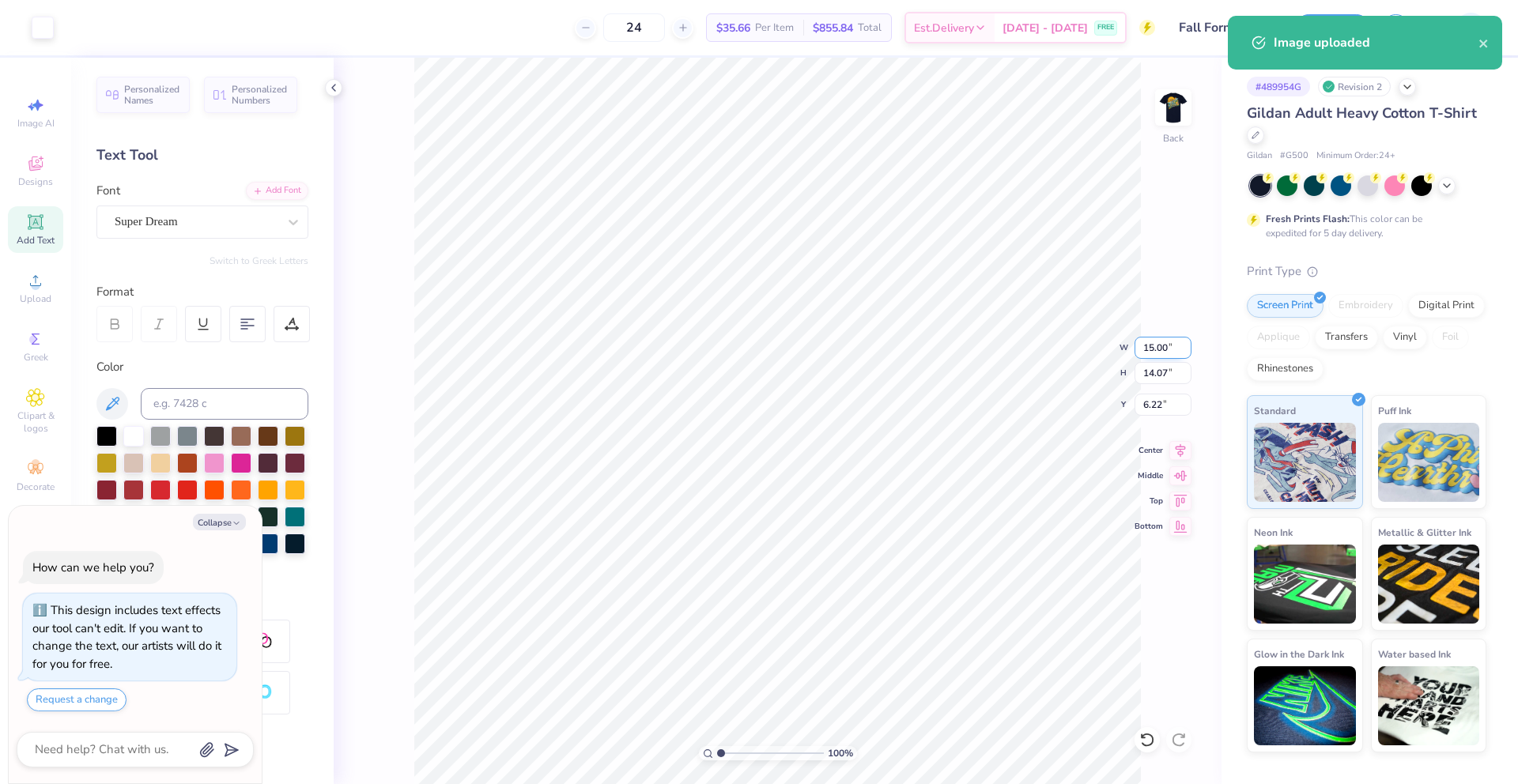
click at [1155, 348] on input "15.00" at bounding box center [1162, 348] width 57 height 23
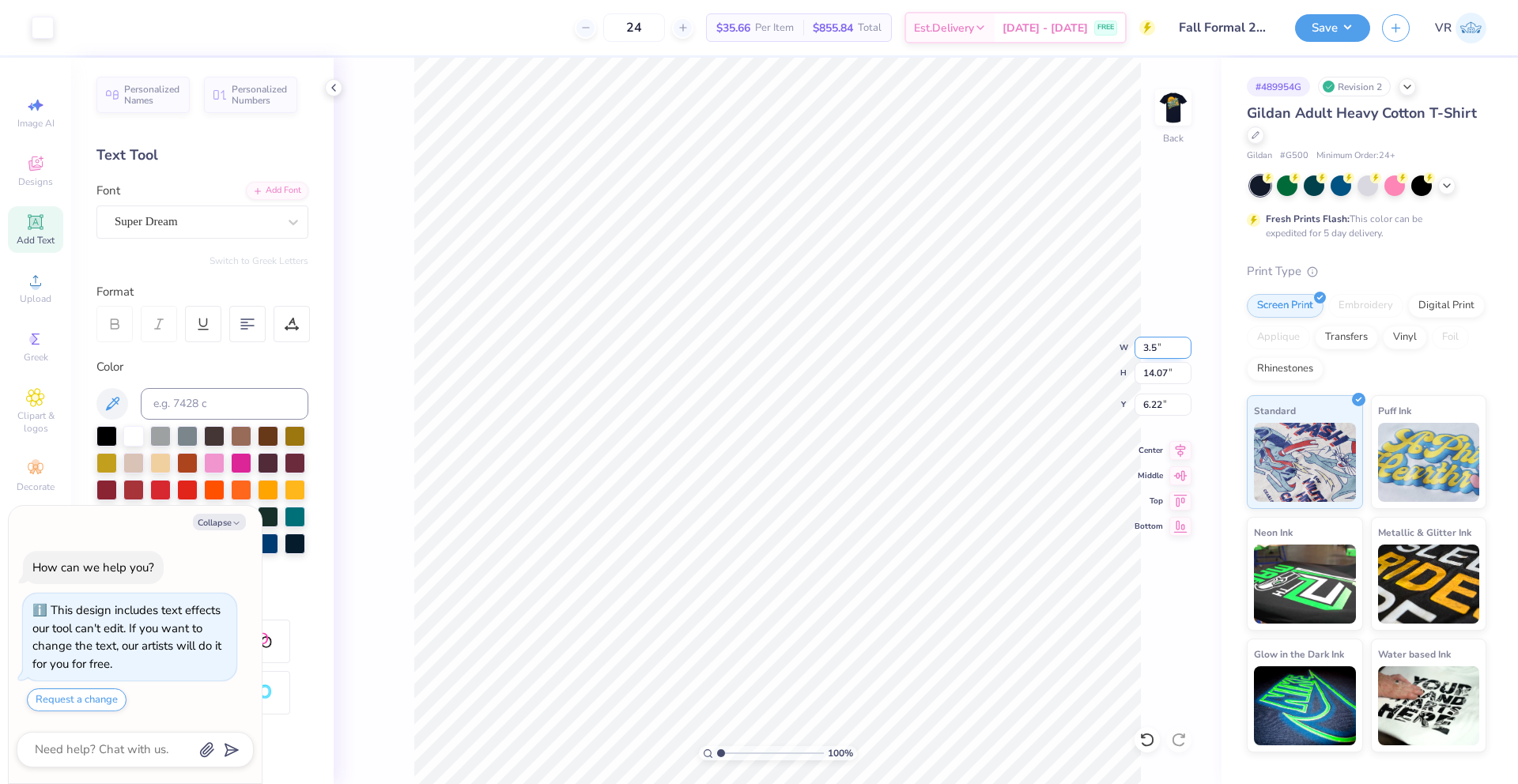
type input "3.5"
type textarea "x"
type input "3.50"
type input "3.28"
click at [1154, 399] on input "11.61" at bounding box center [1162, 405] width 57 height 23
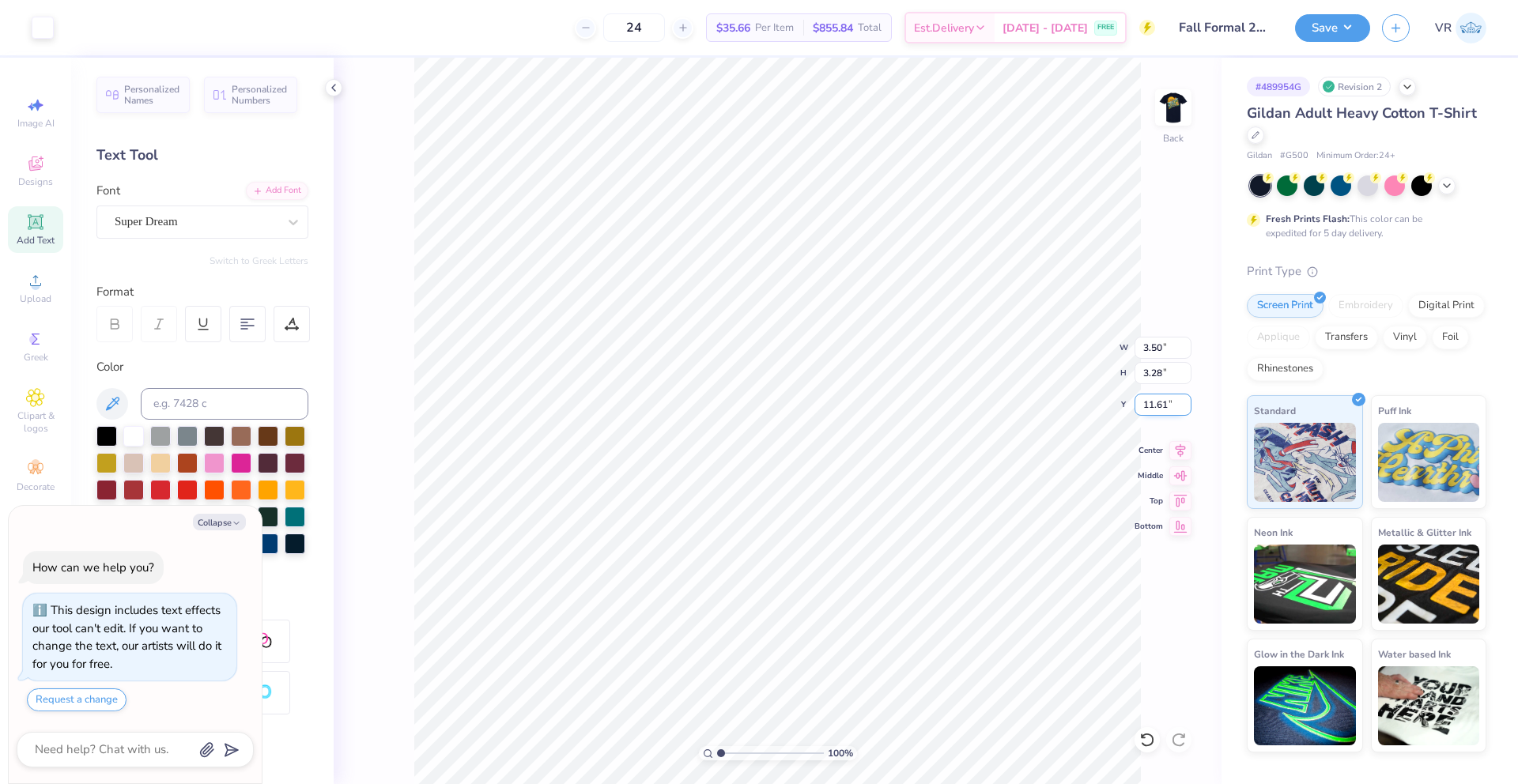
click at [1154, 399] on input "11.61" at bounding box center [1162, 405] width 57 height 23
type input "3"
type textarea "x"
type input "3.00"
type textarea "x"
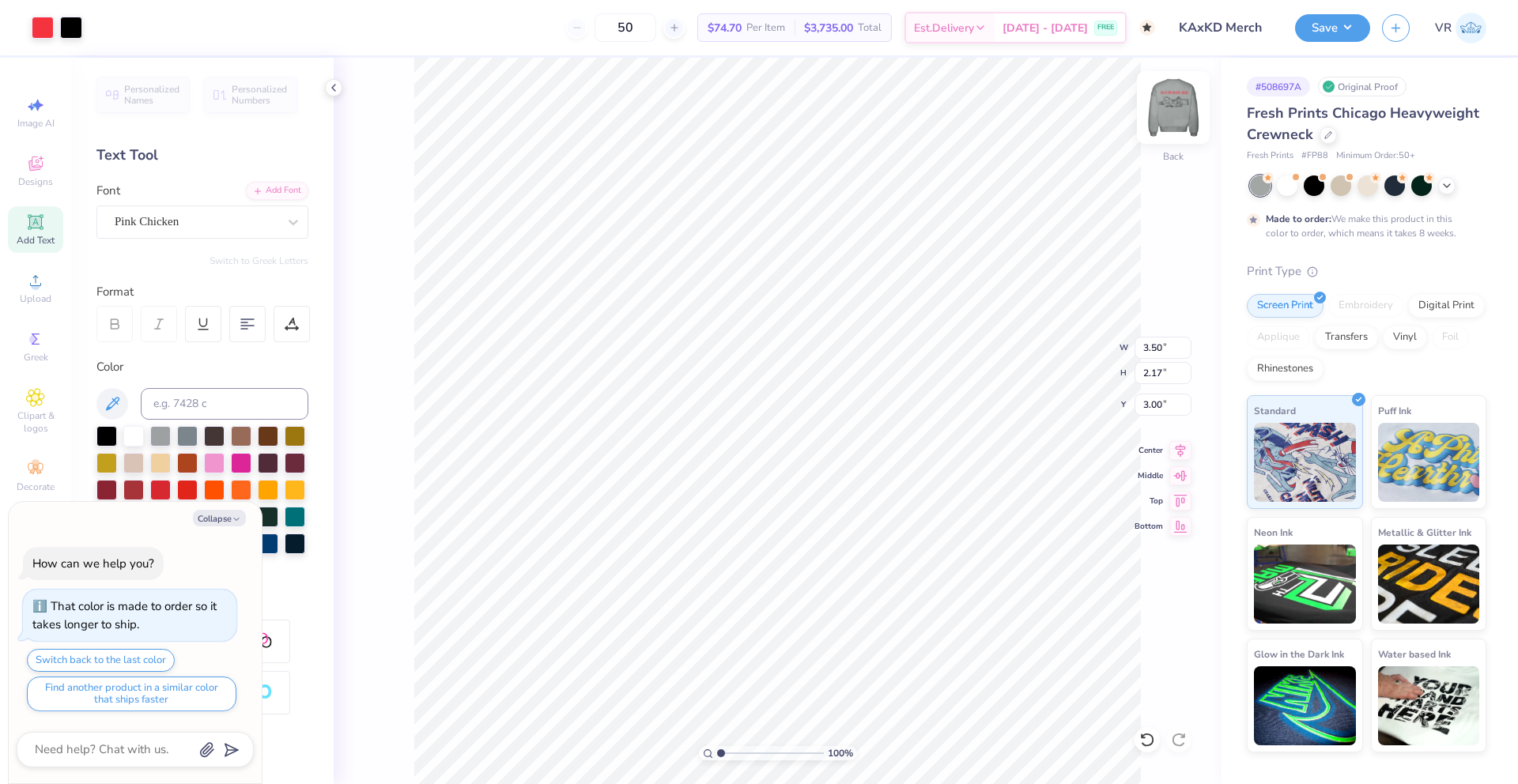
click at [1168, 108] on img at bounding box center [1173, 107] width 63 height 63
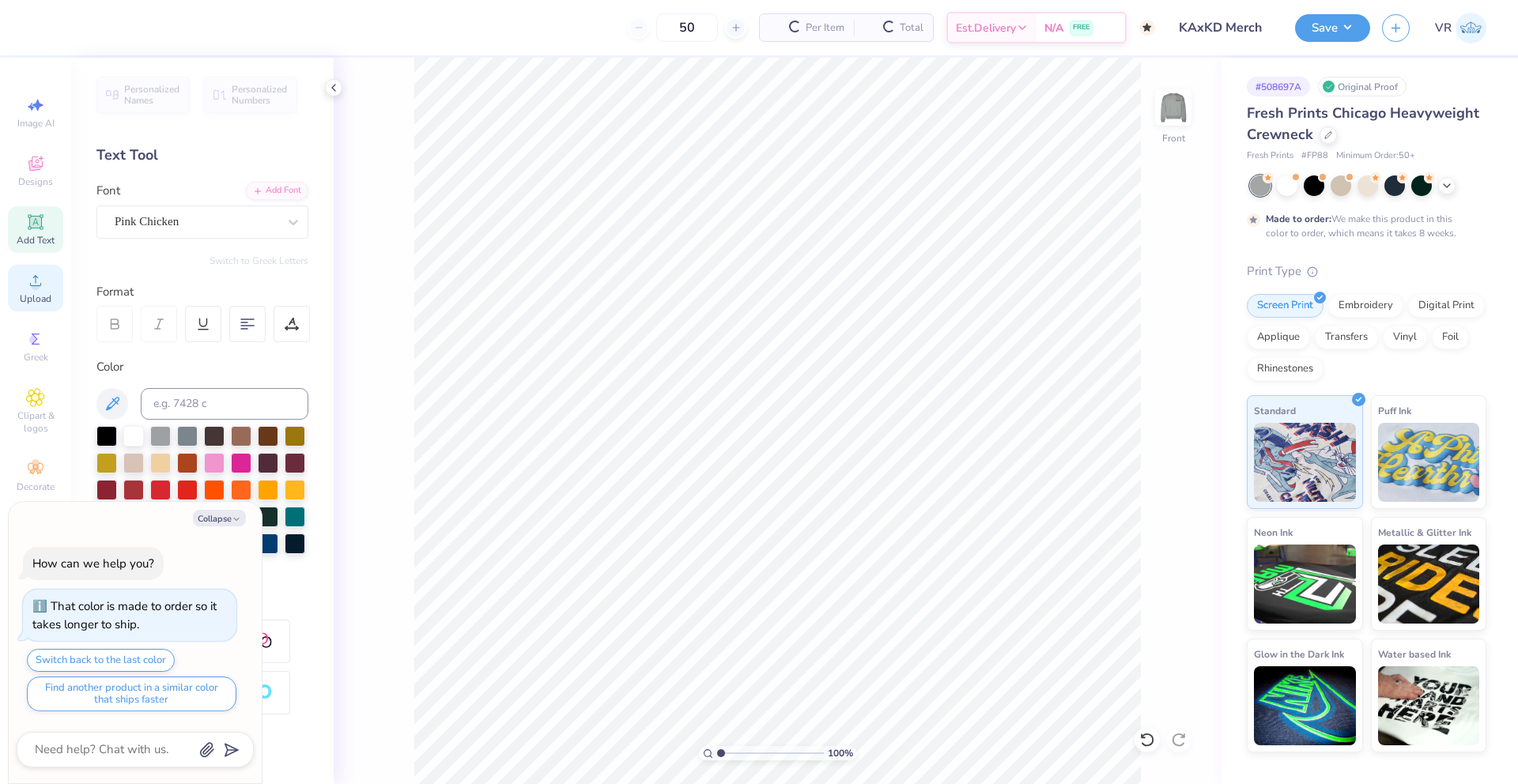
click at [40, 295] on span "Upload" at bounding box center [36, 298] width 32 height 12
click at [24, 290] on div "Upload" at bounding box center [35, 289] width 55 height 47
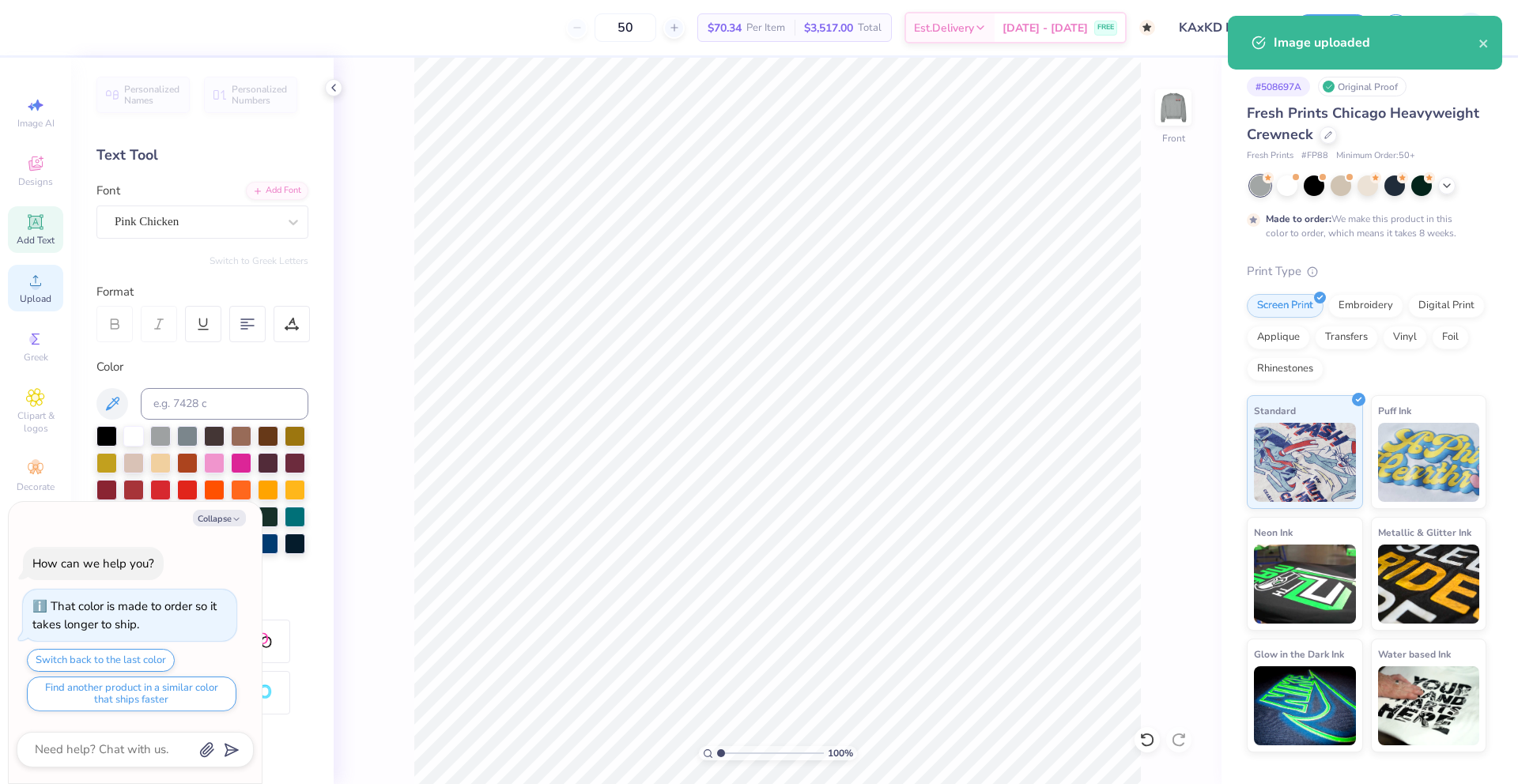
click at [24, 300] on span "Upload" at bounding box center [36, 298] width 32 height 12
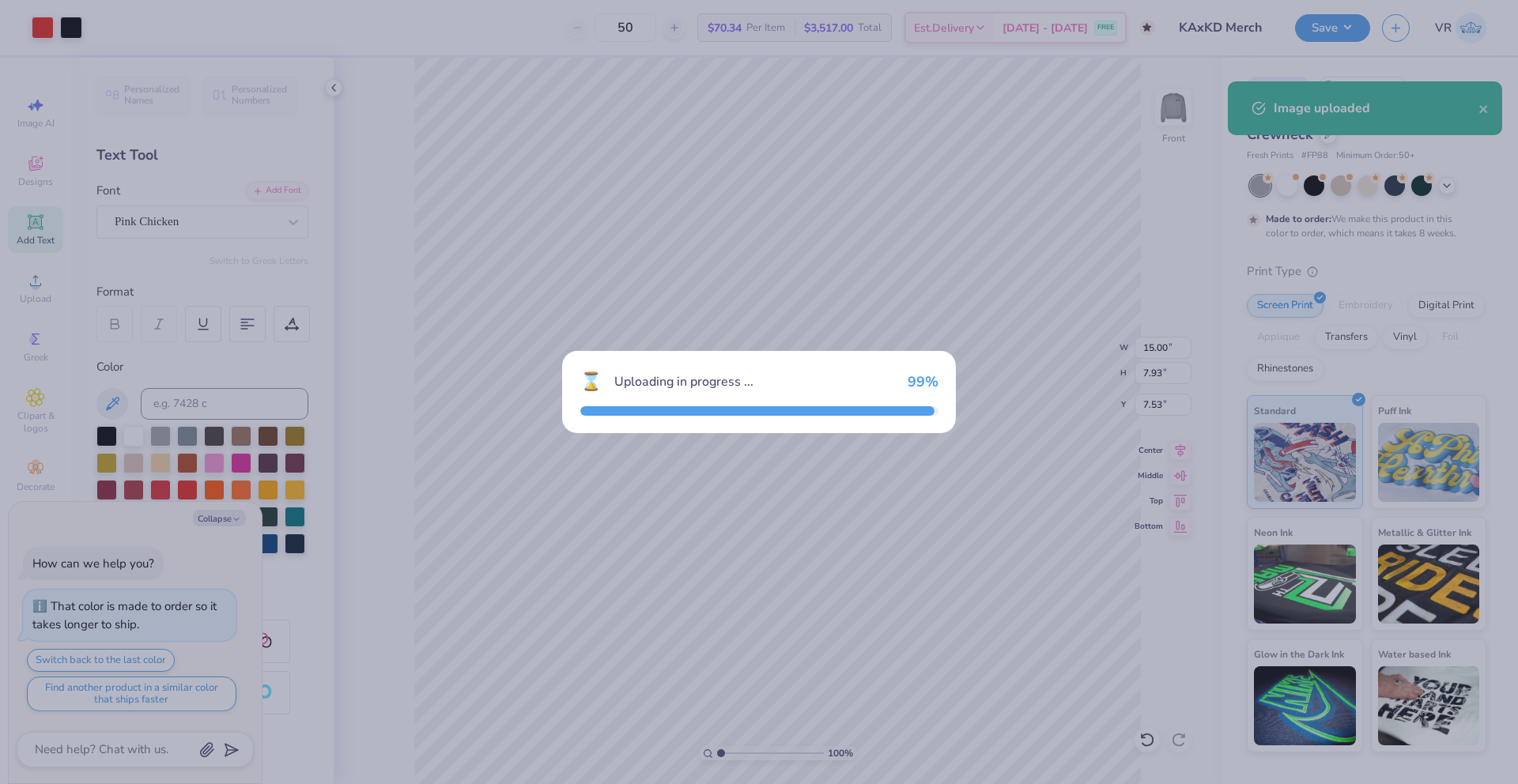
type textarea "x"
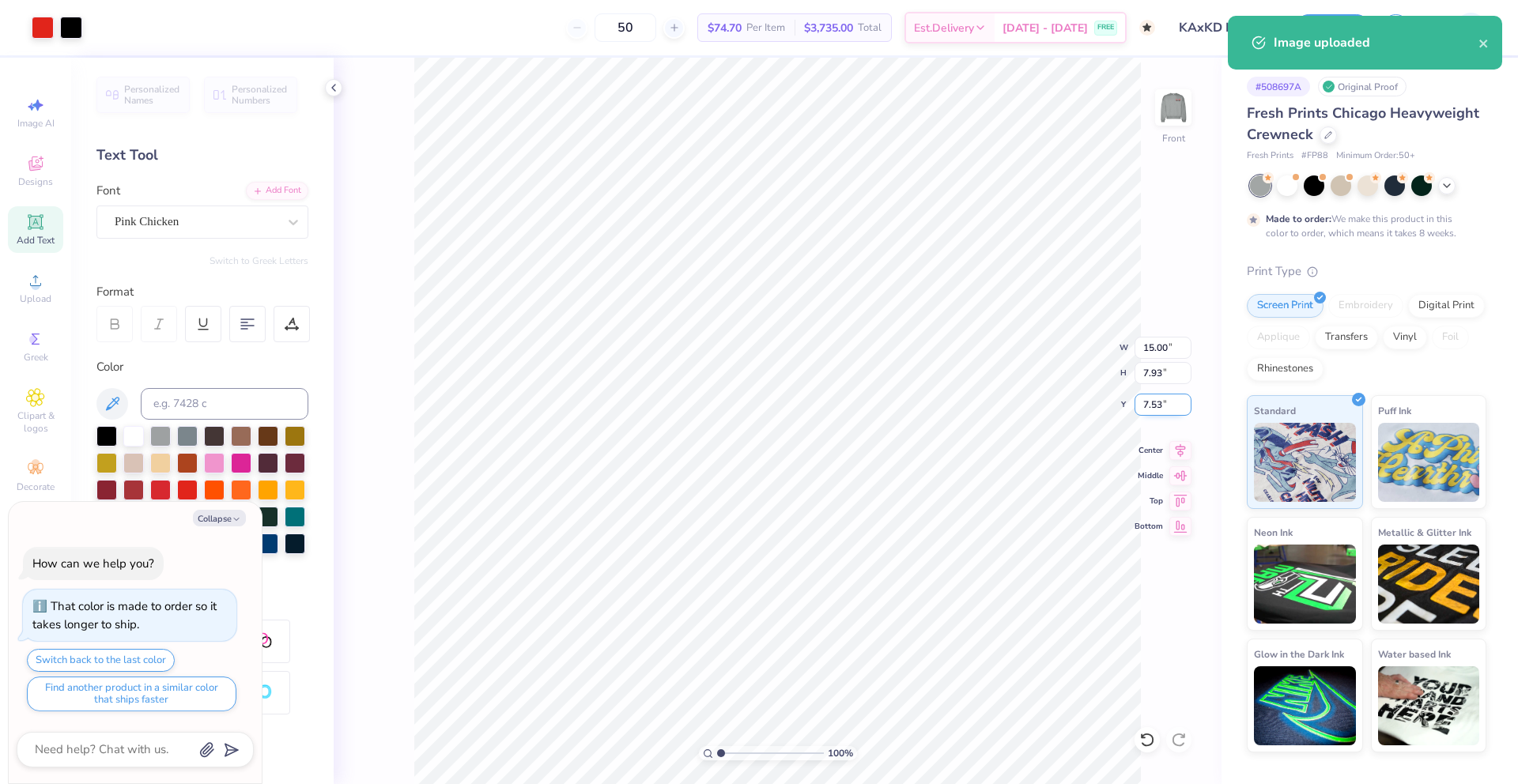
click at [1152, 401] on input "7.53" at bounding box center [1162, 405] width 57 height 23
type input "5"
type textarea "x"
type input "5.00"
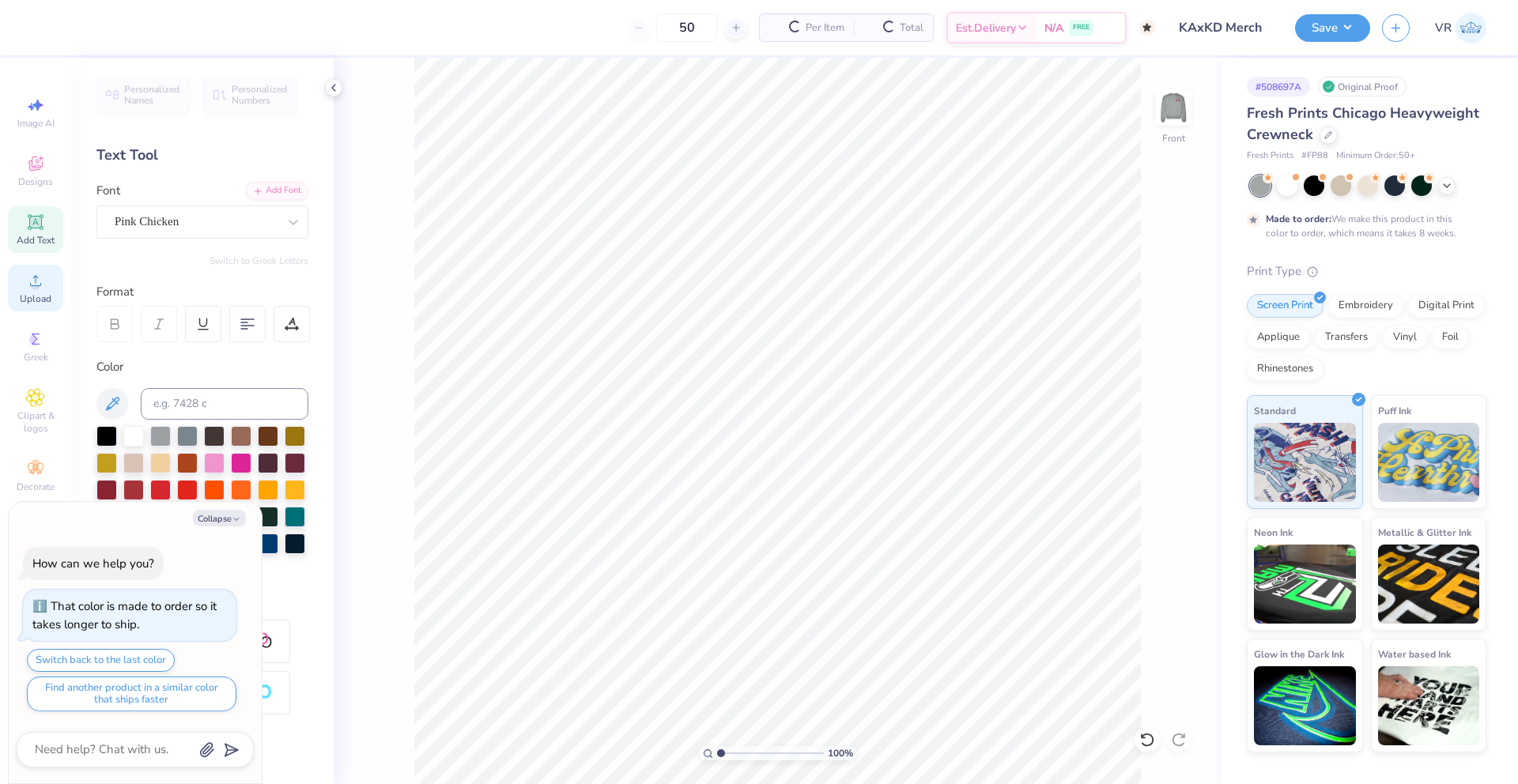
click at [24, 285] on div "Upload" at bounding box center [35, 289] width 55 height 47
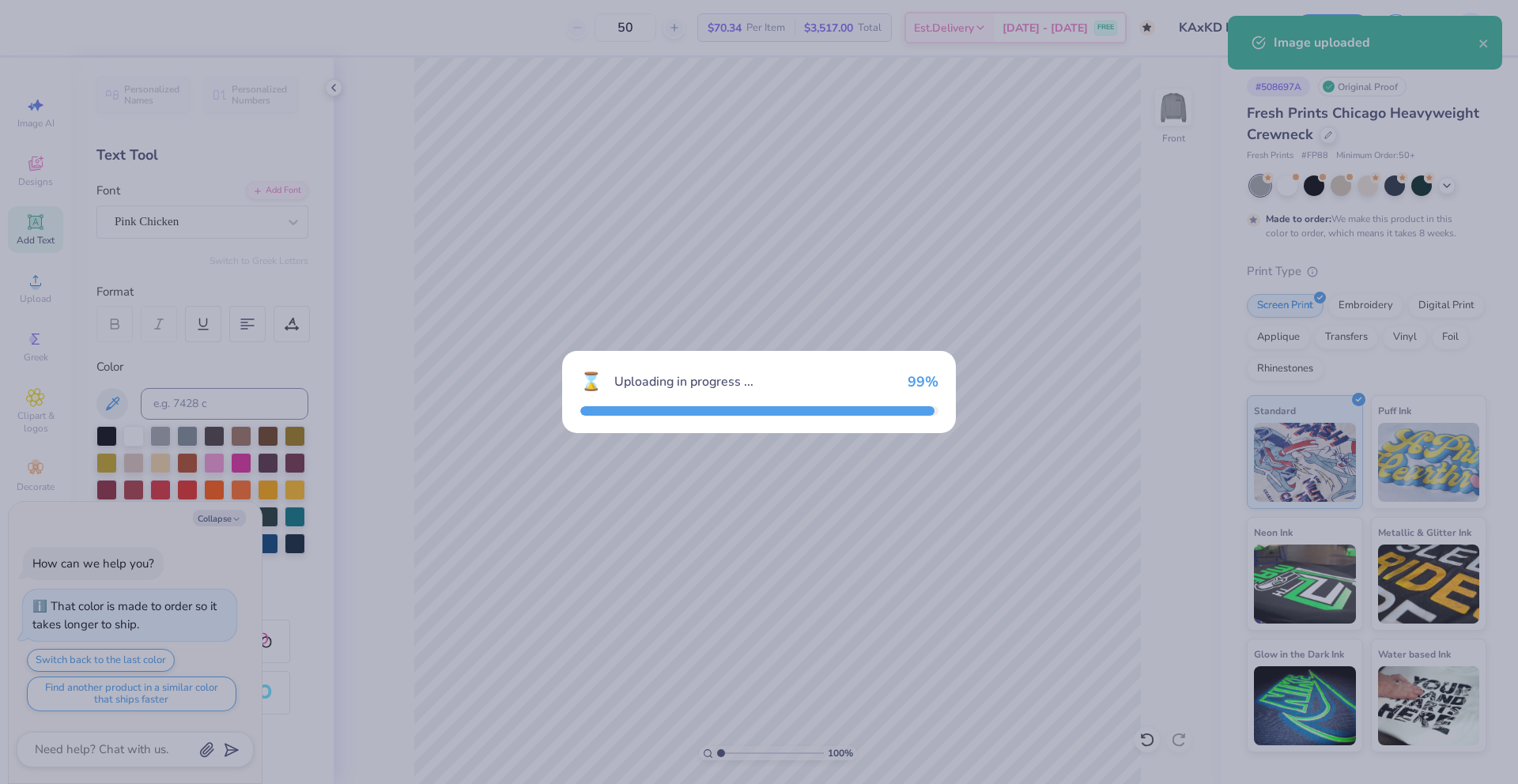
type textarea "x"
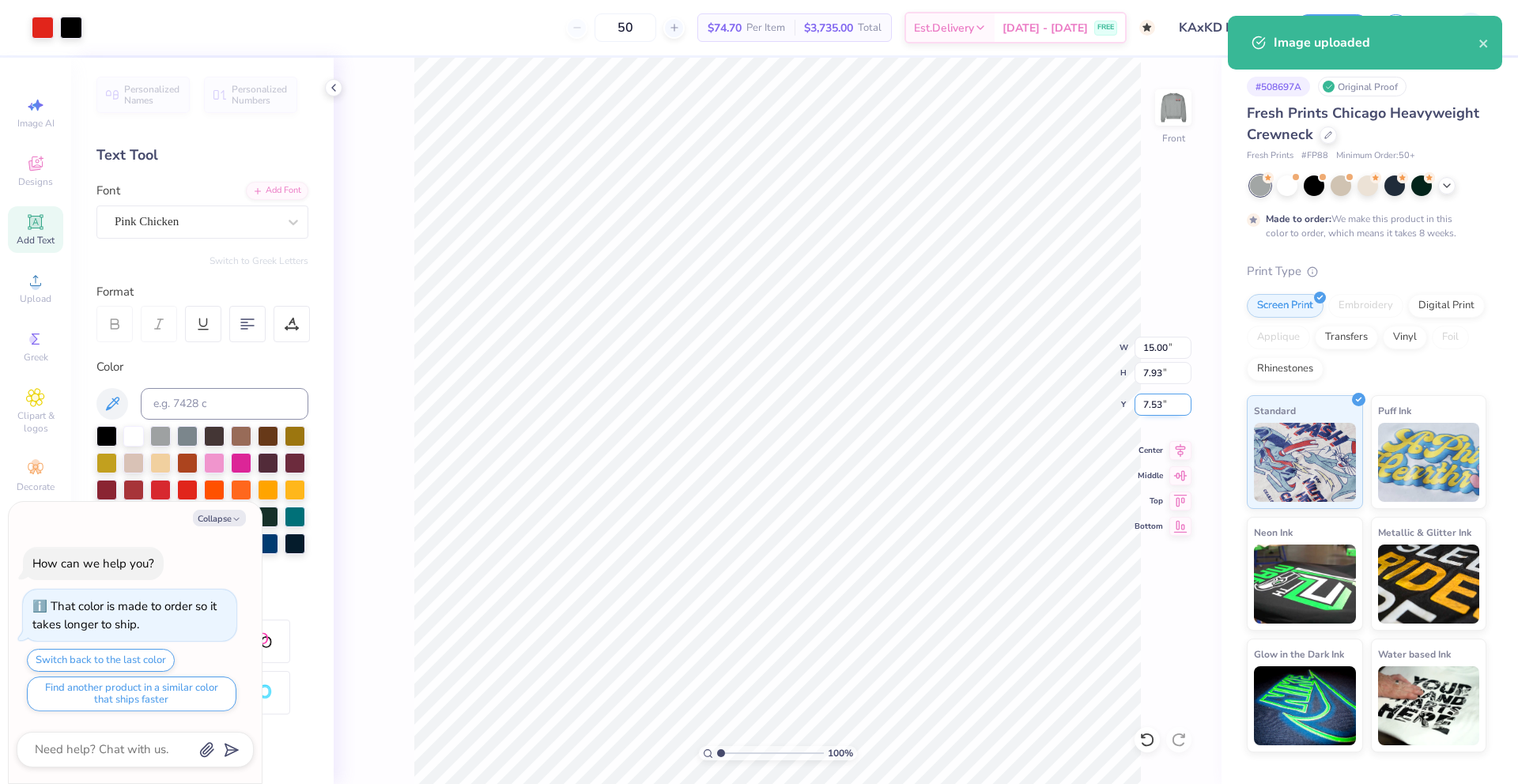
click at [1156, 407] on input "7.53" at bounding box center [1162, 405] width 57 height 23
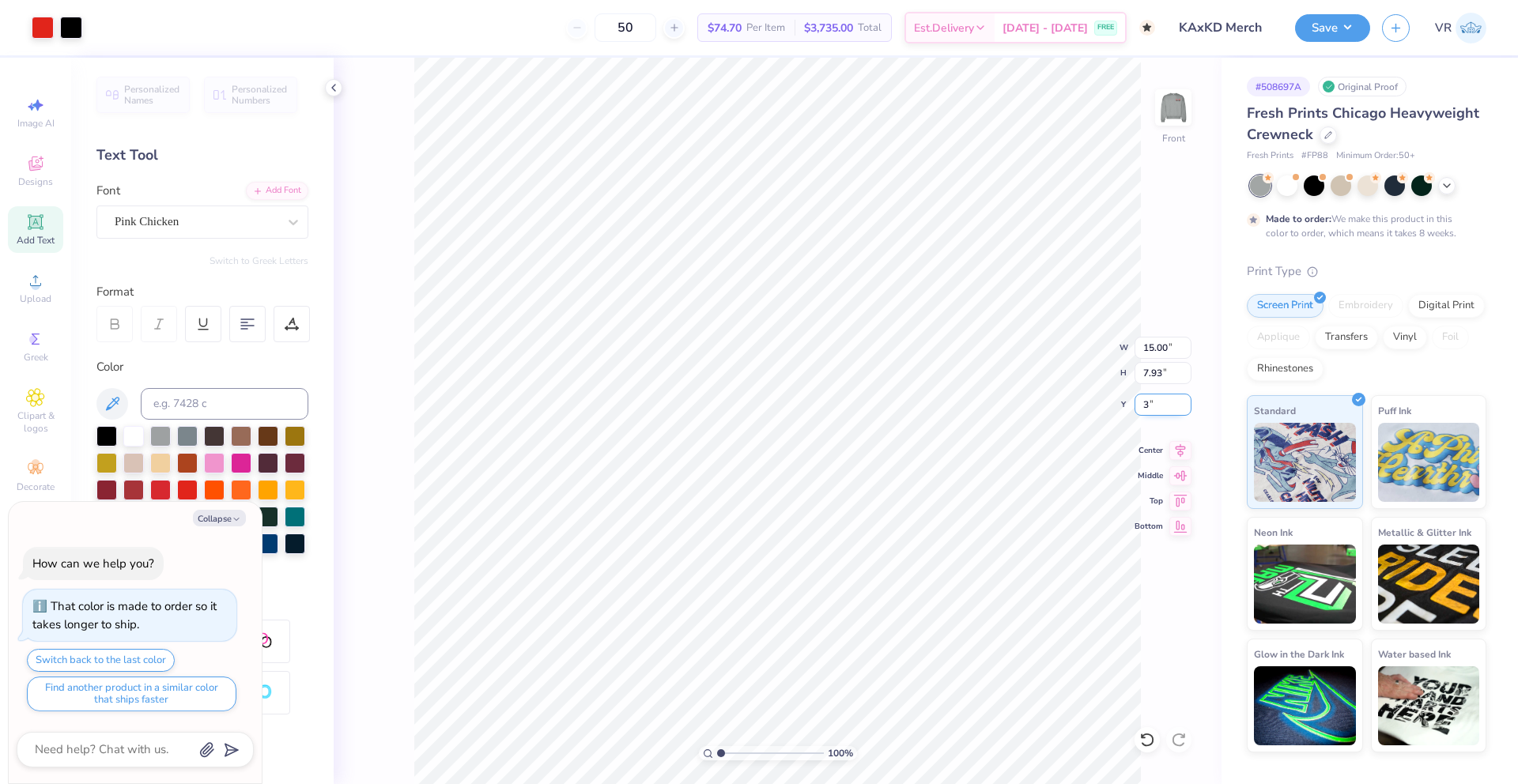
type input "3"
type textarea "x"
click at [1147, 409] on input "3.00" at bounding box center [1162, 405] width 57 height 23
type input "5"
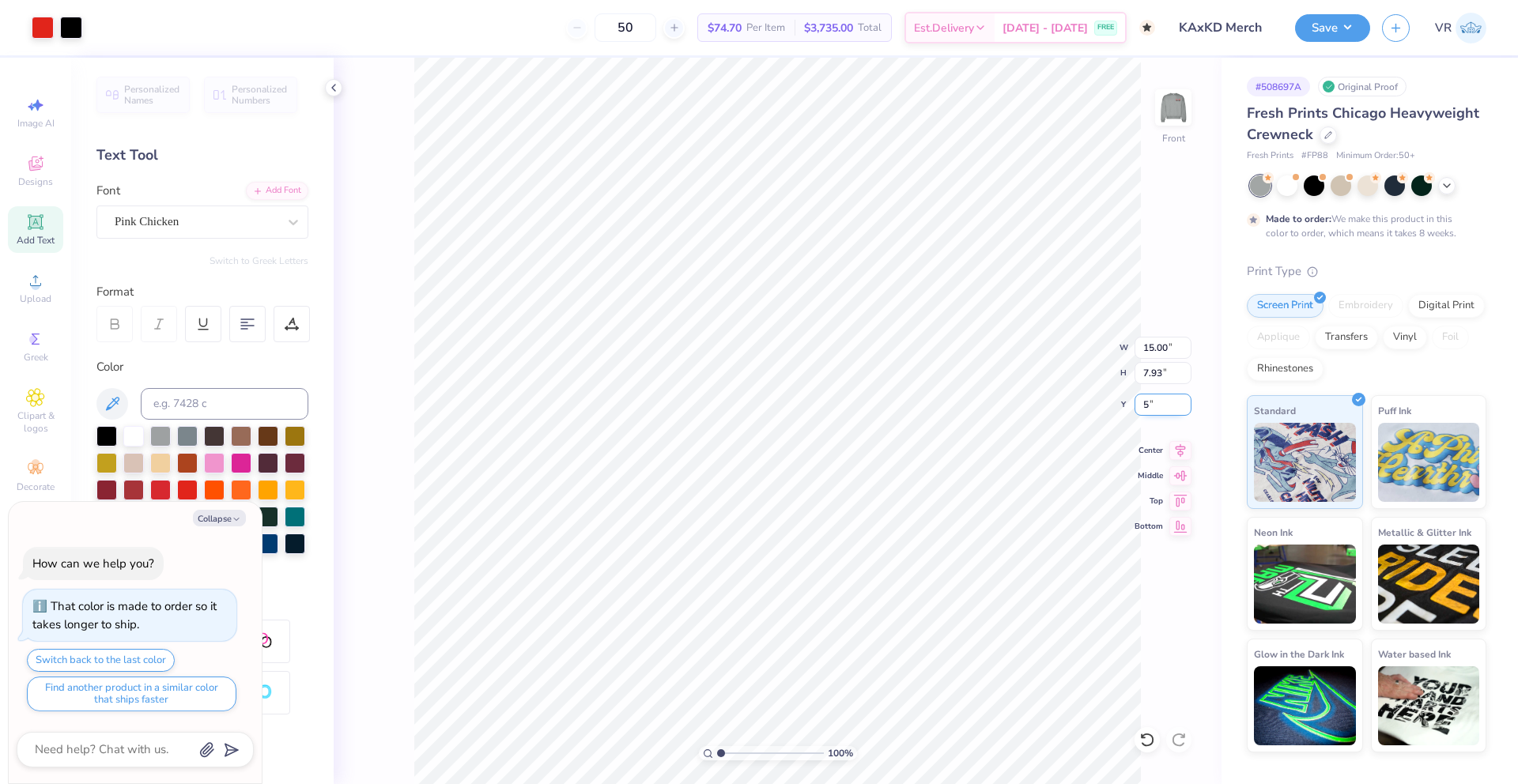
type textarea "x"
type input "5.00"
type textarea "x"
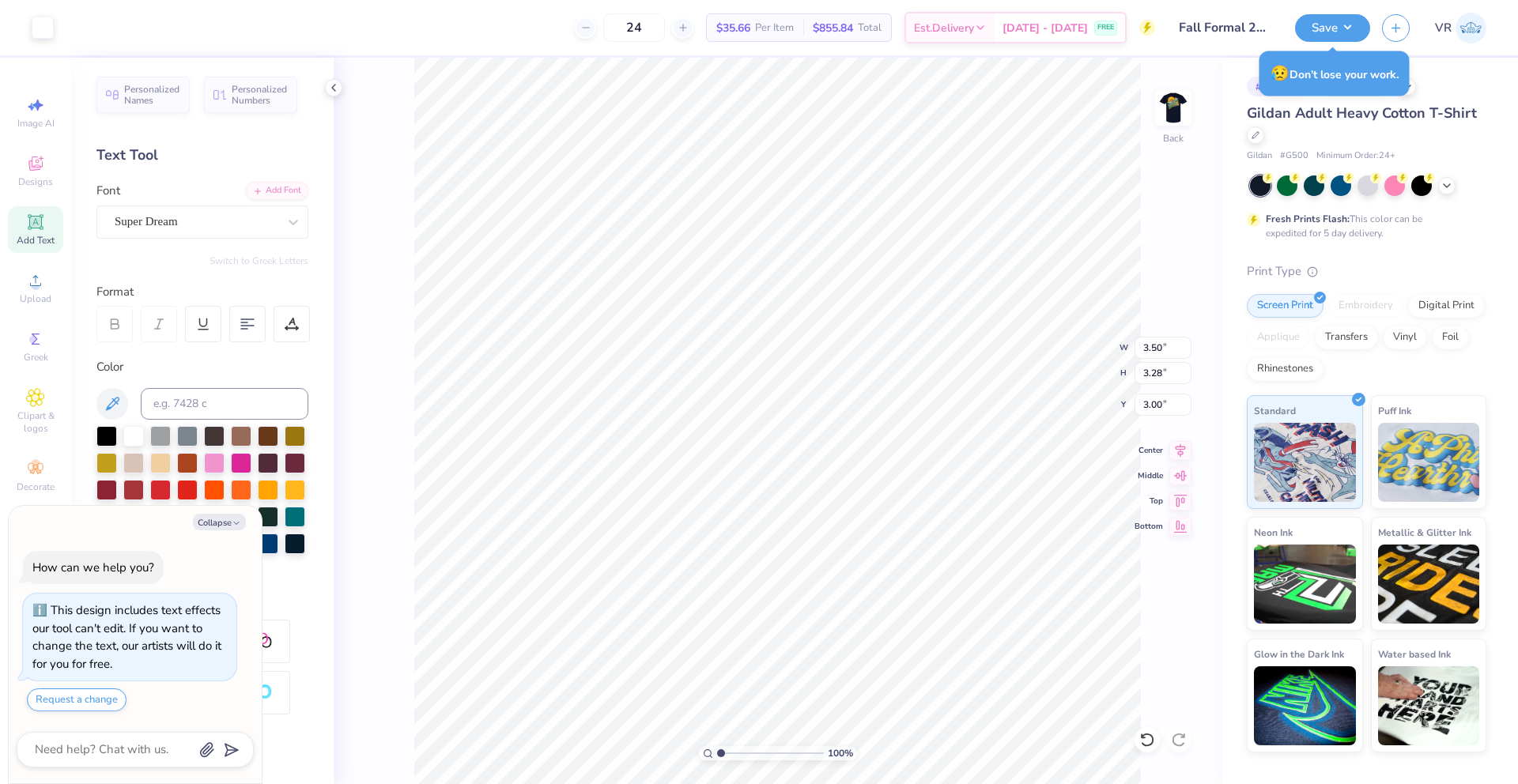
type textarea "x"
